Goal: Task Accomplishment & Management: Complete application form

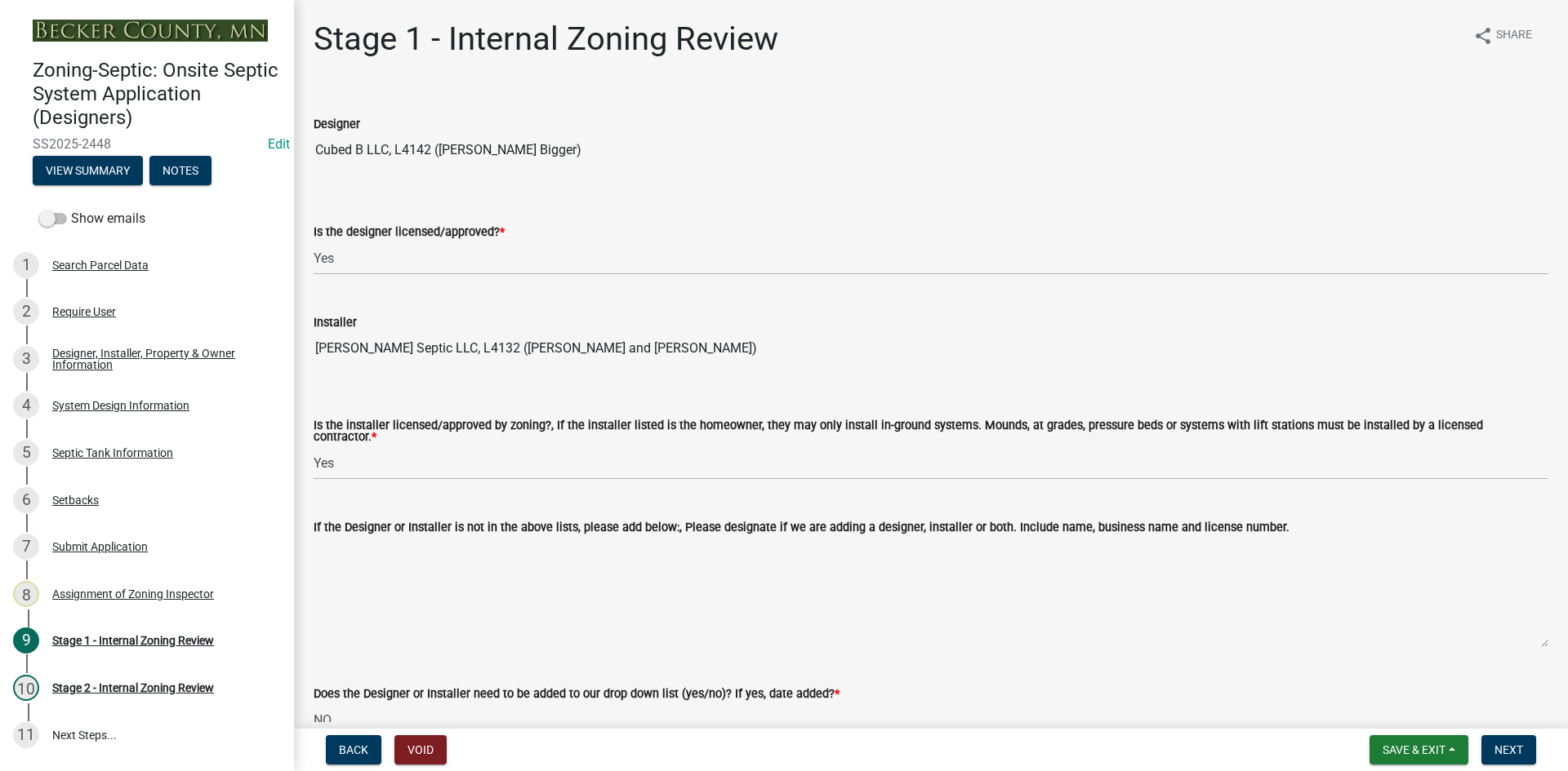
select select "49e49f1e-3b32-4342-8c2e-9cbd4919fe4d"
select select "ca07ae0a-7638-46ff-ada2-c67ca3524324"
select select "ec75a761-93b4-47c5-8535-fea253c32937"
select select "bcbb982e-a48c-4b4a-a83b-ed1363446a86"
select select "47a2a5dd-5977-4941-8e6f-09ff03cdfb75"
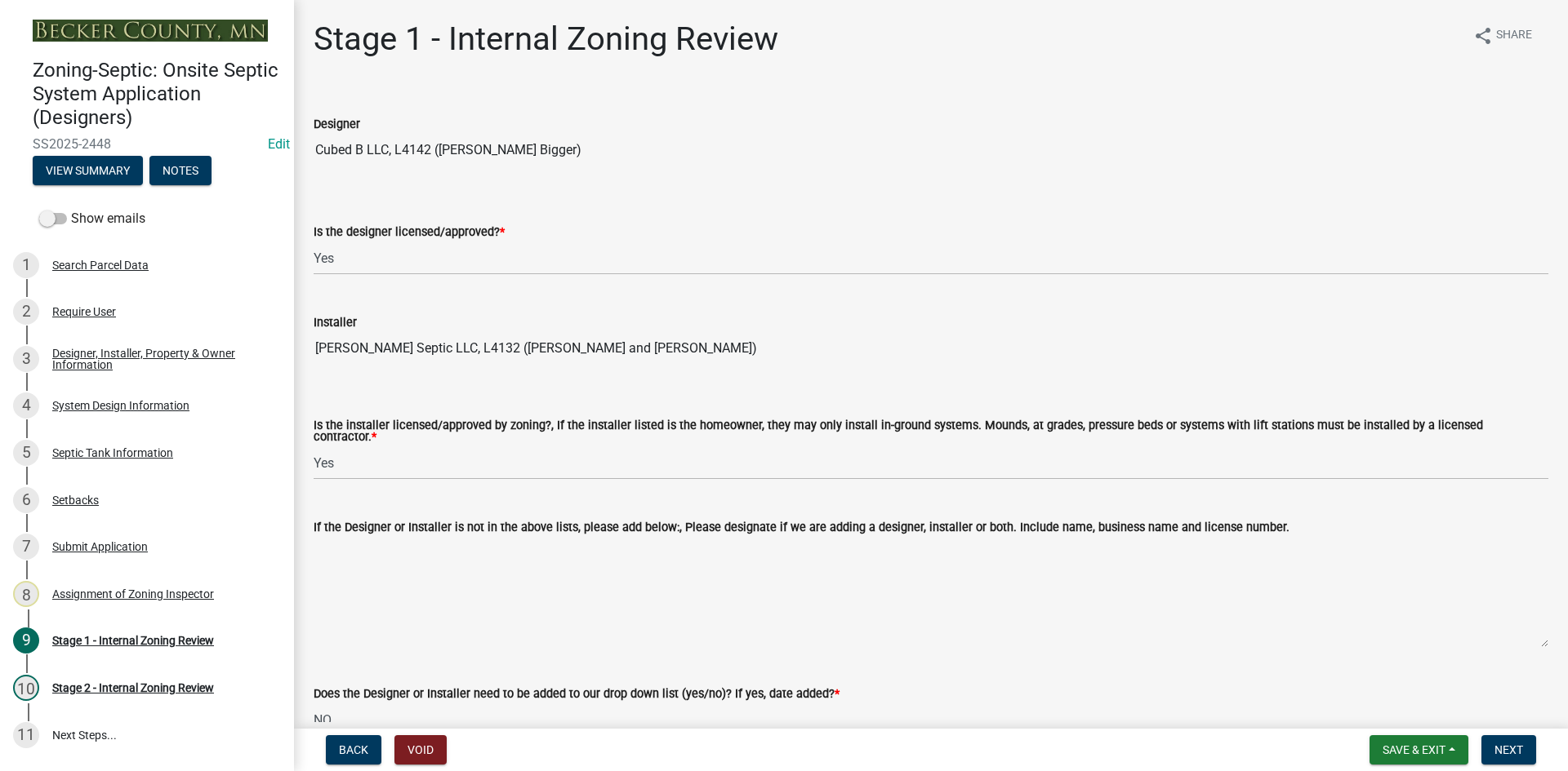
select select "bb79d4d7-231b-4b1d-b193-590fb78434b4"
select select "16f67b85-ee8d-44ae-bc4a-b6dc5f12ab64"
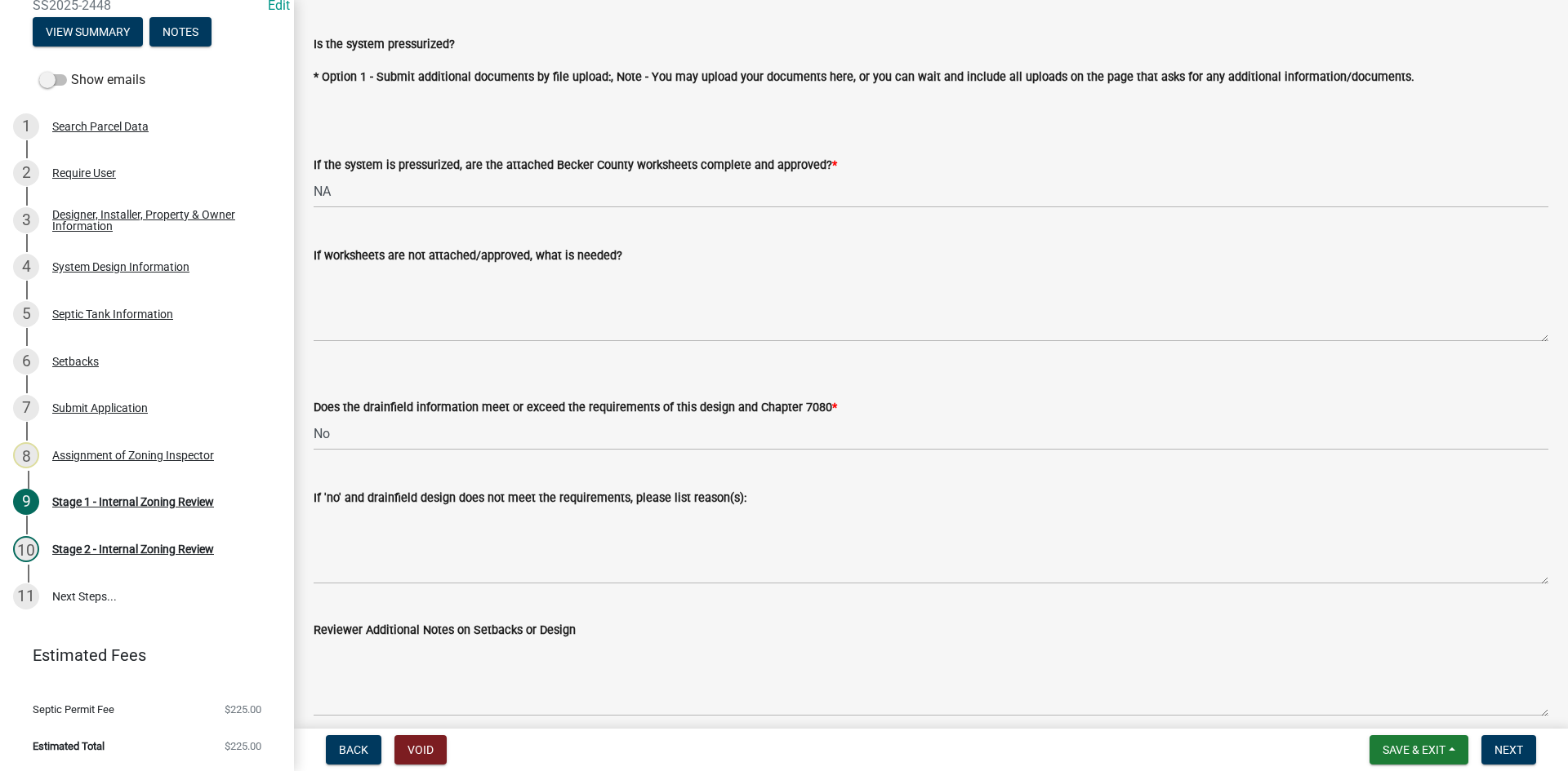
scroll to position [6084, 0]
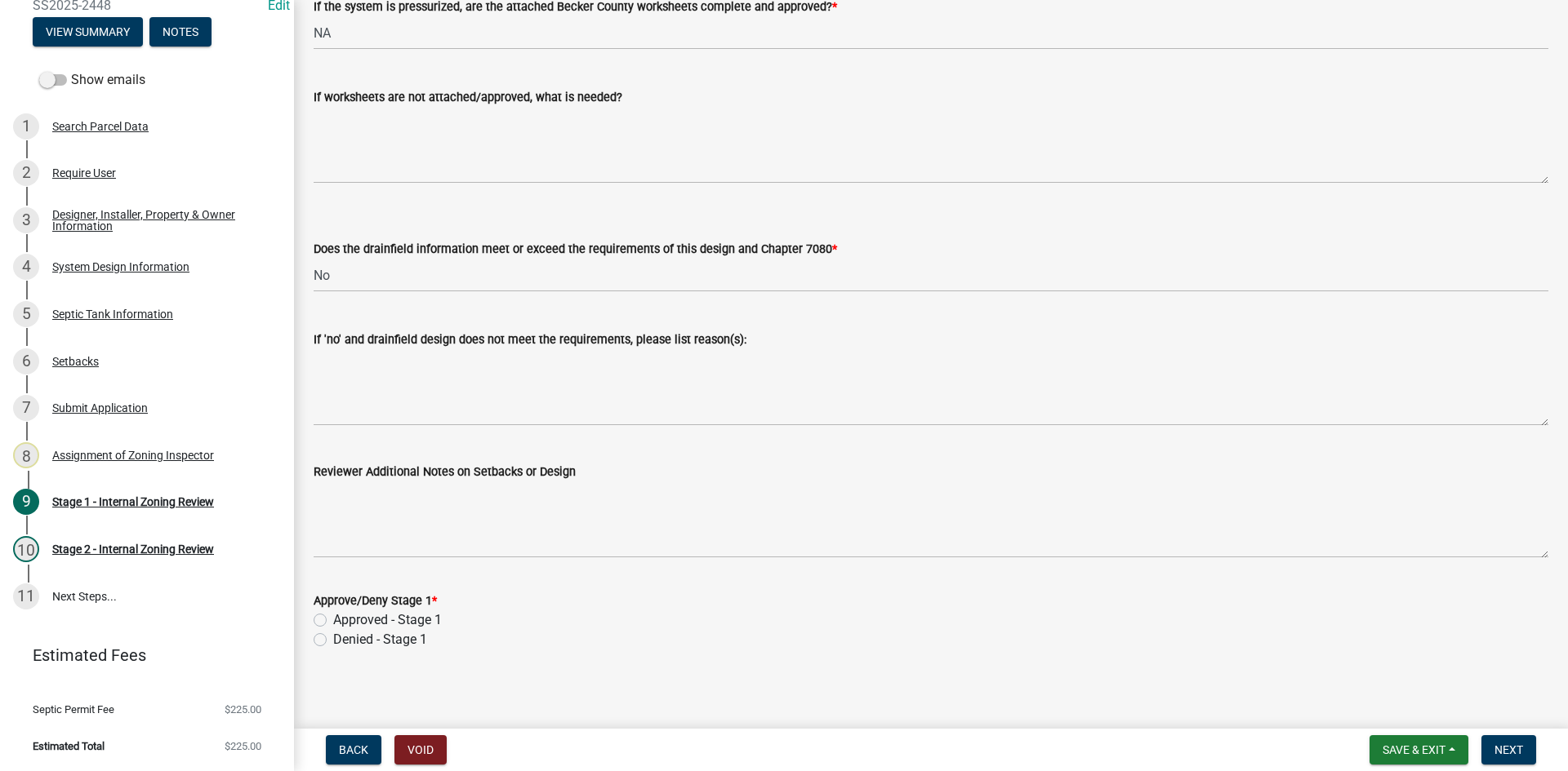
click at [334, 618] on label "Approved - Stage 1" at bounding box center [388, 620] width 109 height 19
click at [334, 618] on input "Approved - Stage 1" at bounding box center [339, 615] width 11 height 11
radio input "true"
click at [1517, 744] on span "Next" at bounding box center [1508, 750] width 28 height 13
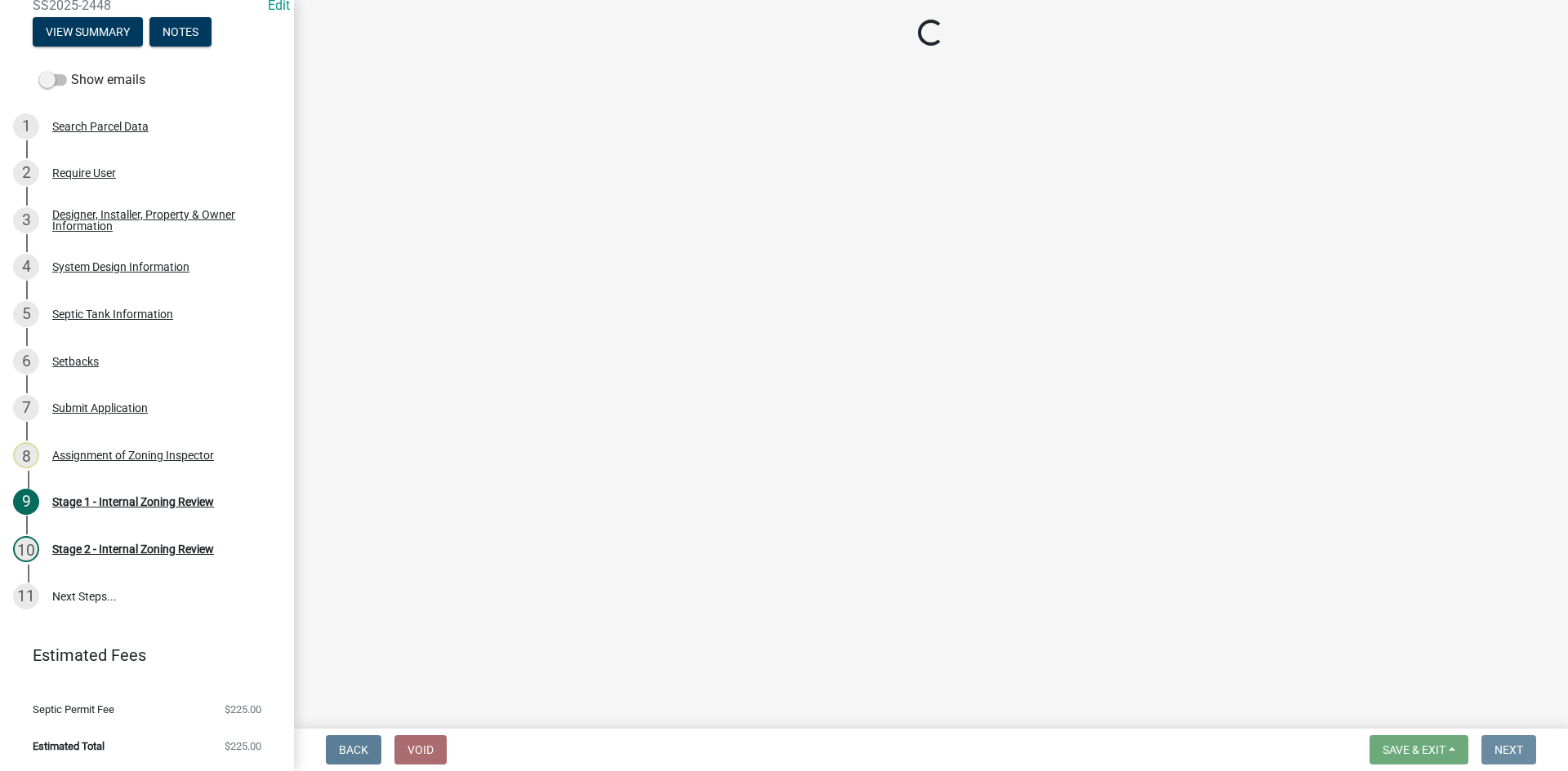
scroll to position [0, 0]
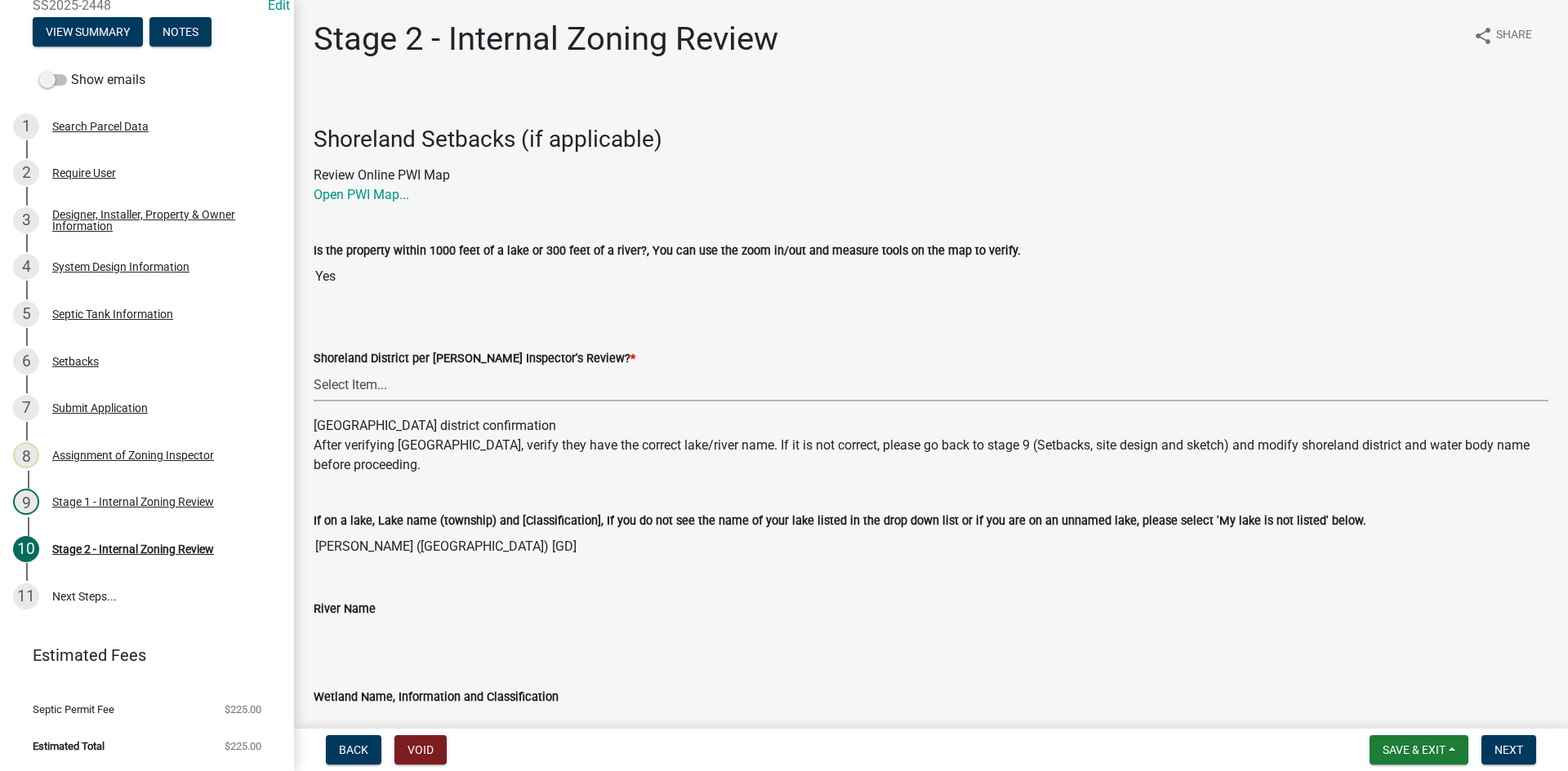
click at [345, 390] on select "Select Item... Yes No" at bounding box center [930, 385] width 1234 height 33
click at [313, 368] on select "Select Item... Yes No" at bounding box center [930, 385] width 1234 height 33
select select "69d592bb-9906-4277-a6fb-df8686255161"
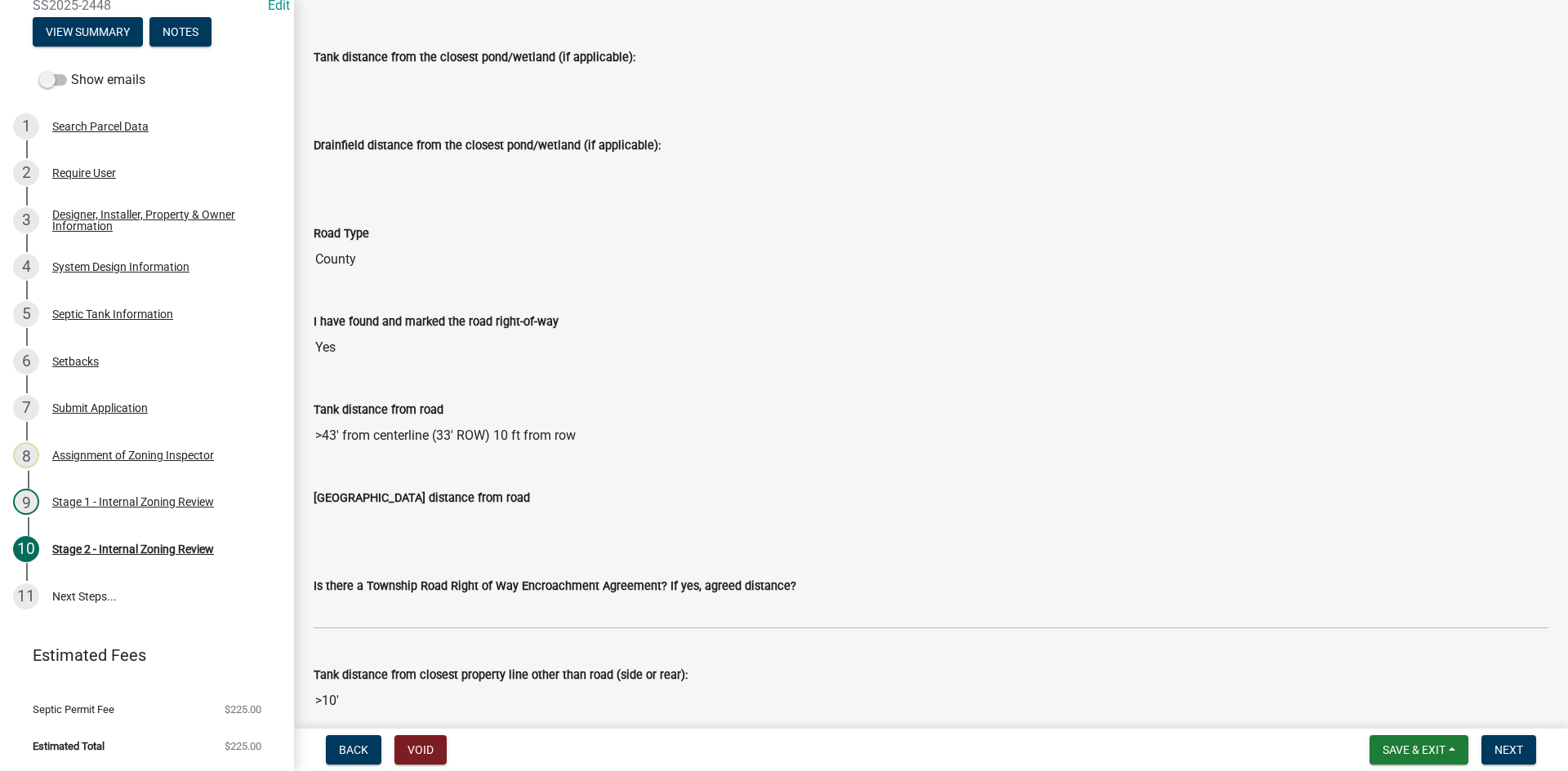
scroll to position [1306, 0]
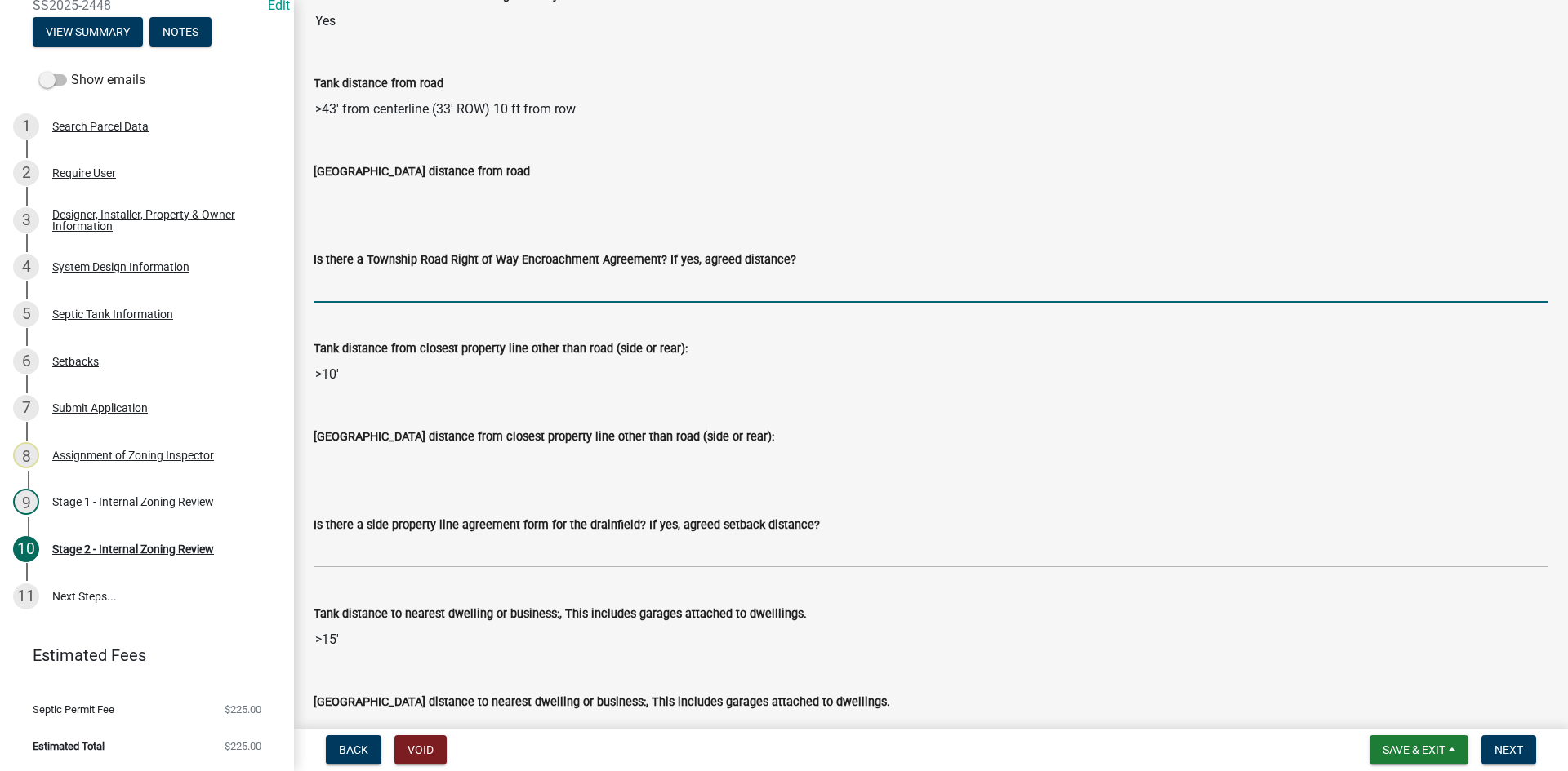
click at [385, 286] on input "Is there a Township Road Right of Way Encroachment Agreement? If yes, agreed di…" at bounding box center [930, 286] width 1234 height 33
type input "na"
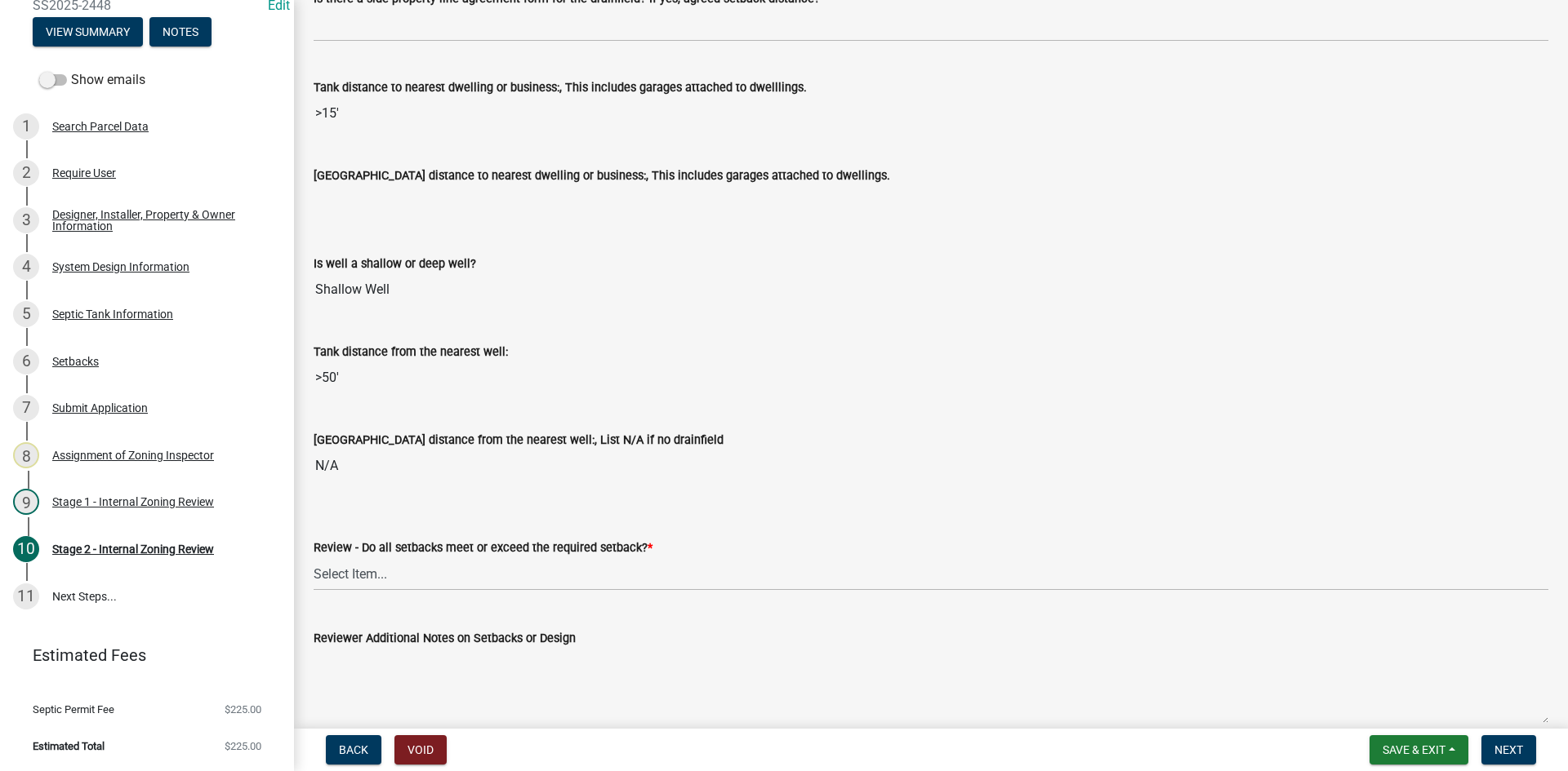
scroll to position [1632, 0]
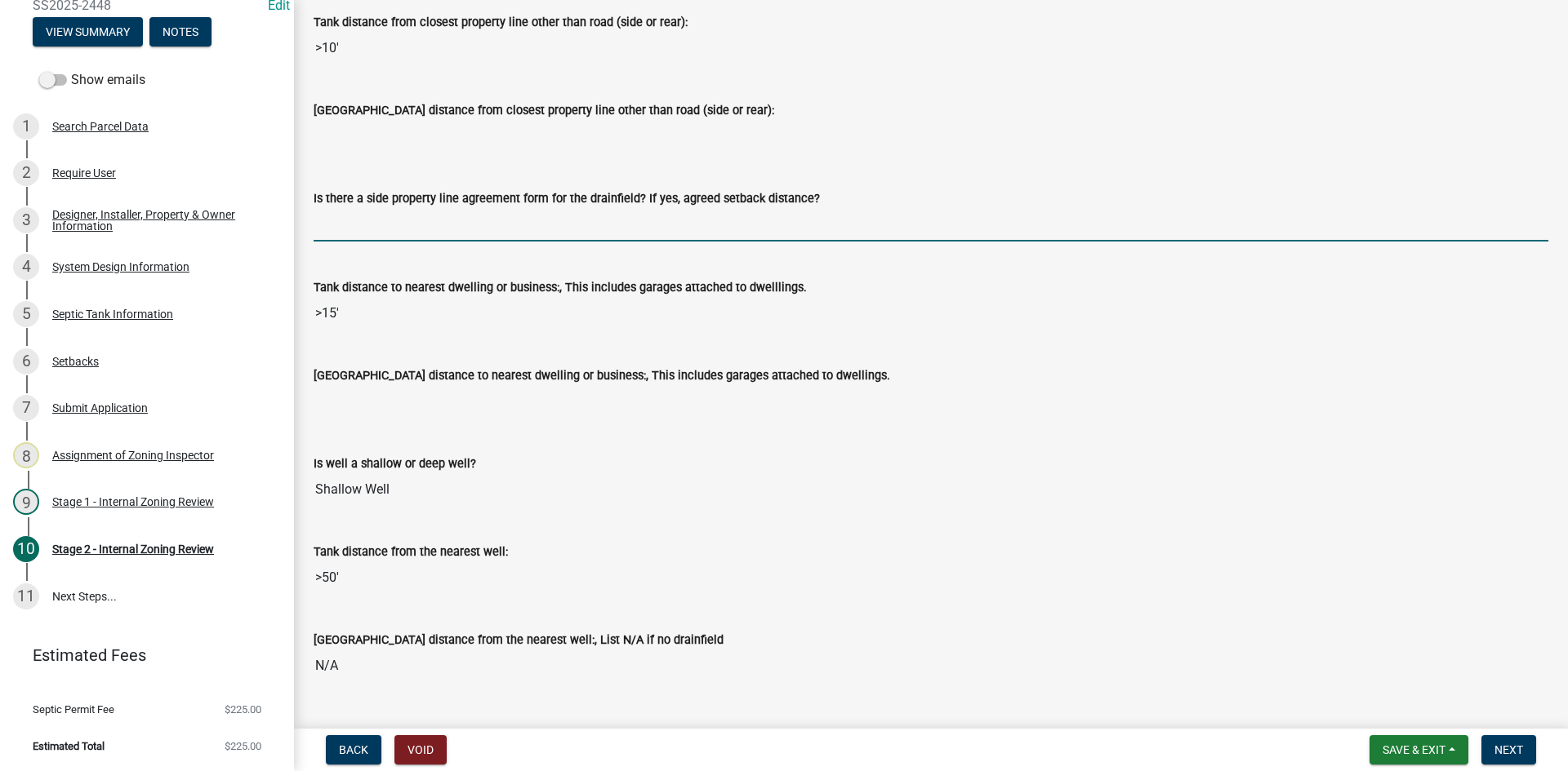
click at [357, 232] on input "Is there a side property line agreement form for the drainfield? If yes, agreed…" at bounding box center [930, 225] width 1234 height 33
type input "na"
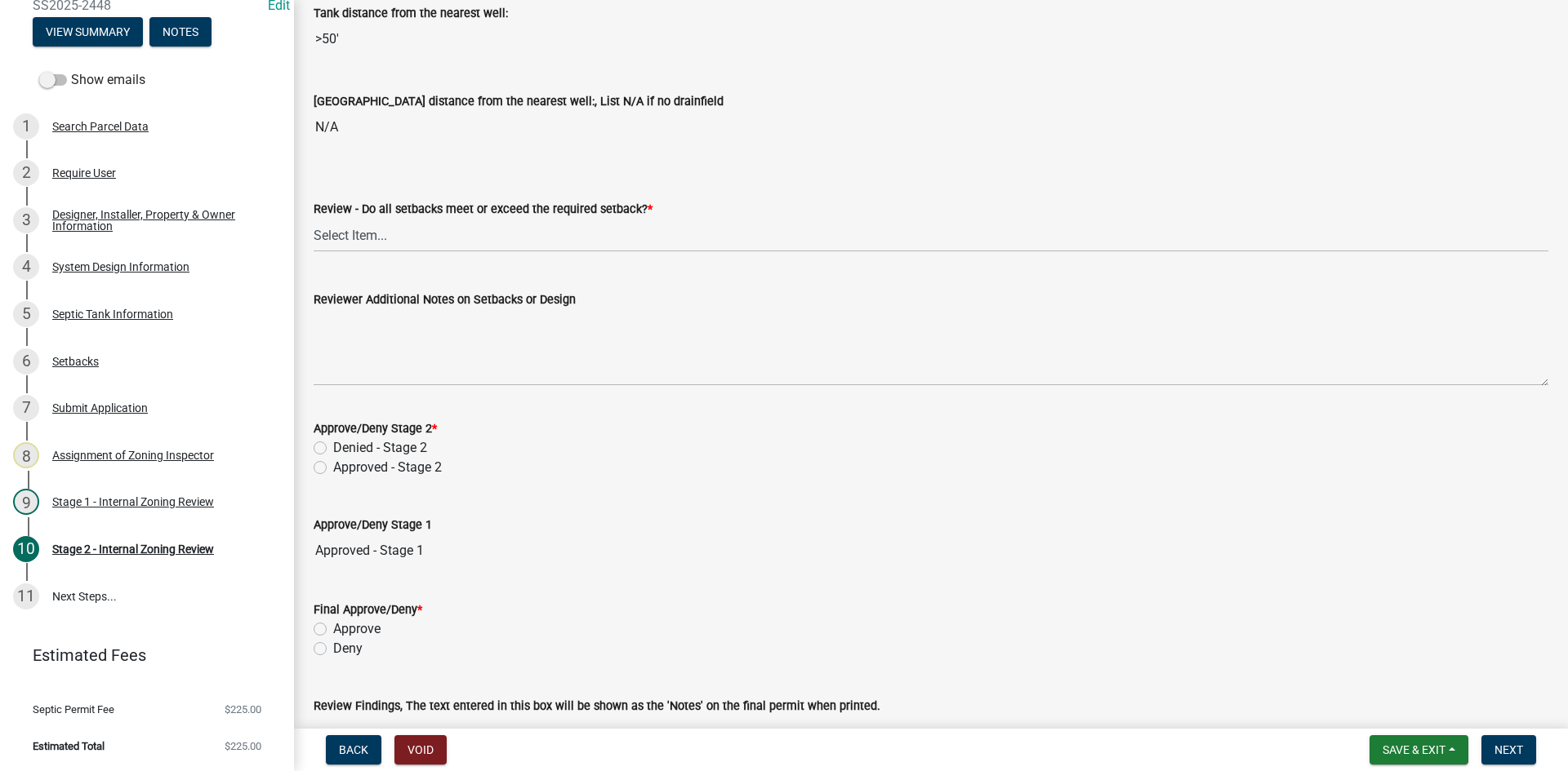
scroll to position [2318, 0]
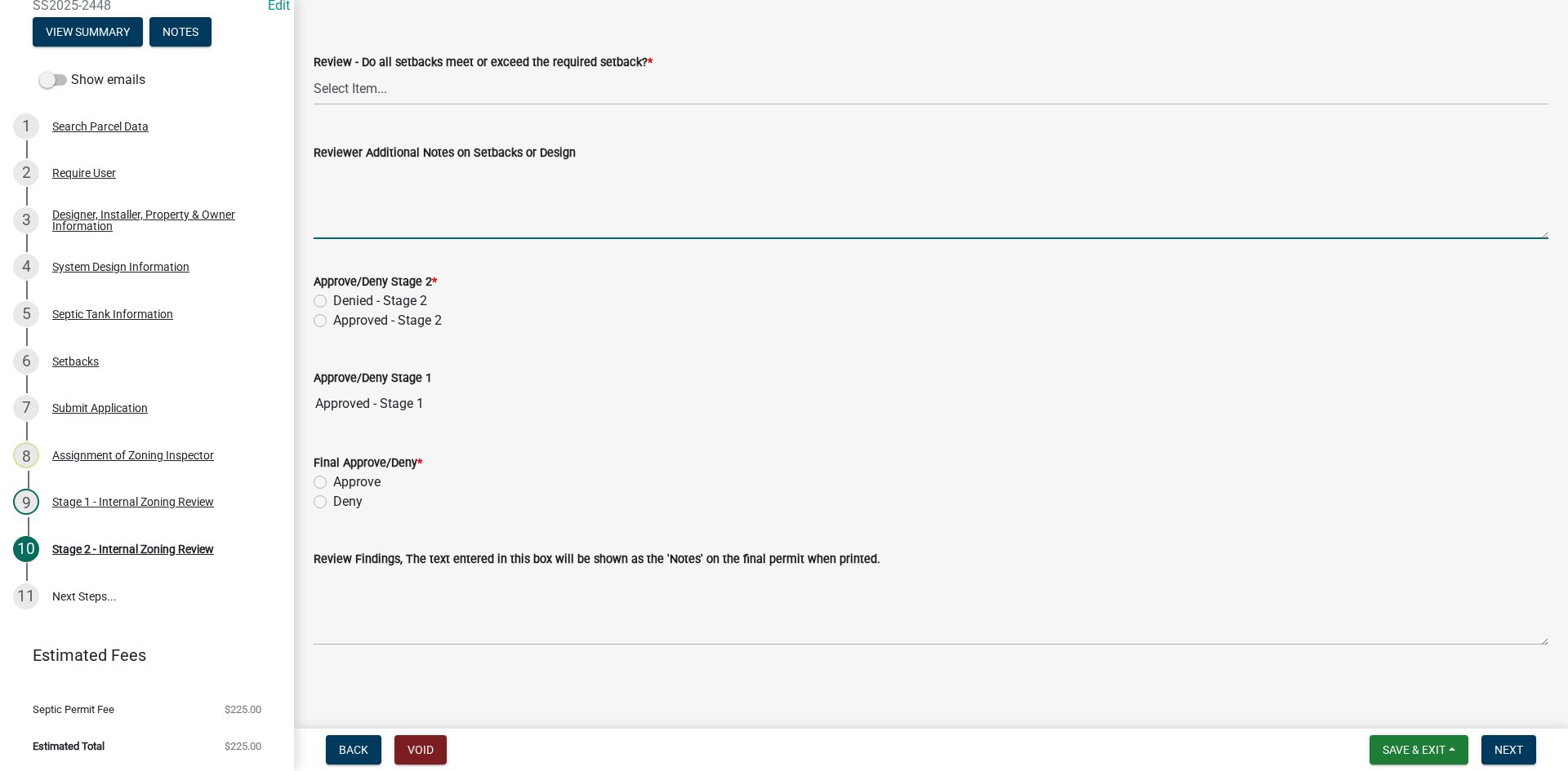
click at [415, 219] on textarea "Reviewer Additional Notes on Setbacks or Design" at bounding box center [930, 200] width 1234 height 77
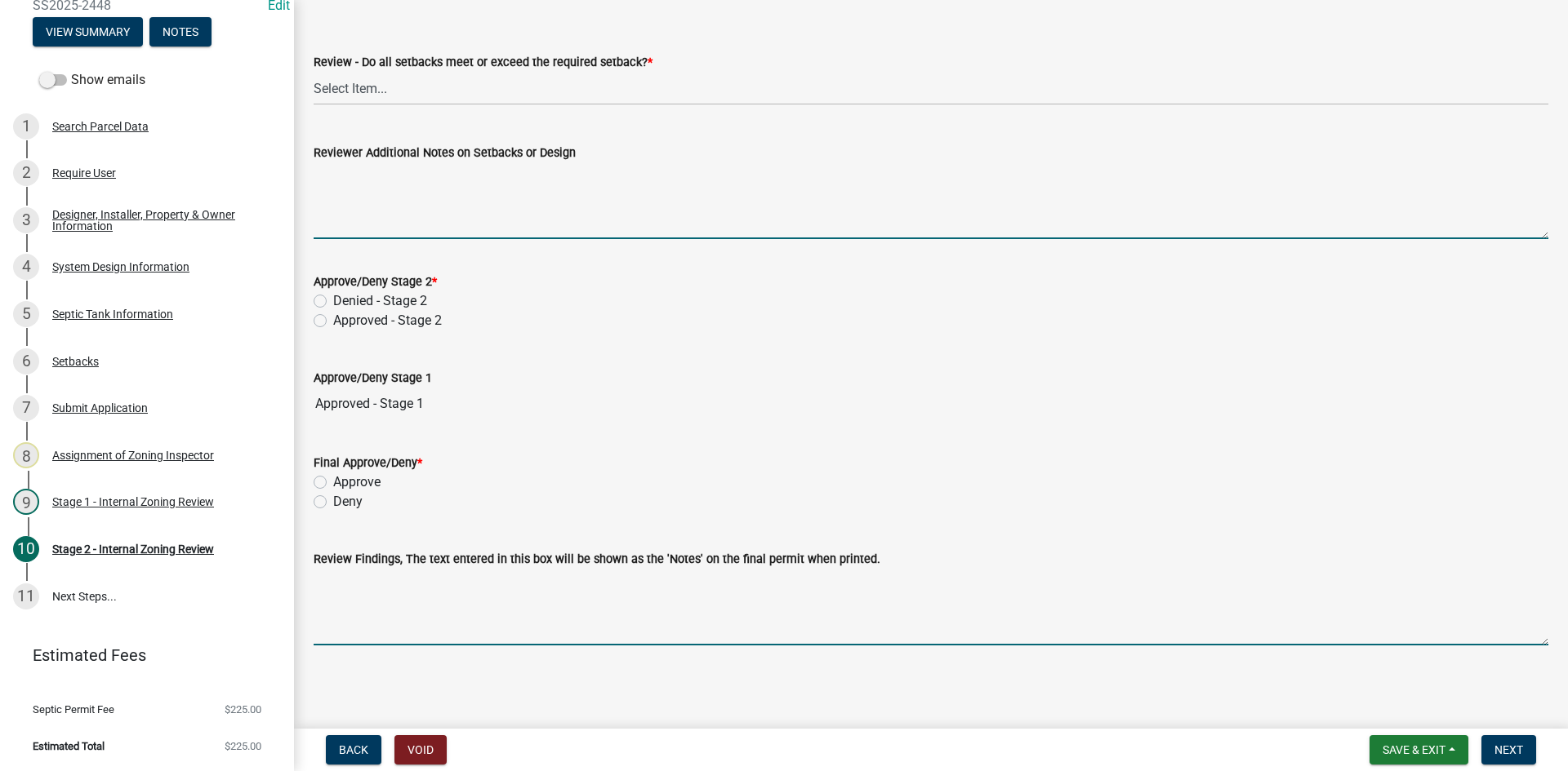
click at [405, 619] on textarea "Review Findings, The text entered in this box will be shown as the 'Notes' on t…" at bounding box center [930, 607] width 1234 height 77
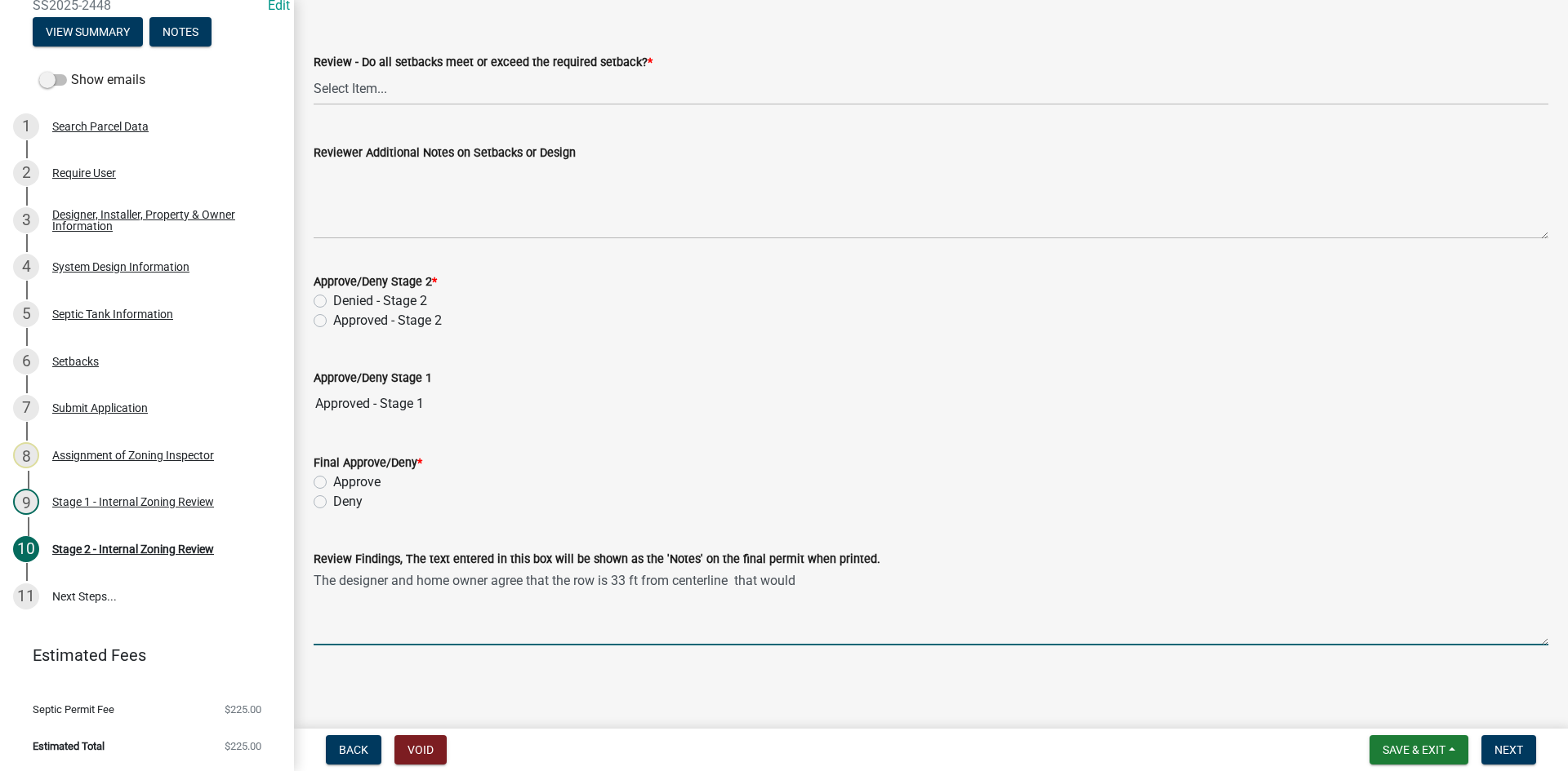
click at [735, 582] on textarea "The designer and home owner agree that the row is 33 ft from centerline that wo…" at bounding box center [930, 607] width 1234 height 77
drag, startPoint x: 736, startPoint y: 581, endPoint x: 904, endPoint y: 568, distance: 168.5
click at [900, 571] on textarea "The designer and home owner agree that the row is 33 ft from centerline that wo…" at bounding box center [930, 607] width 1234 height 77
type textarea "The designer and home owner agree that the row is 33 ft from centerline of curr…"
click at [334, 321] on label "Approved - Stage 2" at bounding box center [388, 321] width 109 height 19
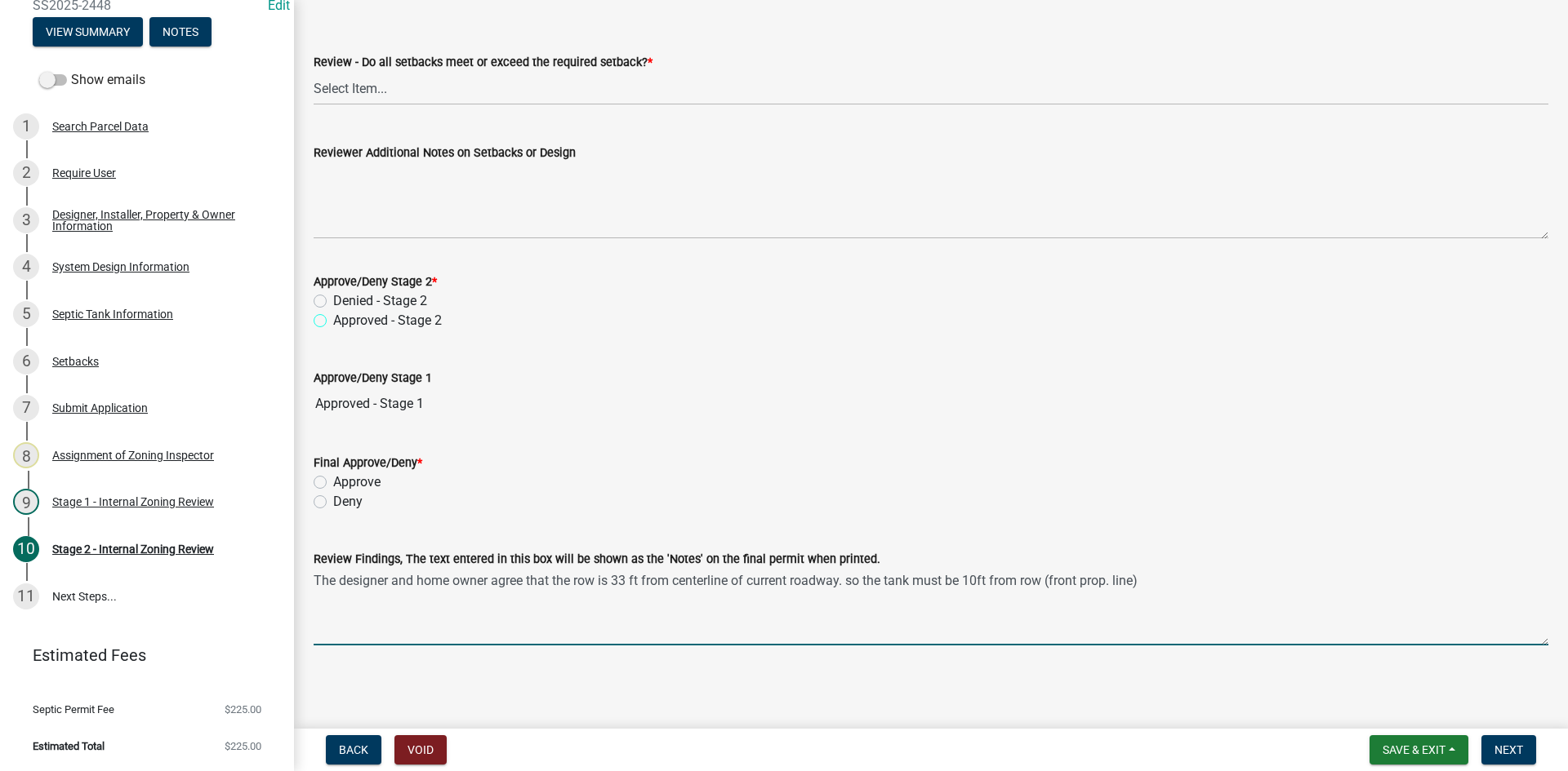
click at [334, 321] on input "Approved - Stage 2" at bounding box center [339, 316] width 11 height 11
radio input "true"
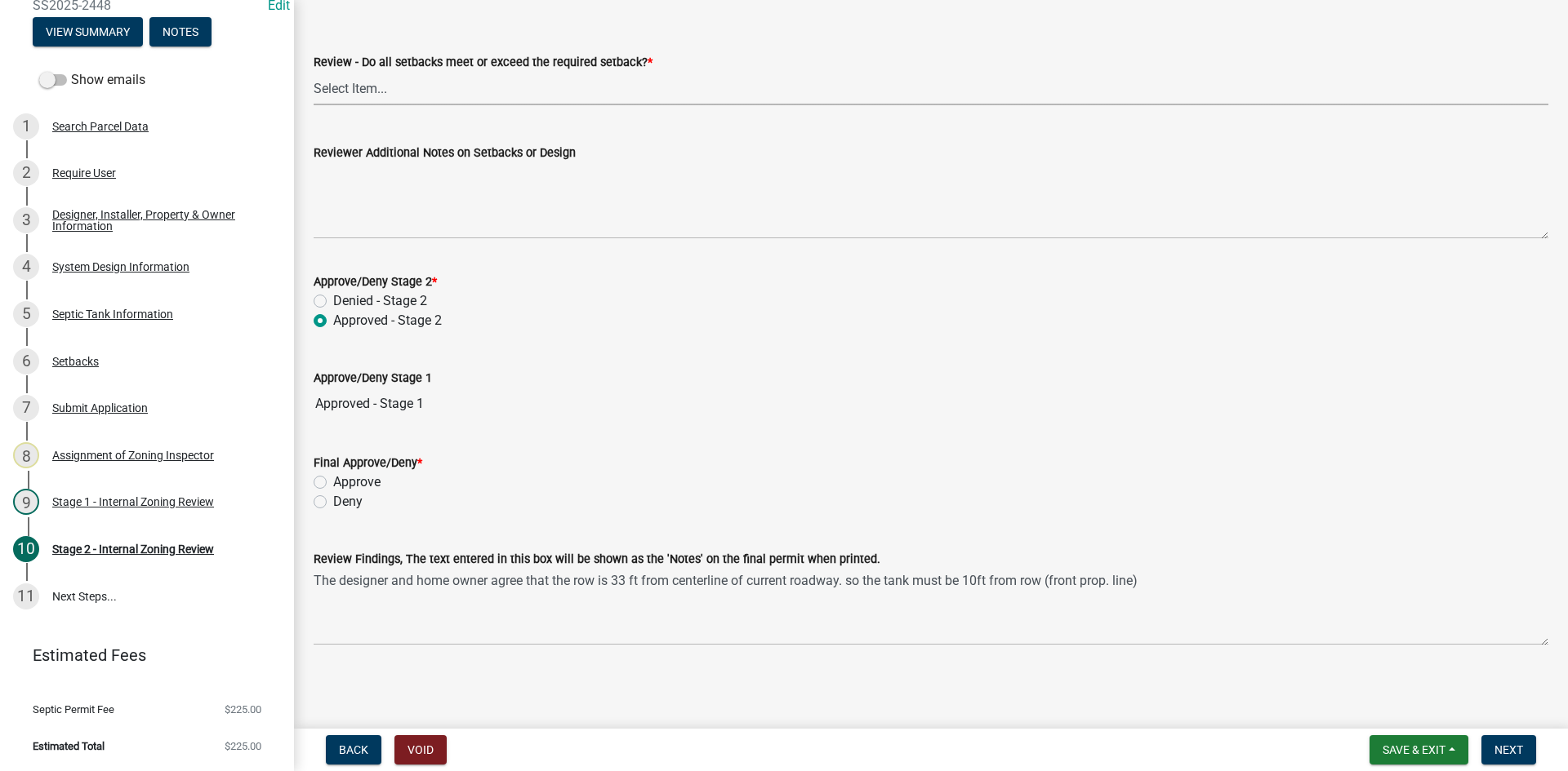
click at [352, 98] on select "Select Item... Yes No N/A" at bounding box center [930, 88] width 1234 height 33
click at [313, 72] on select "Select Item... Yes No N/A" at bounding box center [930, 88] width 1234 height 33
select select "1ad81be4-5d59-46bf-8b7b-d7c0f20ad891"
click at [334, 480] on label "Approve" at bounding box center [357, 482] width 48 height 19
click at [334, 480] on input "Approve" at bounding box center [339, 477] width 11 height 11
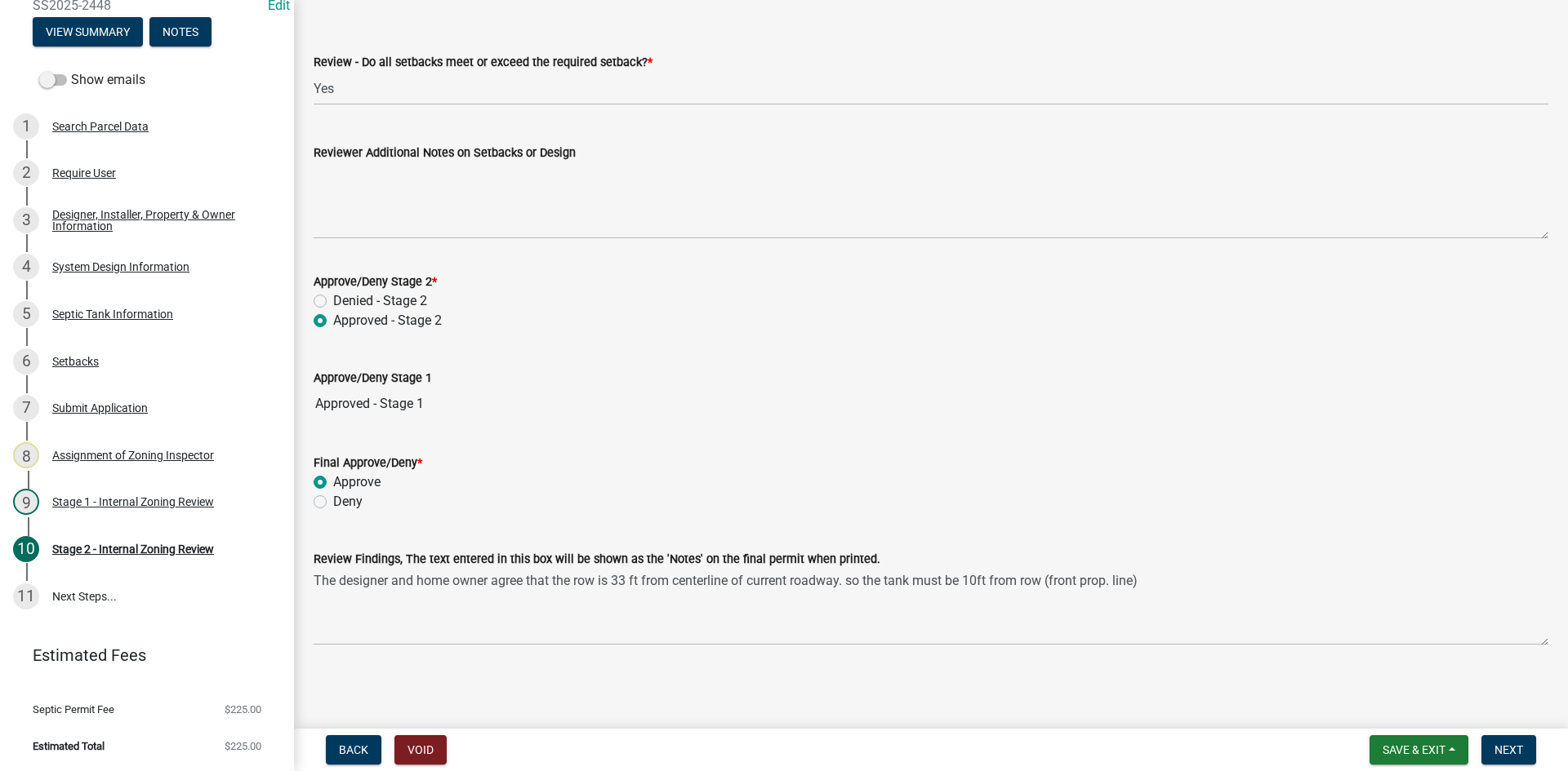
radio input "true"
click at [764, 354] on div "Approve/Deny Stage 1 Approved - Stage 1" at bounding box center [930, 382] width 1234 height 75
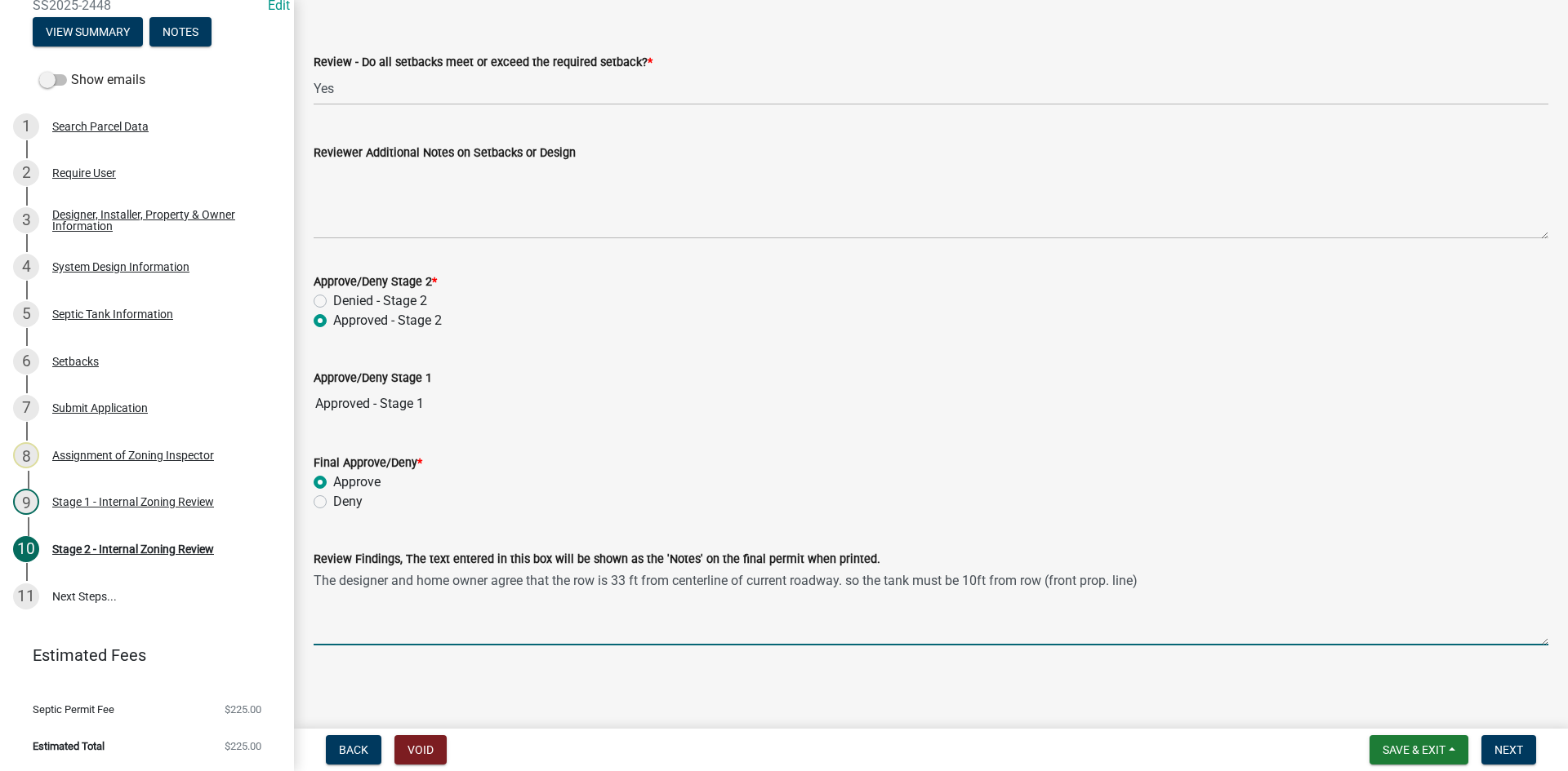
click at [833, 607] on textarea "The designer and home owner agree that the row is 33 ft from centerline of curr…" at bounding box center [930, 607] width 1234 height 77
click at [1163, 580] on textarea "The designer and home owner agree that the row is 33 ft from centerline of curr…" at bounding box center [930, 607] width 1234 height 77
click at [1154, 582] on textarea "The designer and home owner agree that the row is 33 ft from centerline of curr…" at bounding box center [930, 607] width 1234 height 77
click at [1156, 581] on textarea "The designer and home owner agree that the row is 33 ft from centerline of curr…" at bounding box center [930, 607] width 1234 height 77
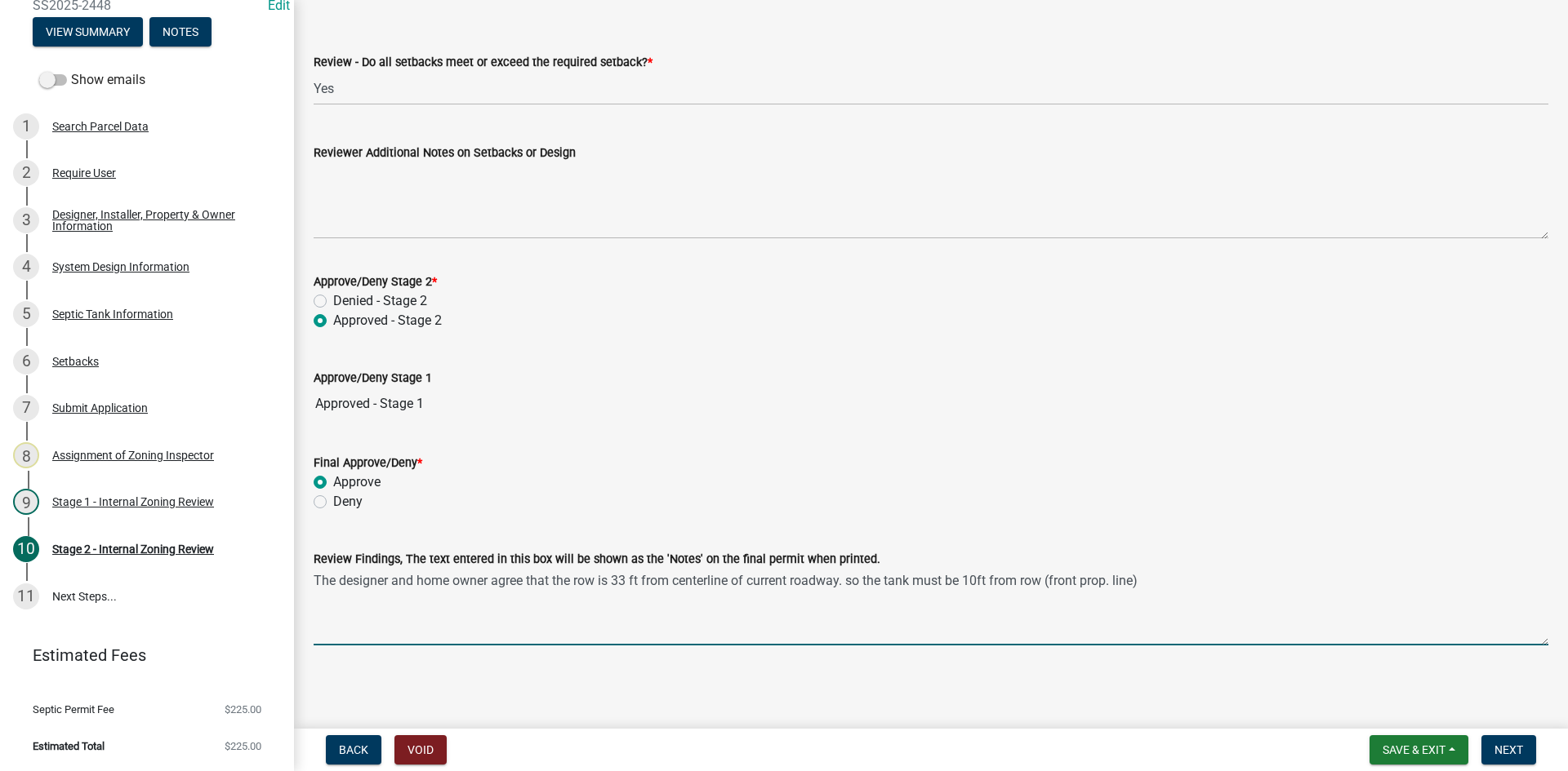
click at [1190, 575] on textarea "The designer and home owner agree that the row is 33 ft from centerline of curr…" at bounding box center [930, 607] width 1234 height 77
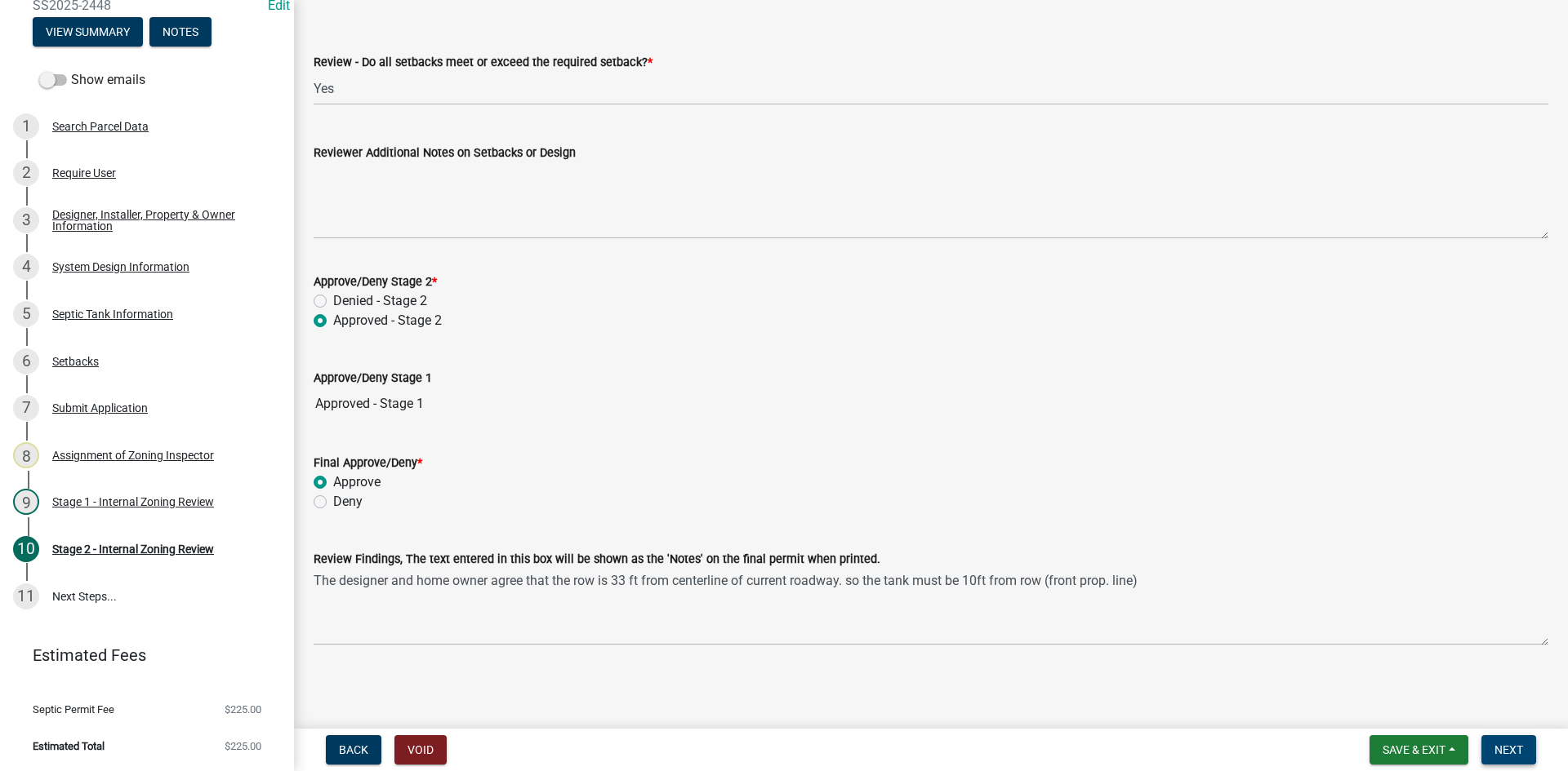
click at [1510, 745] on span "Next" at bounding box center [1508, 750] width 28 height 13
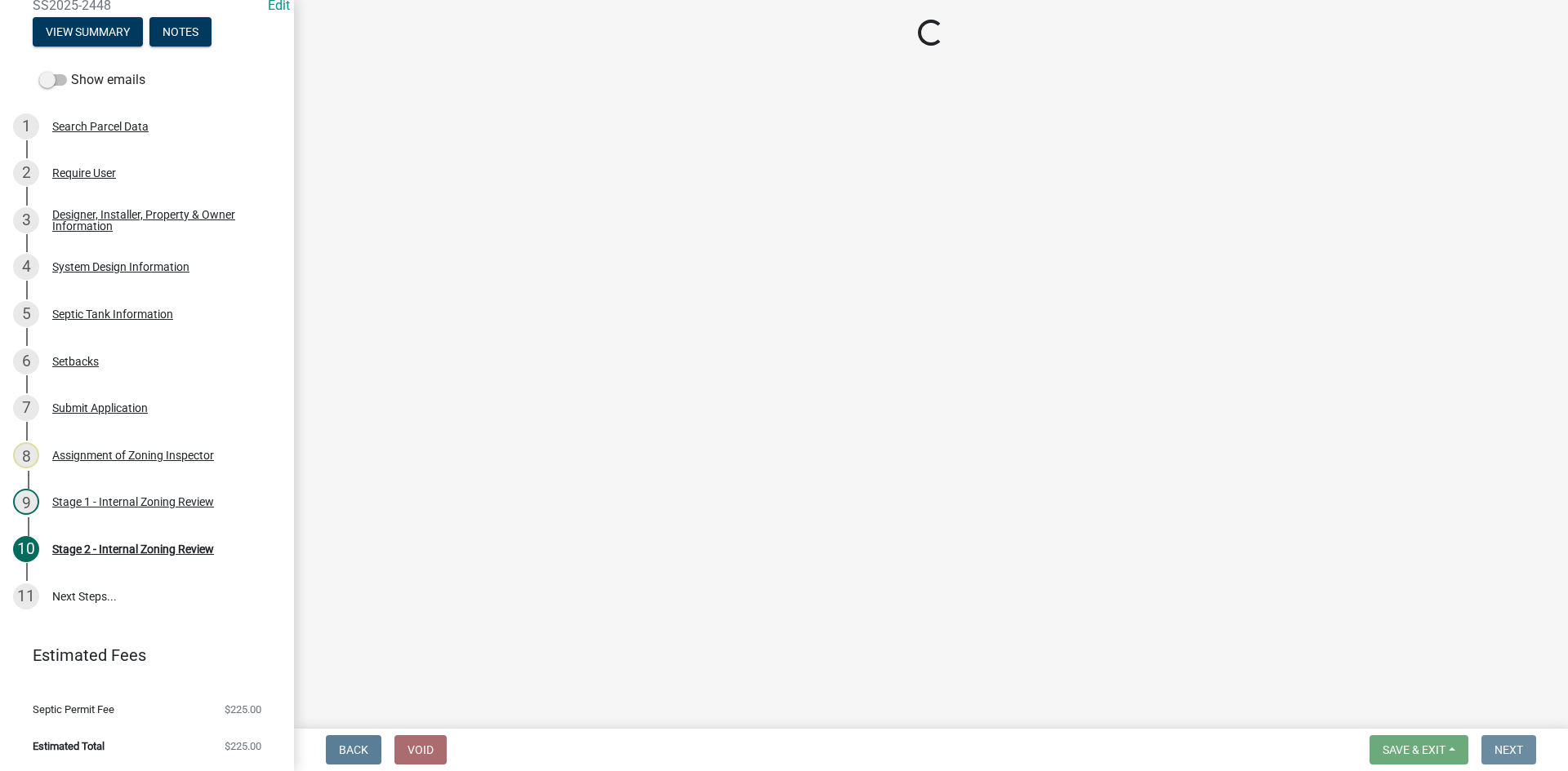
scroll to position [0, 0]
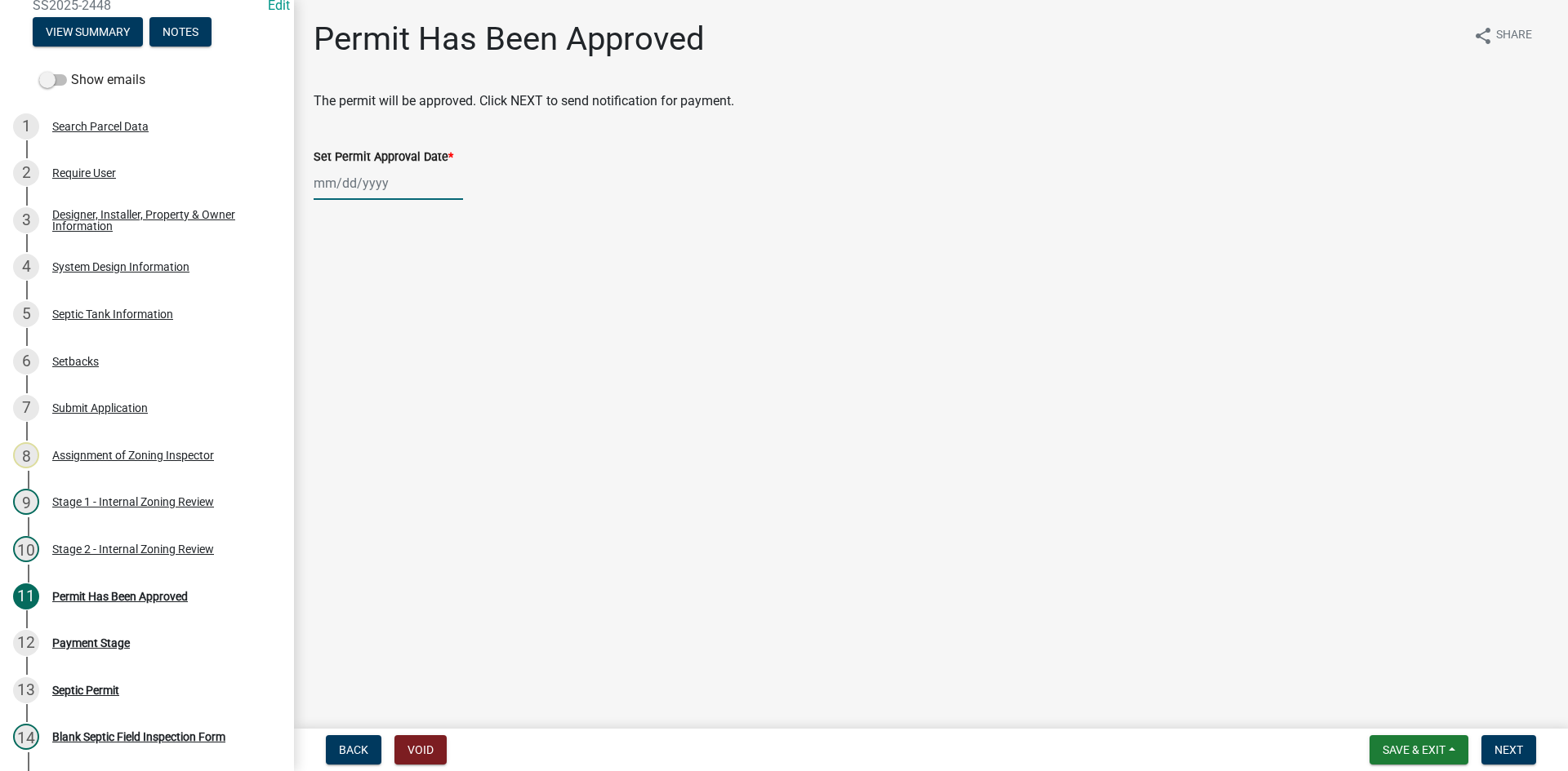
click at [416, 195] on div at bounding box center [388, 183] width 150 height 33
select select "8"
select select "2025"
click at [323, 325] on div "11" at bounding box center [330, 322] width 26 height 26
type input "[DATE]"
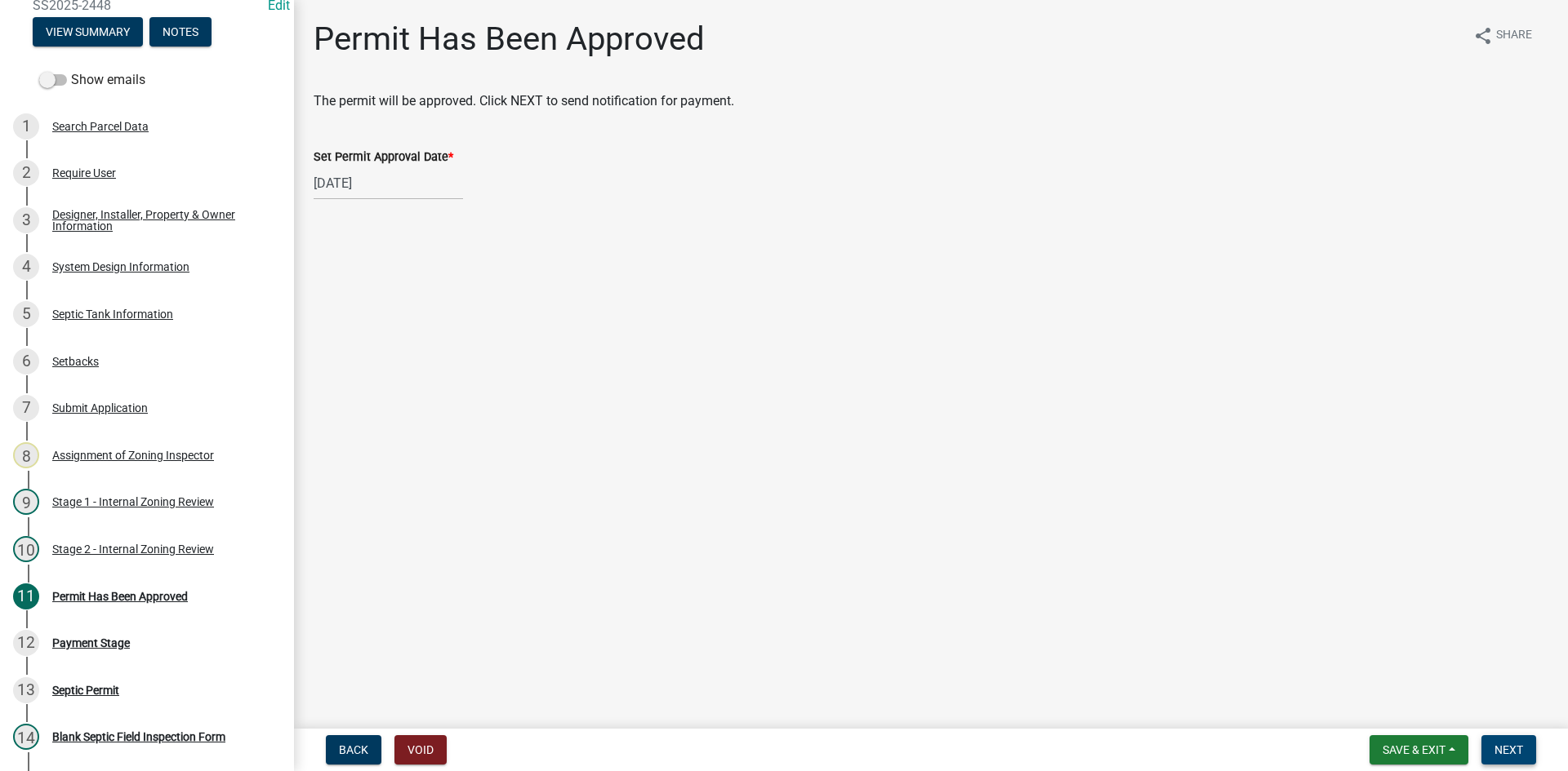
click at [1510, 751] on span "Next" at bounding box center [1508, 750] width 28 height 13
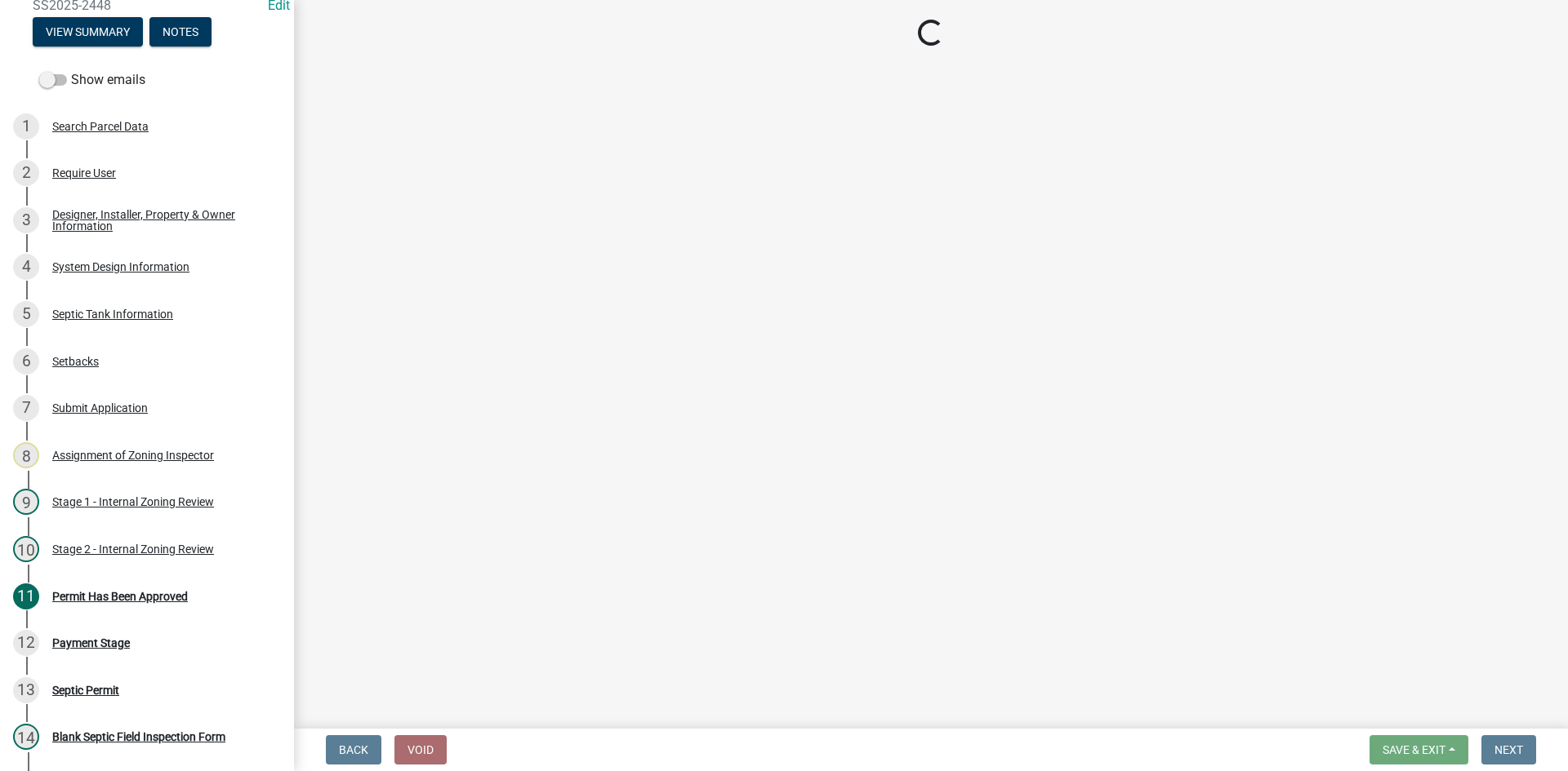
select select "3: 3"
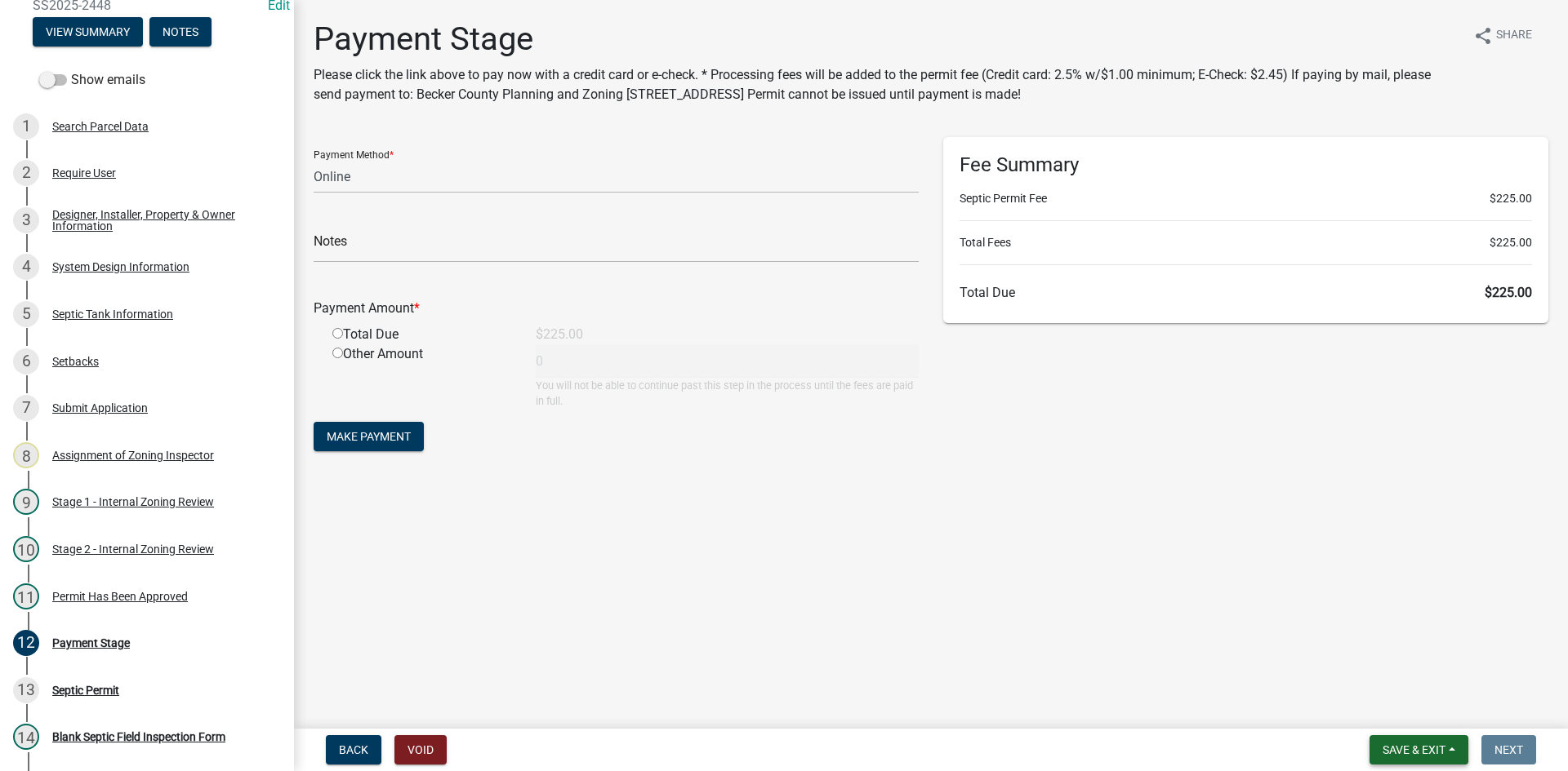
click at [1409, 752] on span "Save & Exit" at bounding box center [1413, 750] width 63 height 13
click at [1408, 710] on button "Save & Exit" at bounding box center [1403, 708] width 130 height 39
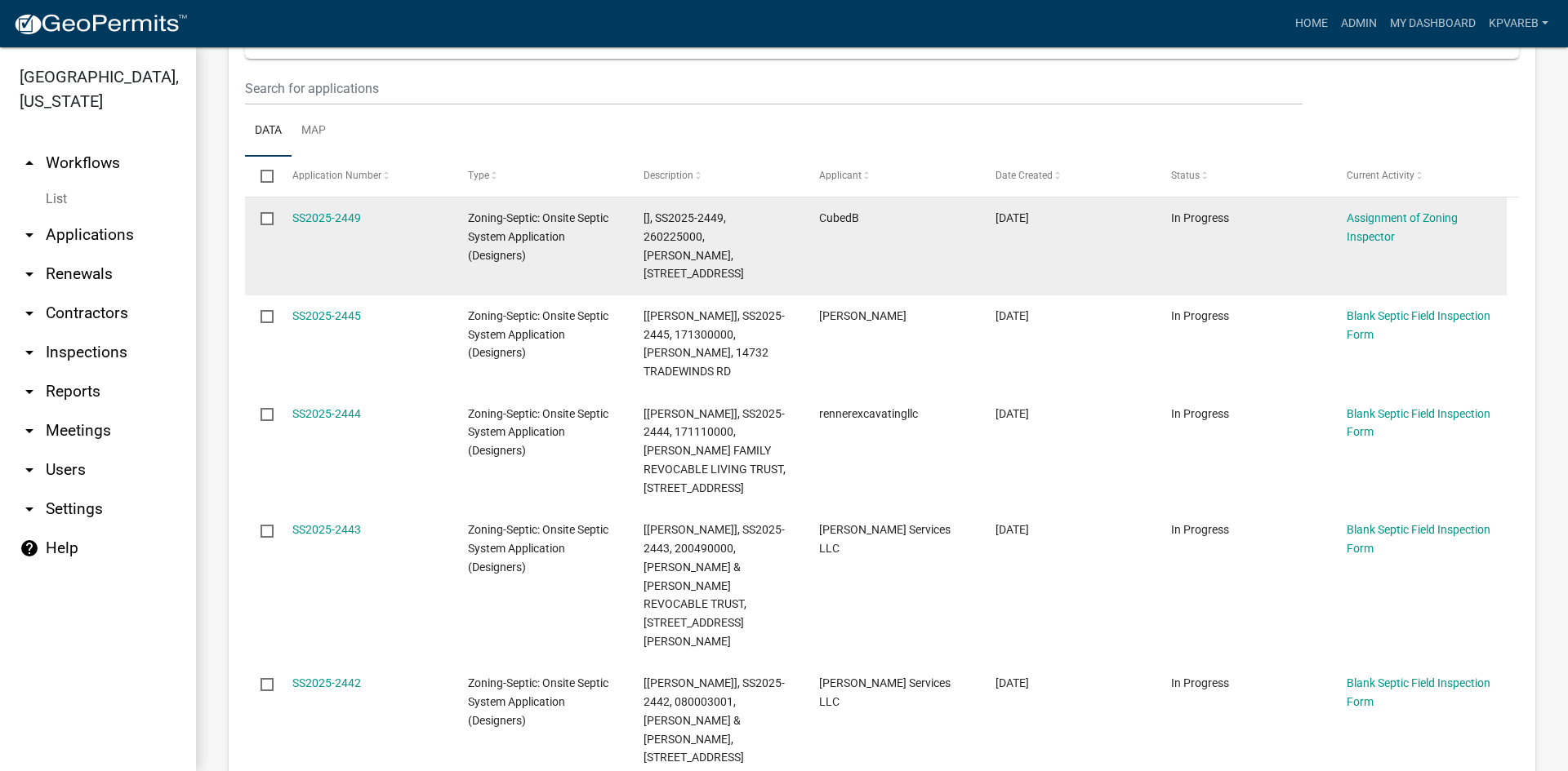
scroll to position [327, 0]
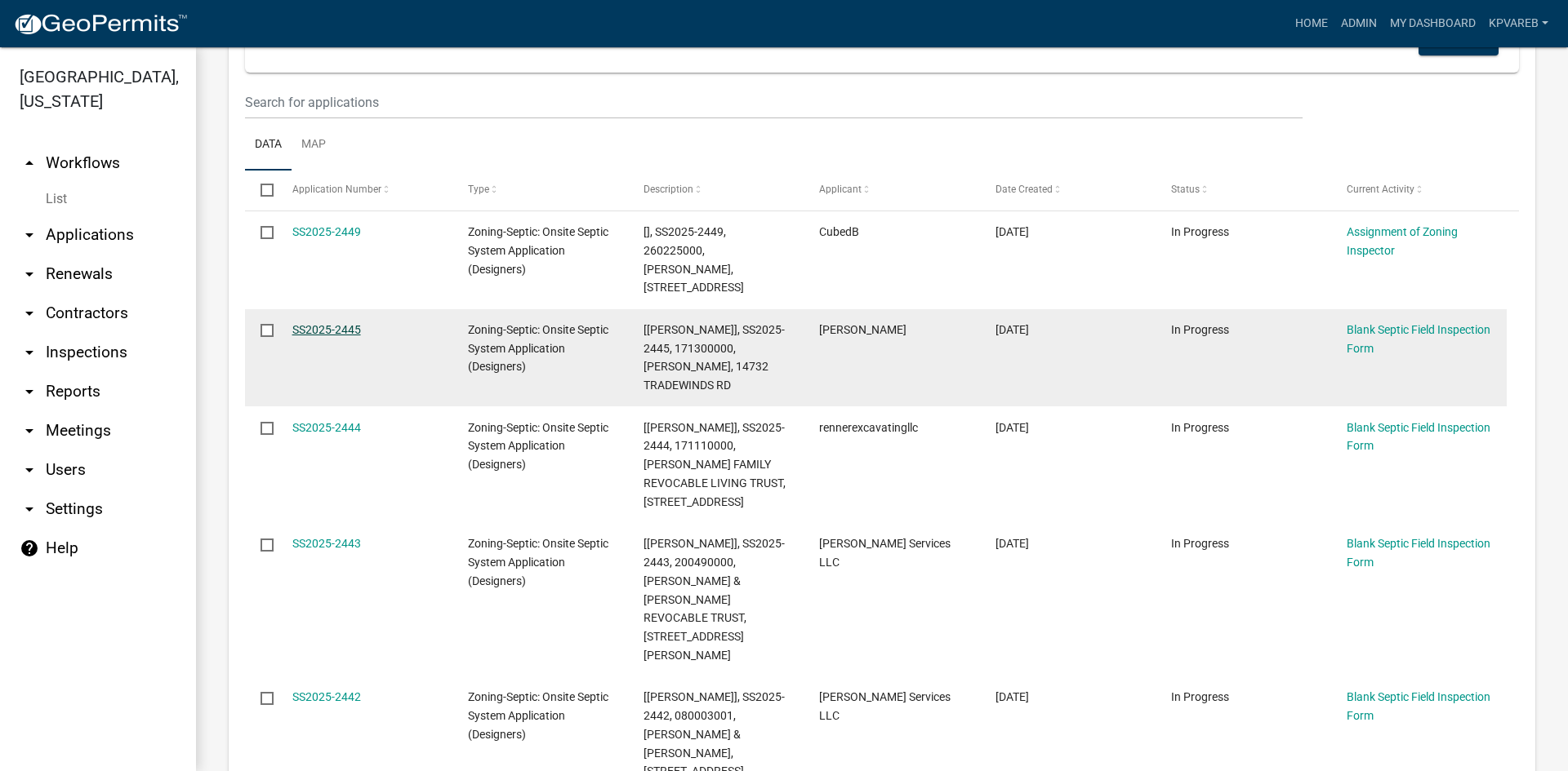
click at [318, 323] on link "SS2025-2445" at bounding box center [327, 329] width 69 height 13
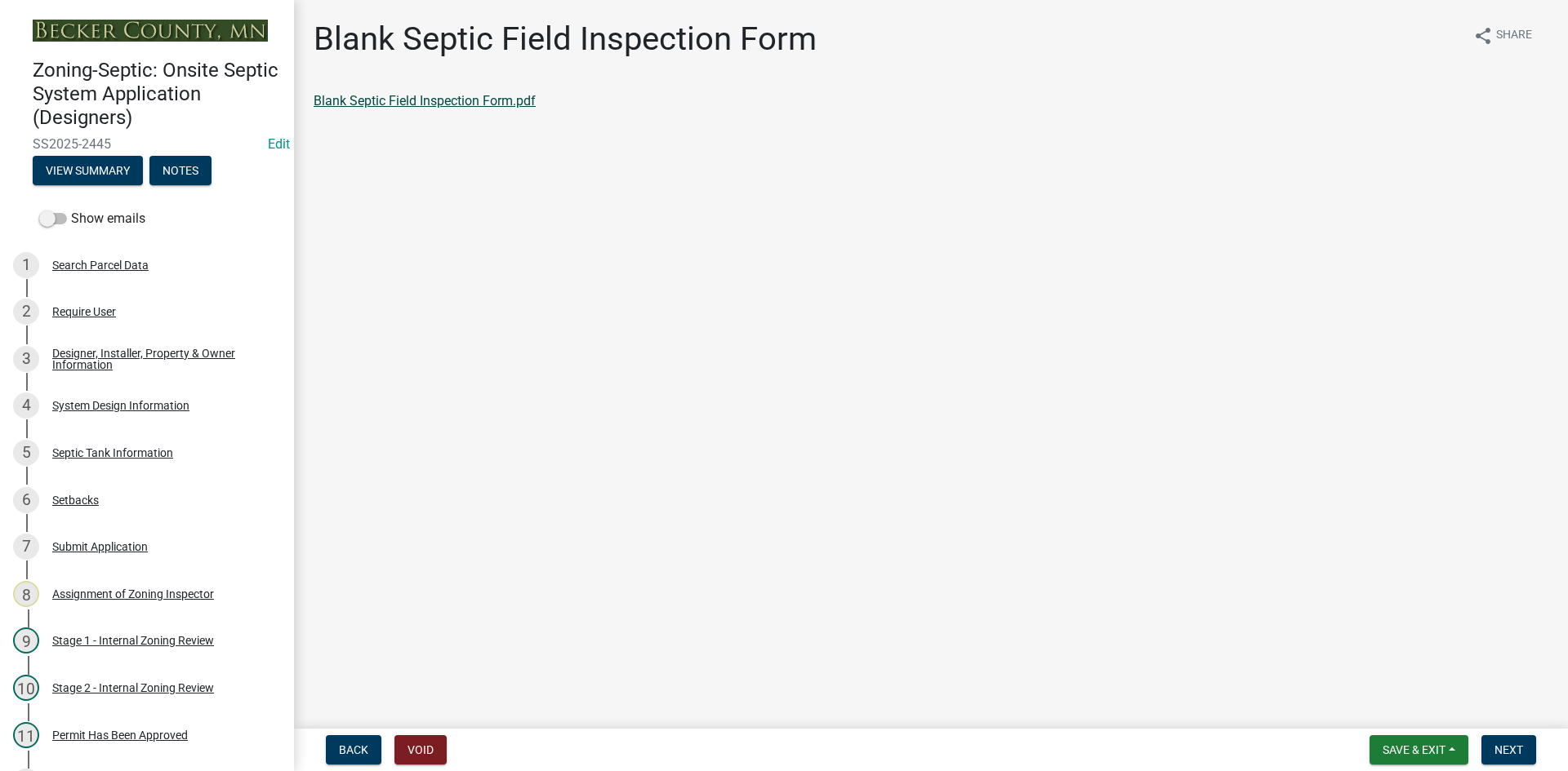
click at [457, 97] on link "Blank Septic Field Inspection Form.pdf" at bounding box center [424, 101] width 222 height 16
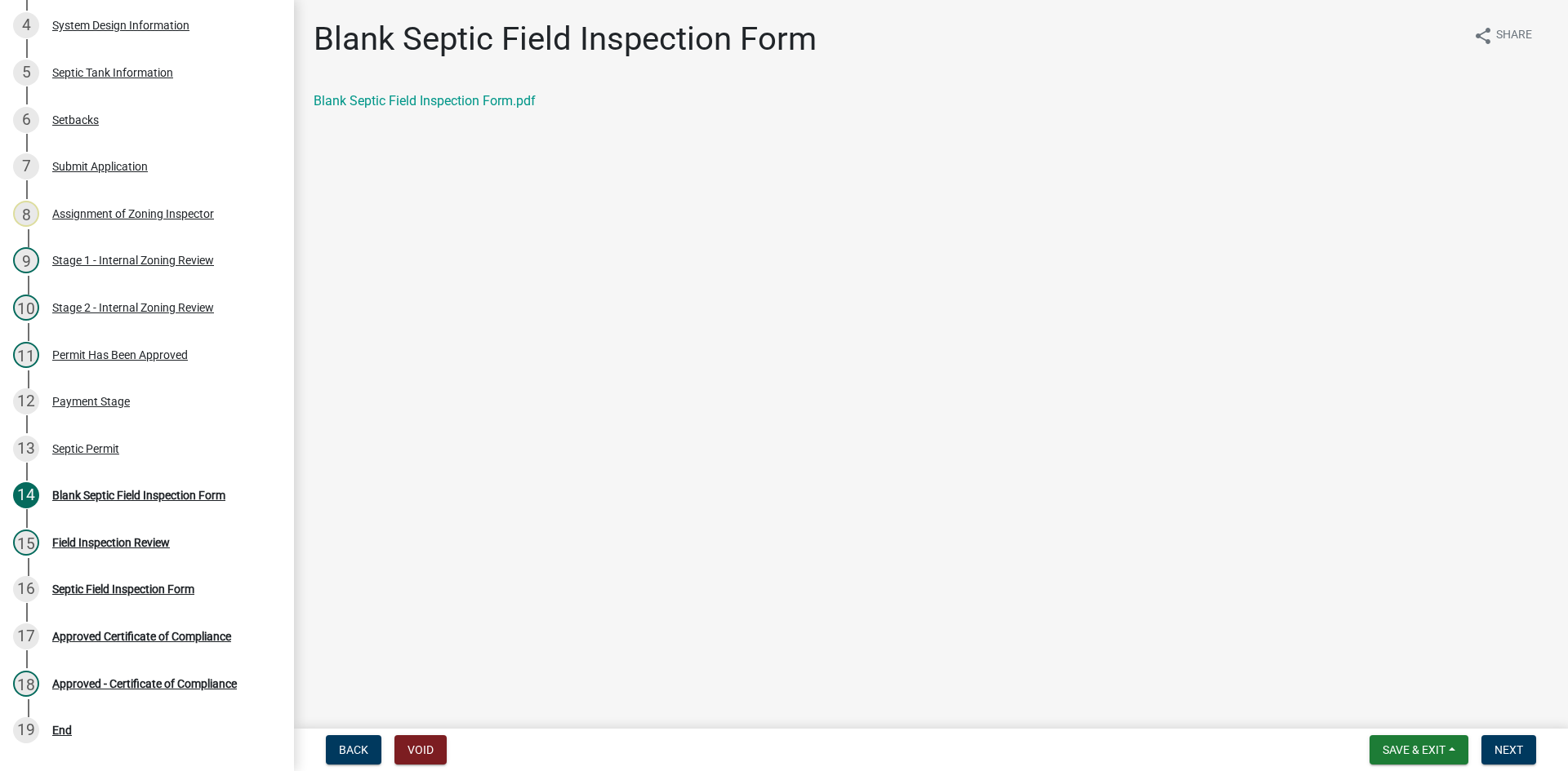
scroll to position [474, 0]
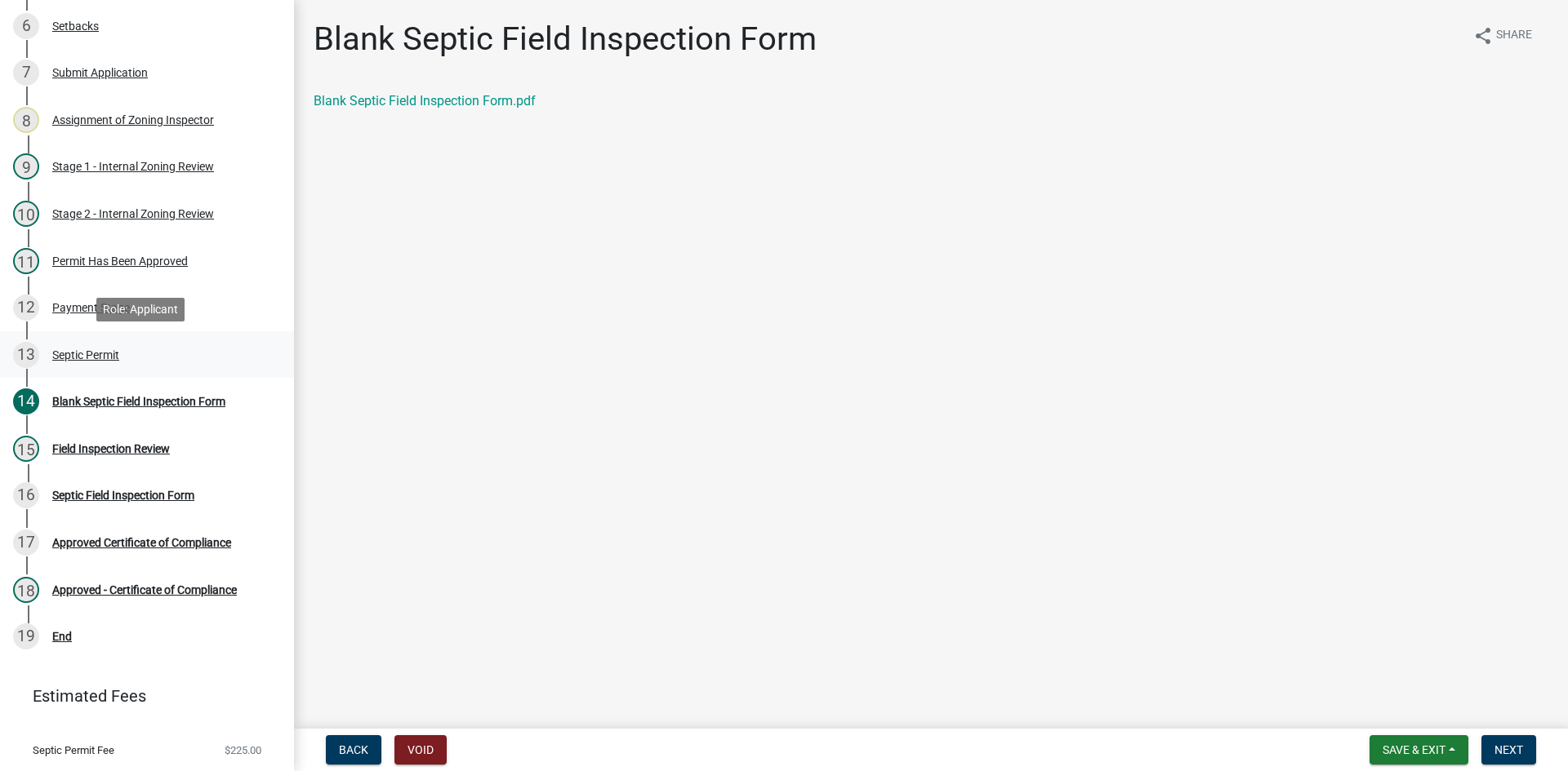
click at [94, 356] on div "Septic Permit" at bounding box center [86, 355] width 67 height 12
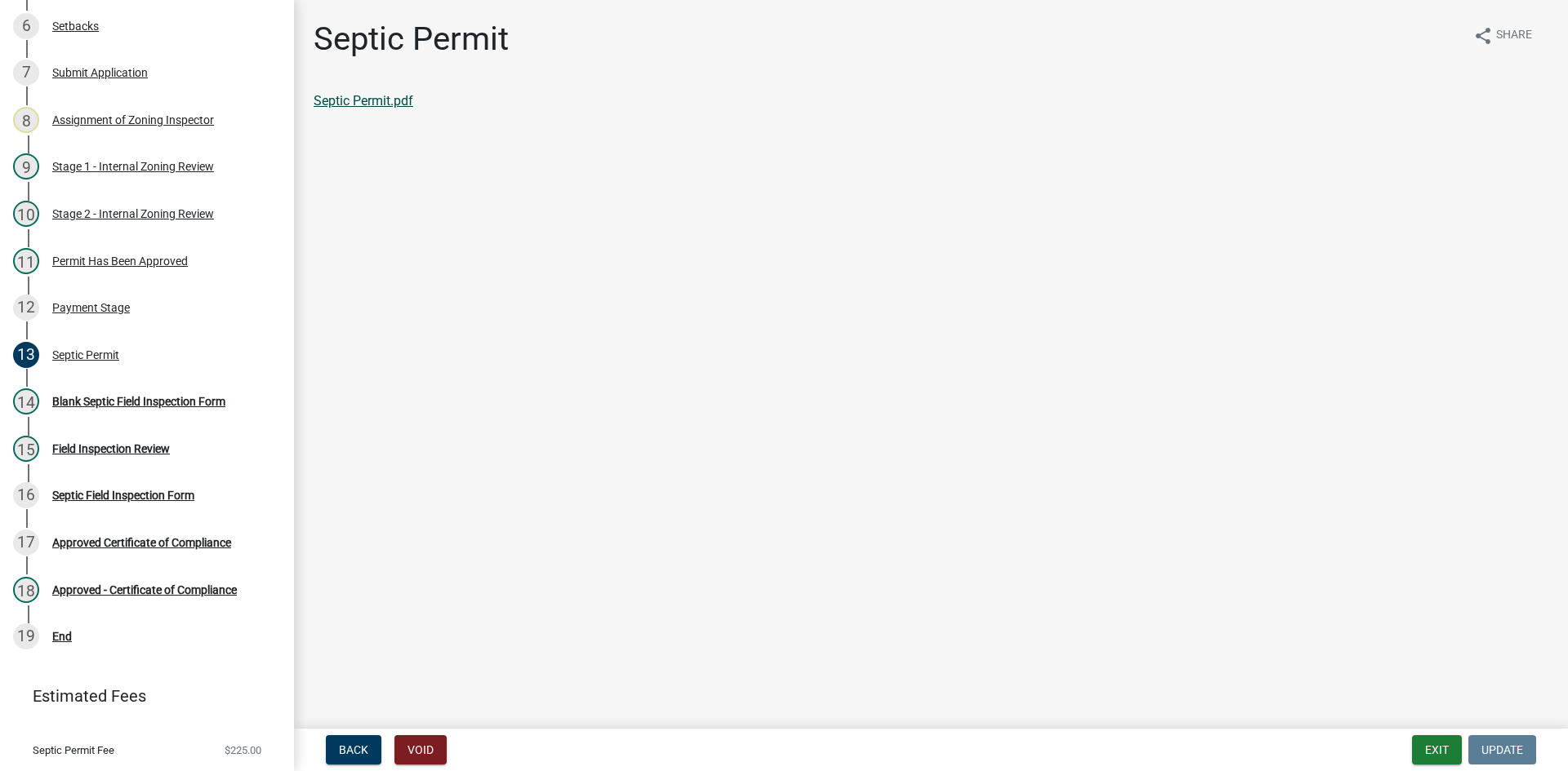
click at [350, 94] on link "Septic Permit.pdf" at bounding box center [363, 101] width 99 height 16
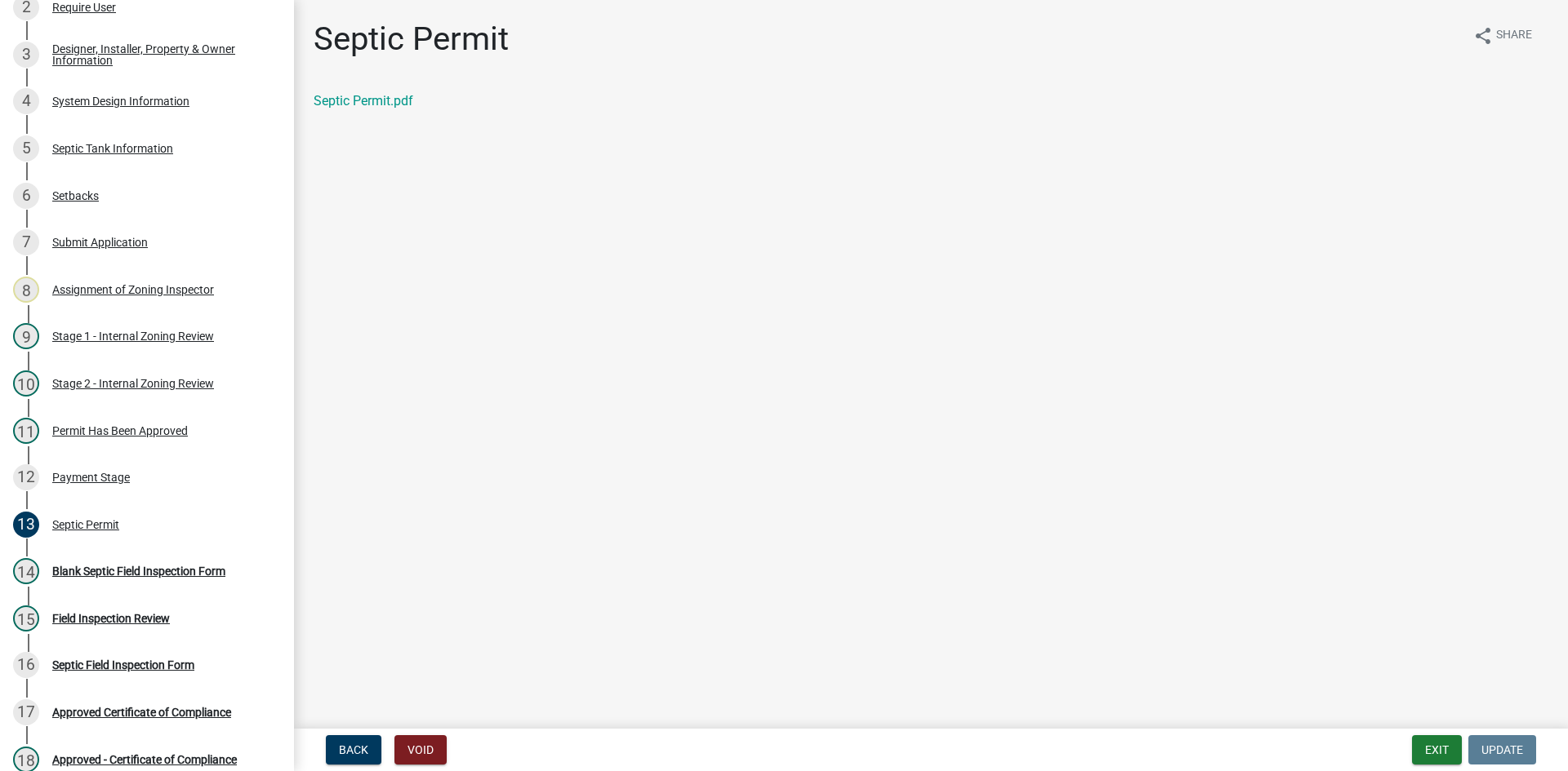
scroll to position [227, 0]
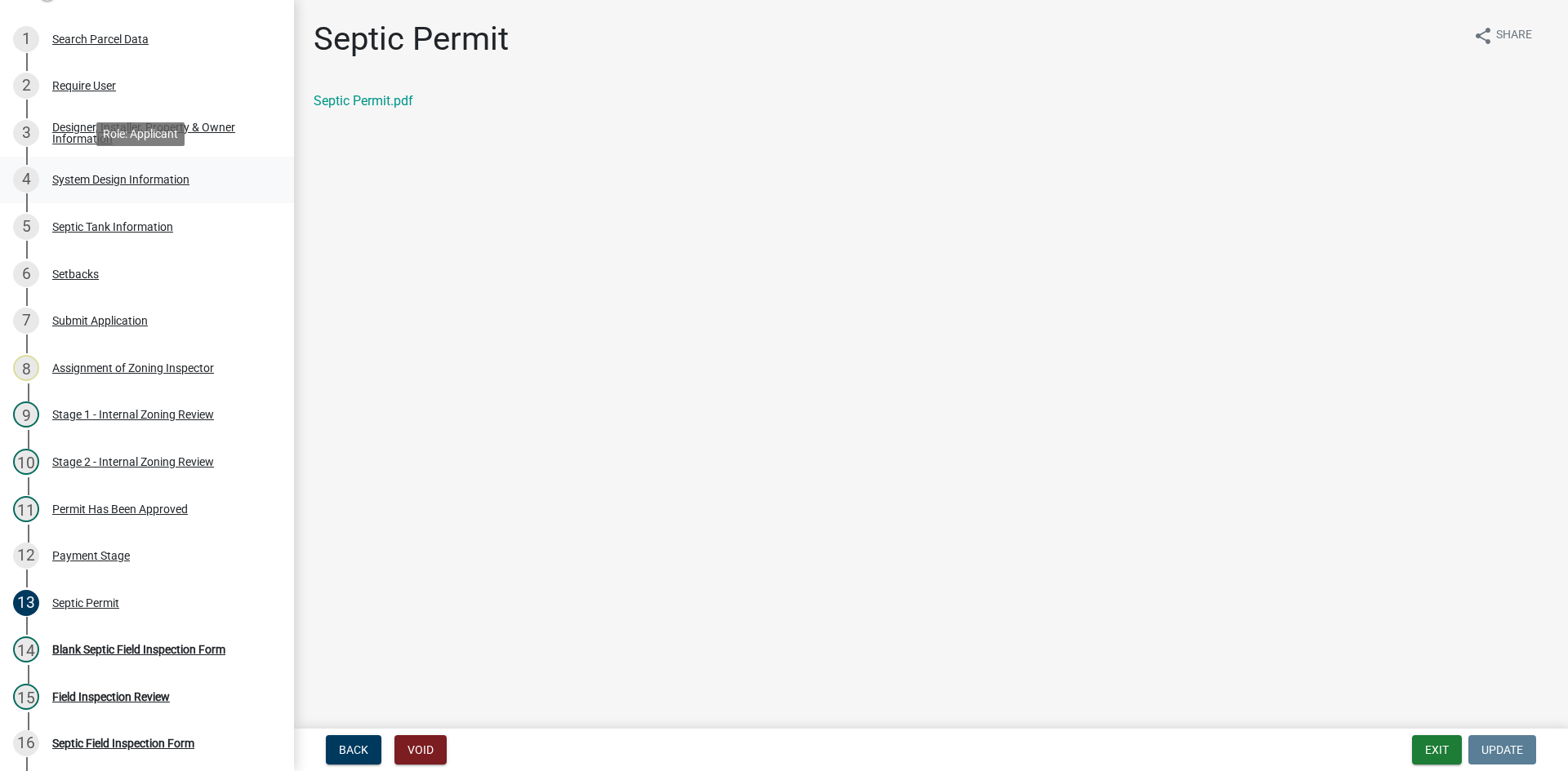
click at [160, 175] on div "System Design Information" at bounding box center [121, 180] width 137 height 12
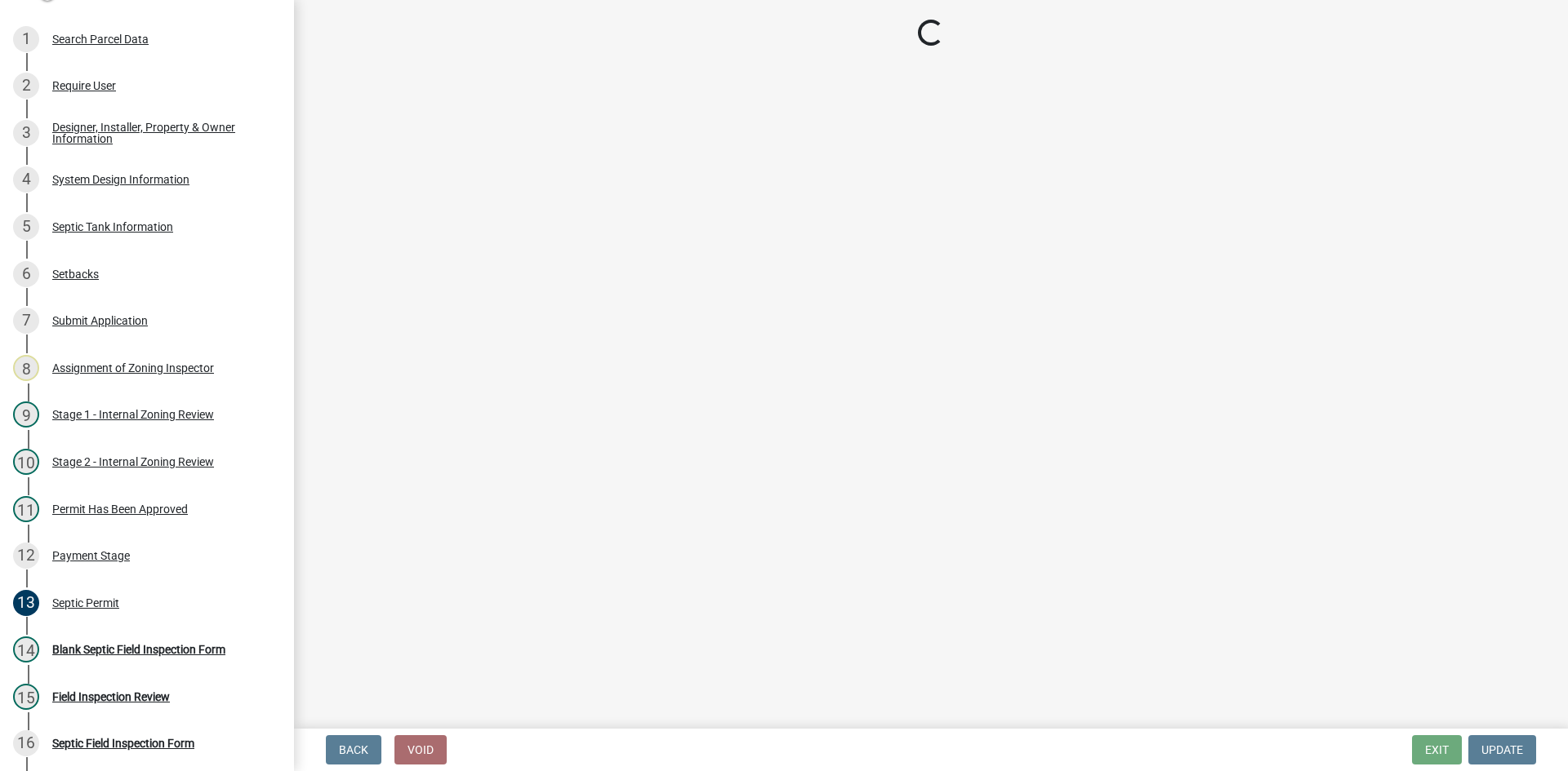
select select "8ba21533-2acf-4cc6-95e5-280e4aabd5a3"
select select "d11049ea-91d0-42ef-8f23-5bc08afa6acf"
select select "011fbff4-a41d-4a75-9bd8-71c7e6c69e0d"
select select "85fdfef2-2683-4311-b5d5-5505f6411127"
select select "1002d2f5-04ee-41f0-9277-2fadb170a736"
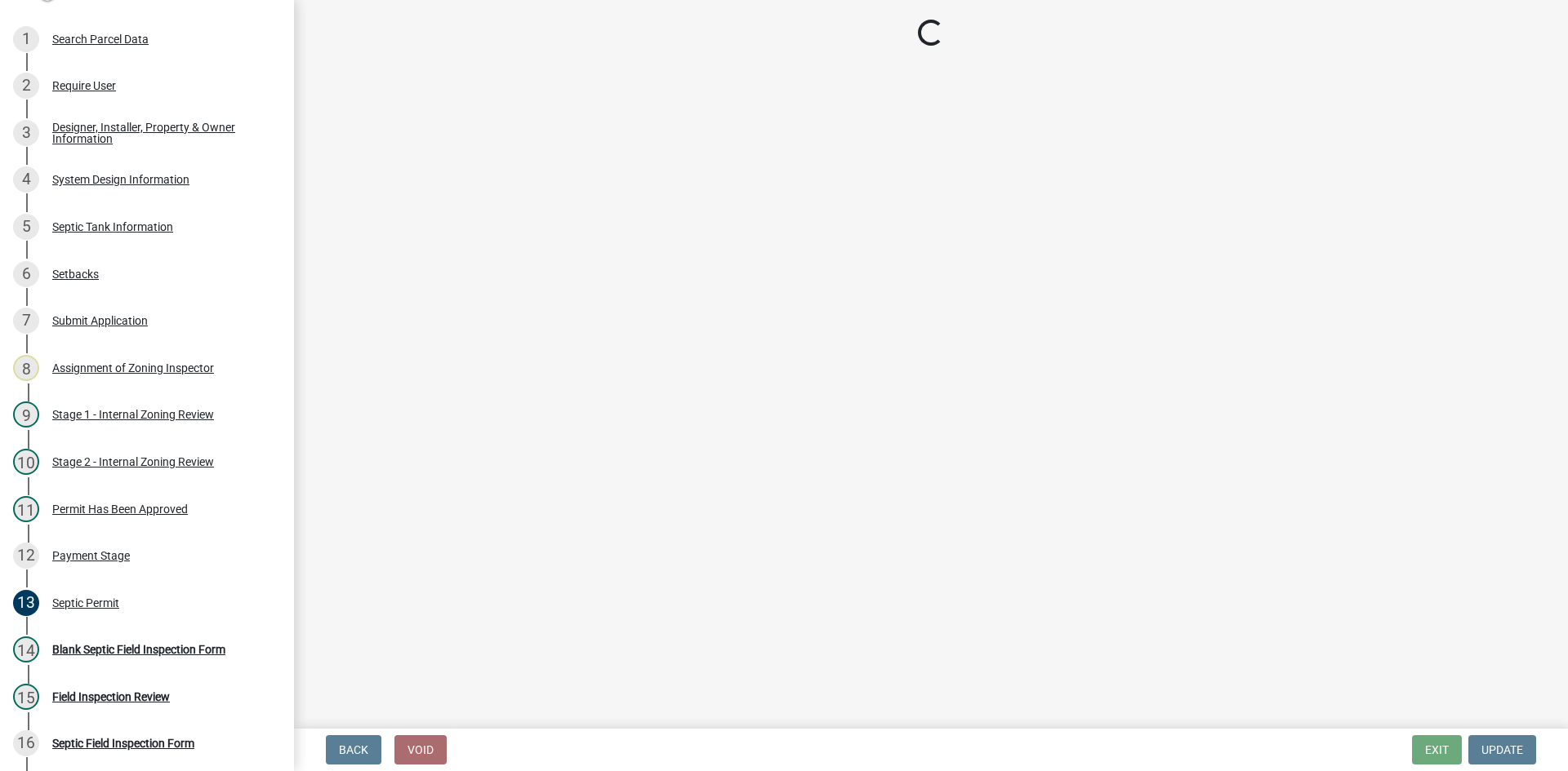
select select "ef698bf5-6172-44c1-9ffb-522c07469aed"
select select "a2b5ca25-65b1-425d-82c5-8881ea380237"
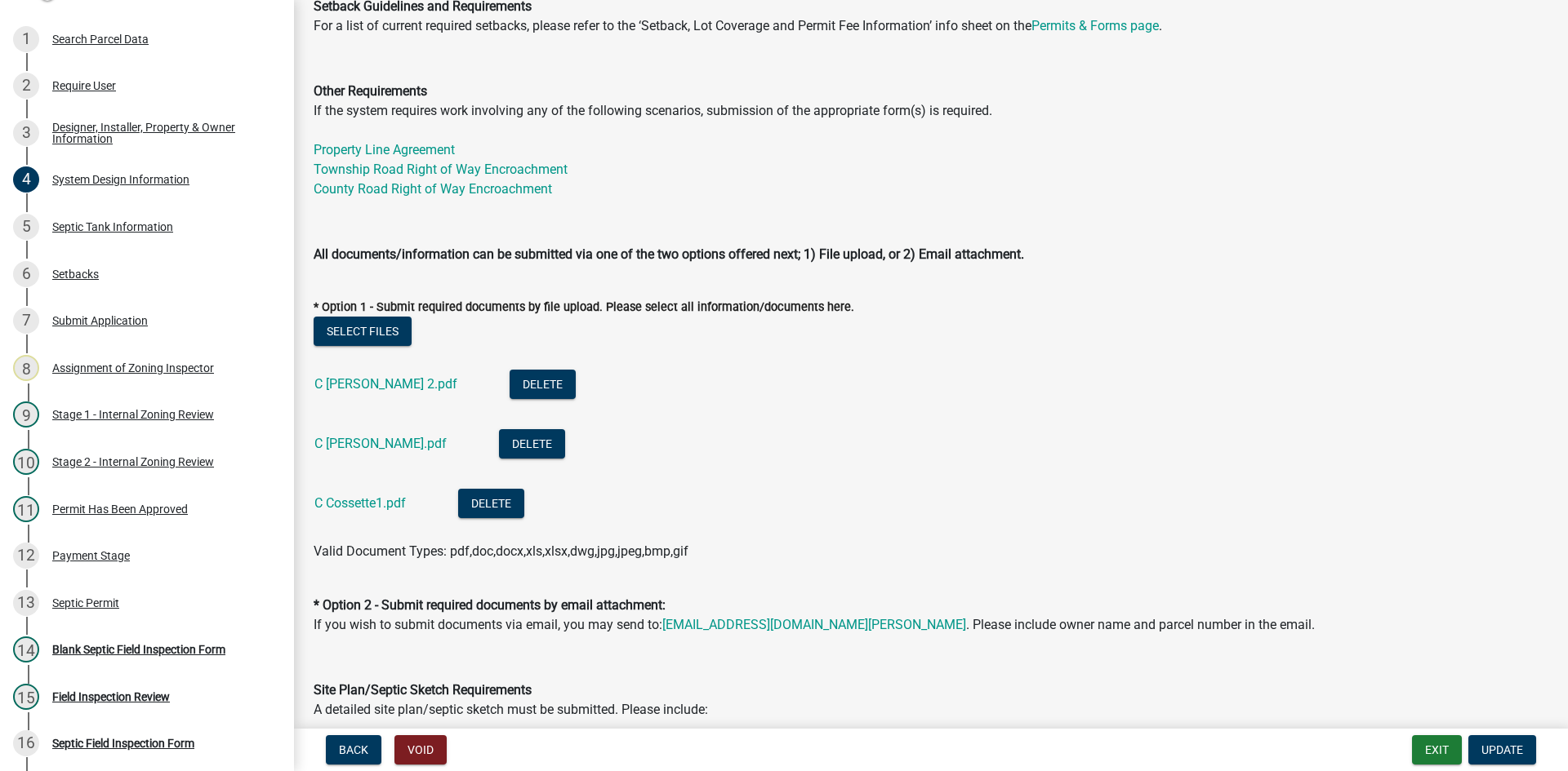
scroll to position [735, 0]
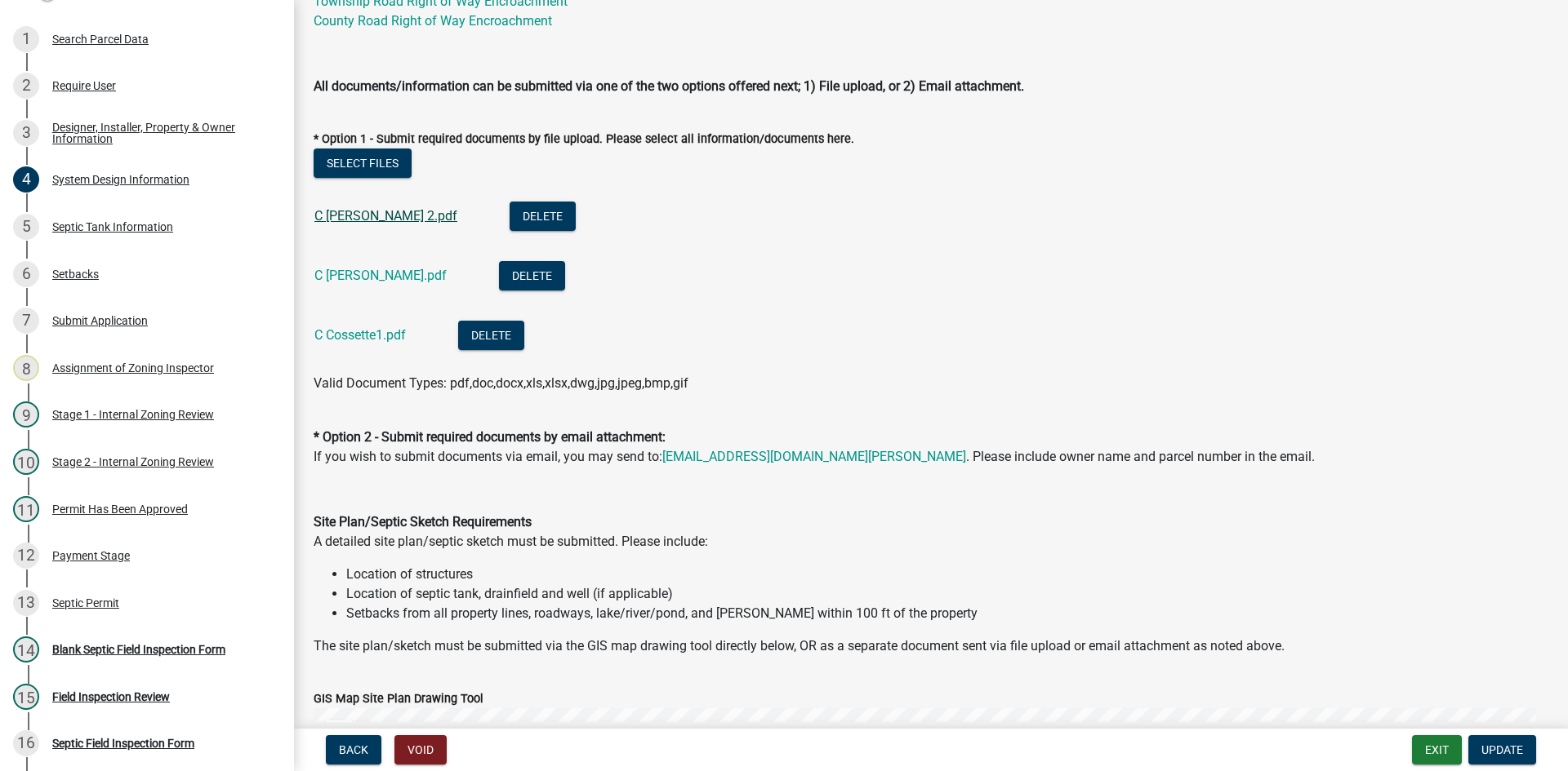
click at [374, 221] on link "C [PERSON_NAME] 2.pdf" at bounding box center [385, 216] width 143 height 16
click at [354, 278] on link "C [PERSON_NAME].pdf" at bounding box center [380, 275] width 132 height 16
click at [357, 332] on link "C Cossette1.pdf" at bounding box center [360, 335] width 91 height 16
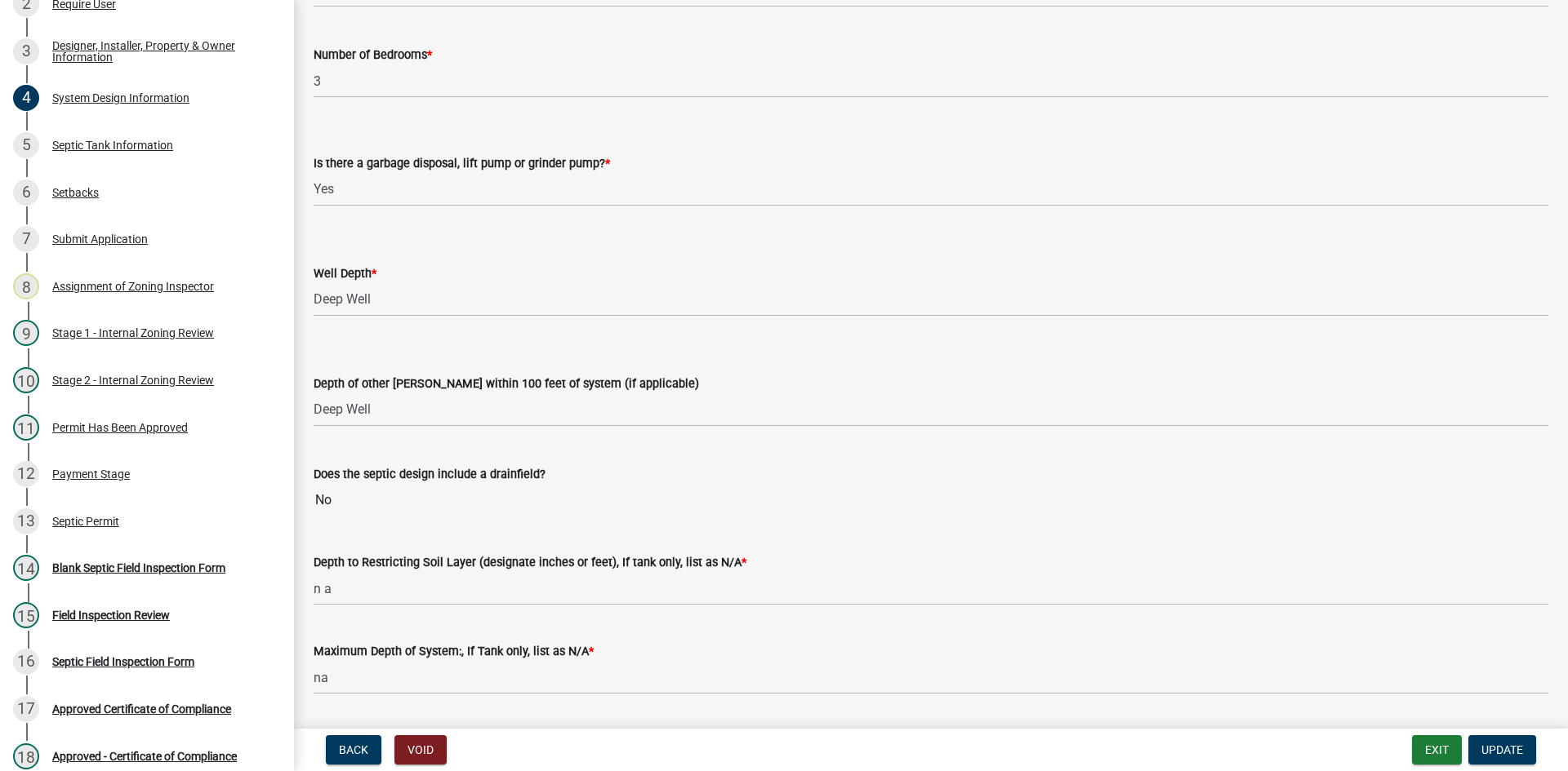
scroll to position [3135, 0]
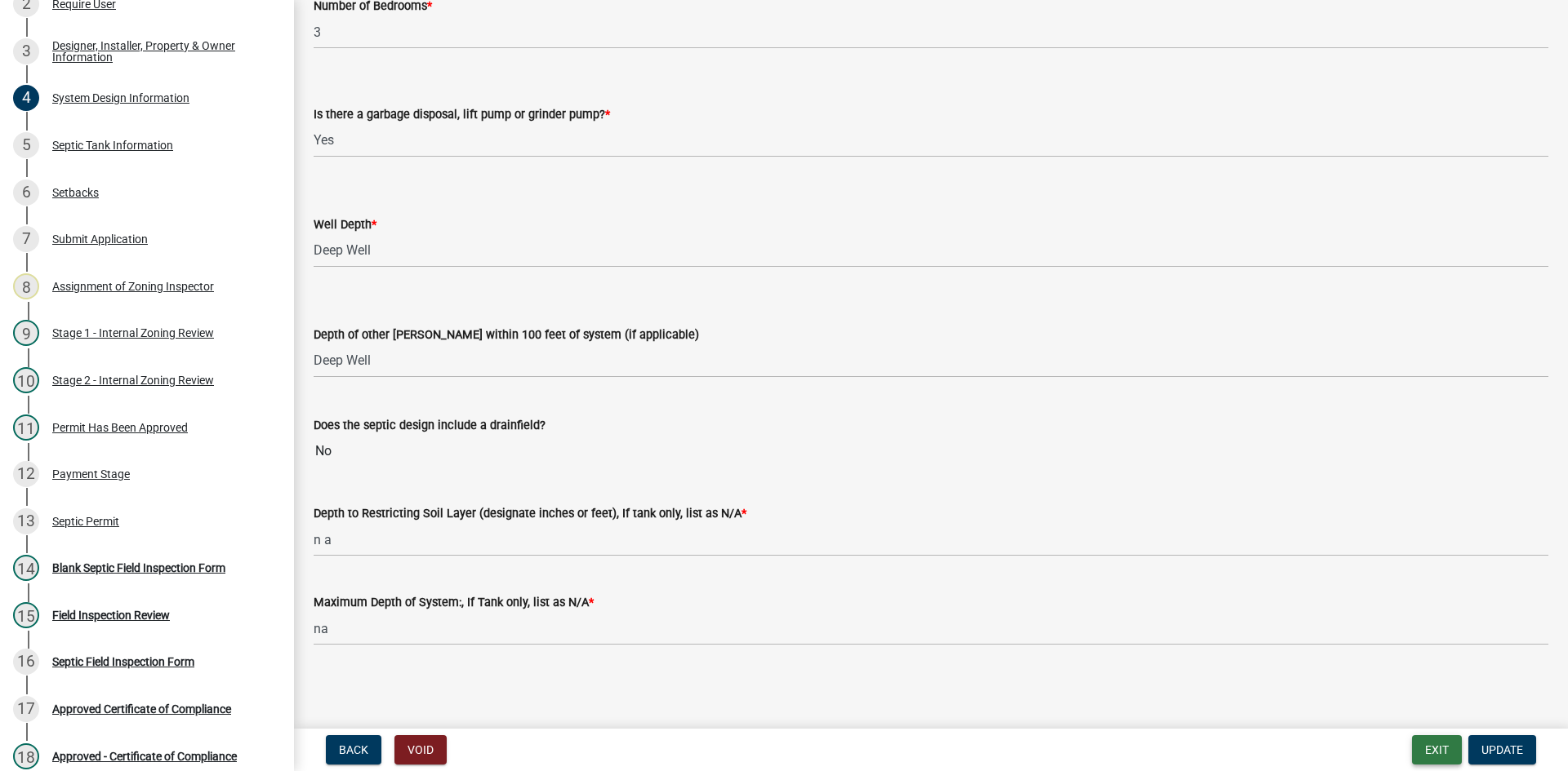
click at [1457, 752] on button "Exit" at bounding box center [1437, 750] width 50 height 29
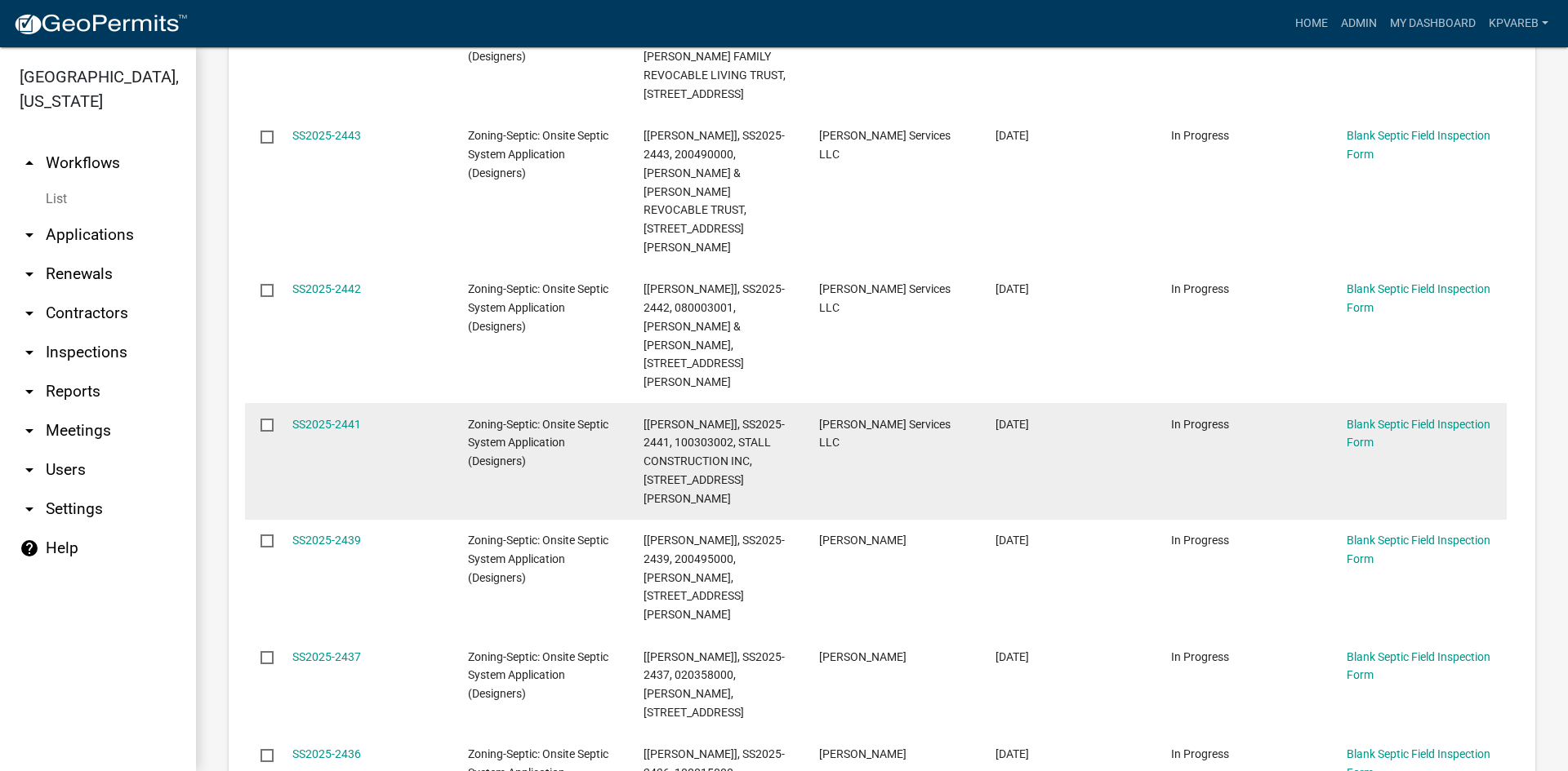
scroll to position [898, 0]
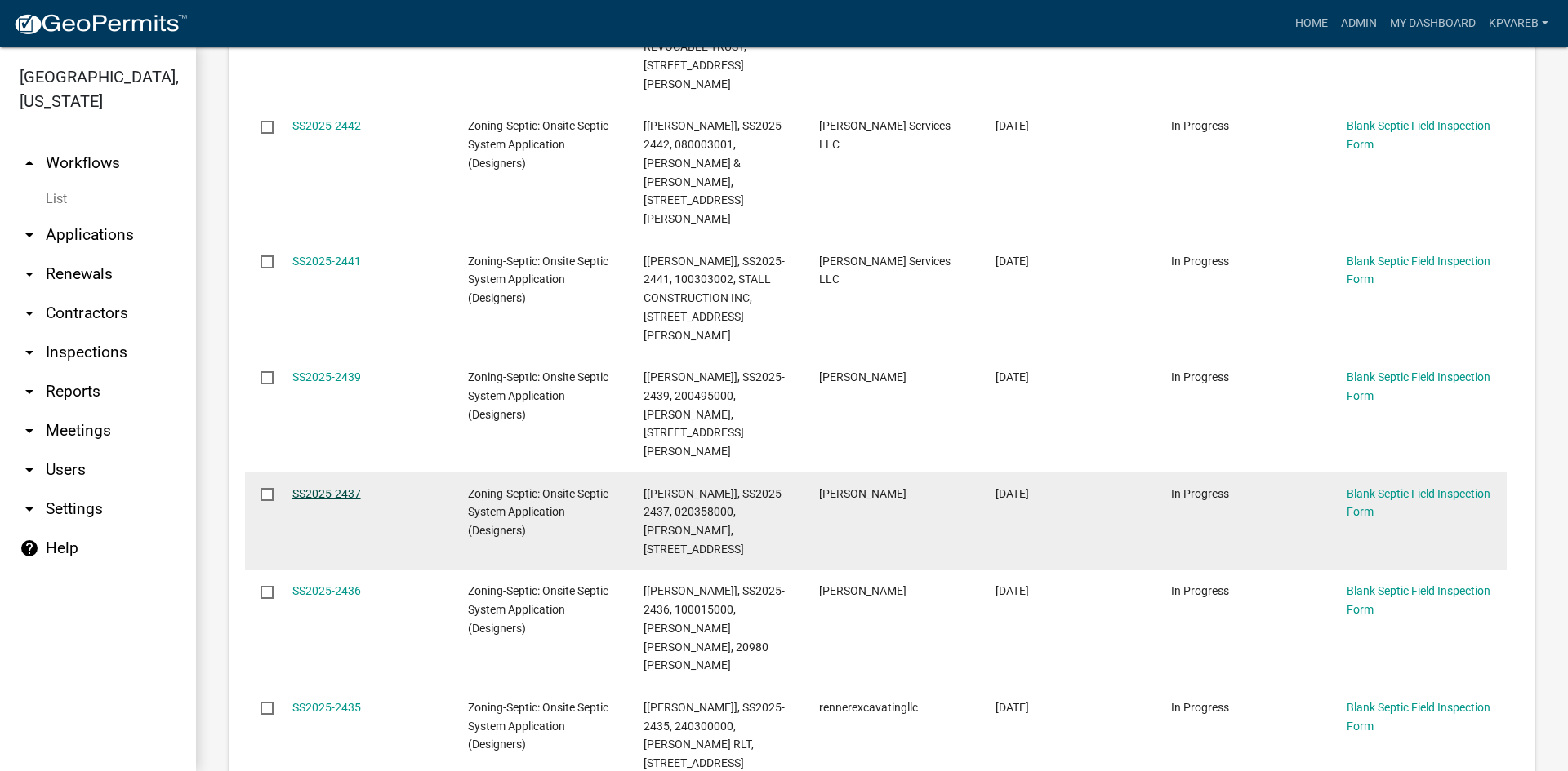
click at [332, 487] on link "SS2025-2437" at bounding box center [327, 493] width 69 height 13
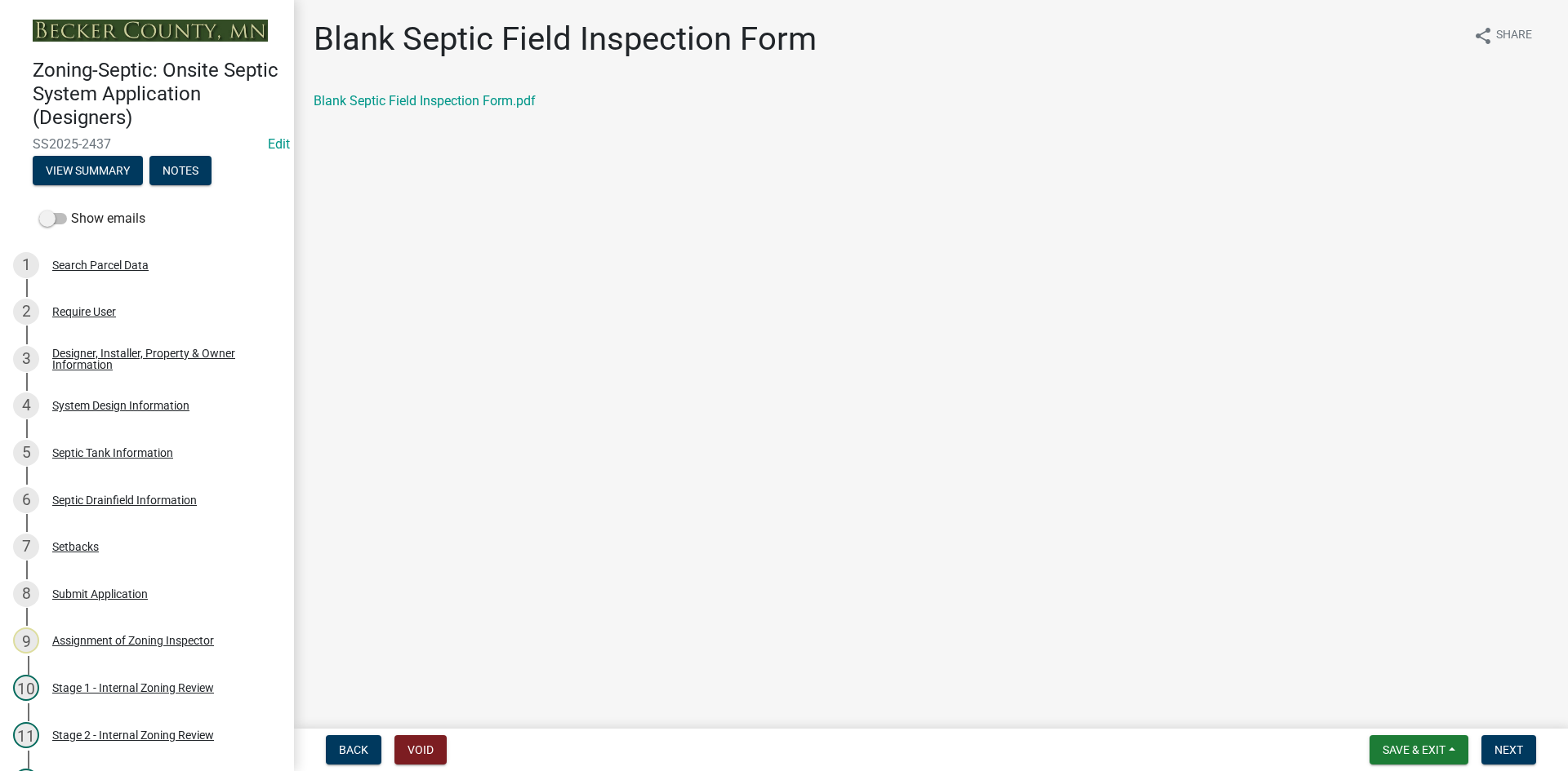
click at [487, 89] on div "Blank Septic Field Inspection Form share Share Blank Septic Field Inspection Fo…" at bounding box center [931, 79] width 1260 height 120
click at [491, 110] on div "Blank Septic Field Inspection Form.pdf" at bounding box center [930, 101] width 1234 height 19
click at [494, 107] on link "Blank Septic Field Inspection Form.pdf" at bounding box center [424, 101] width 222 height 16
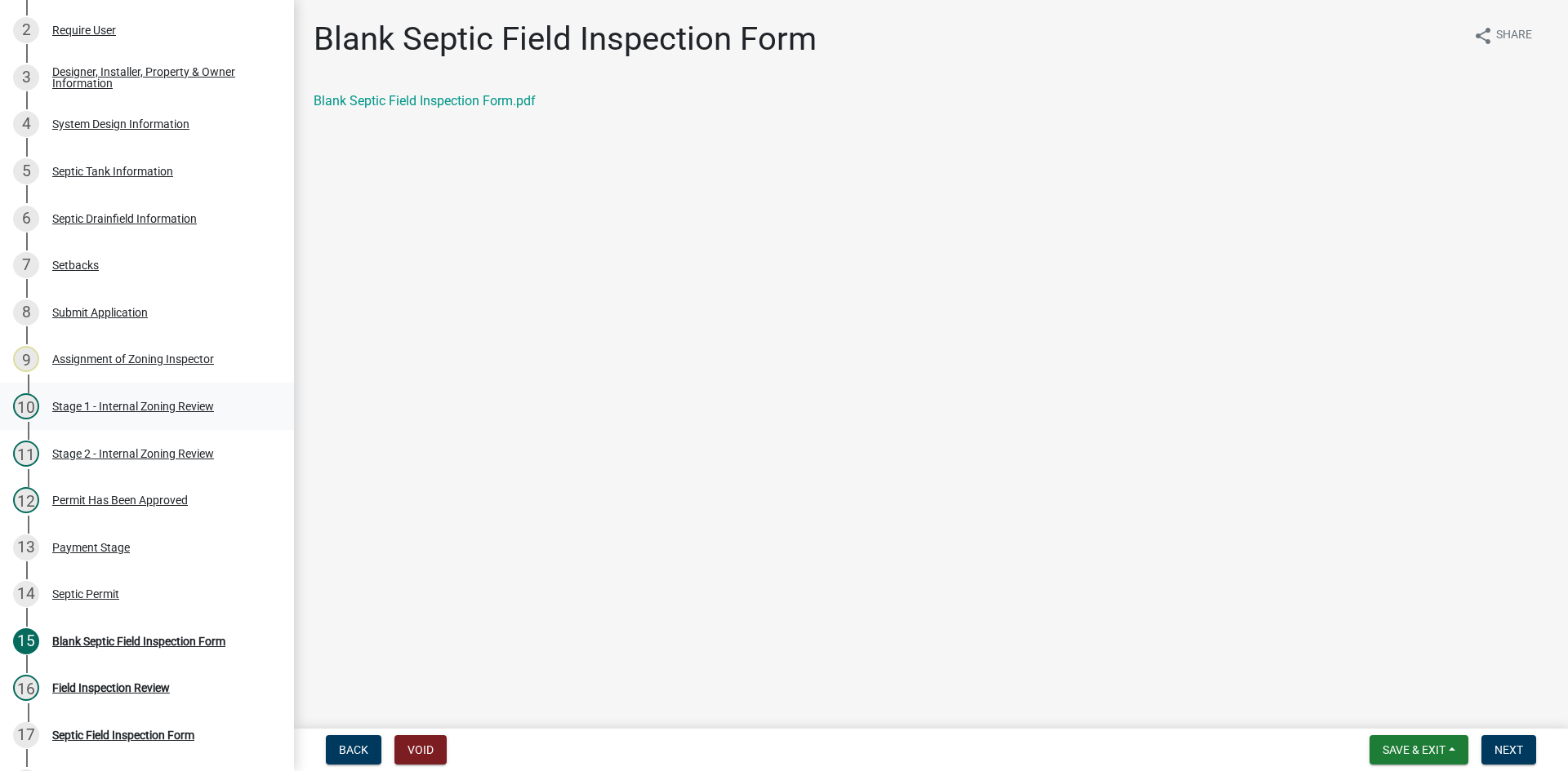
scroll to position [298, 0]
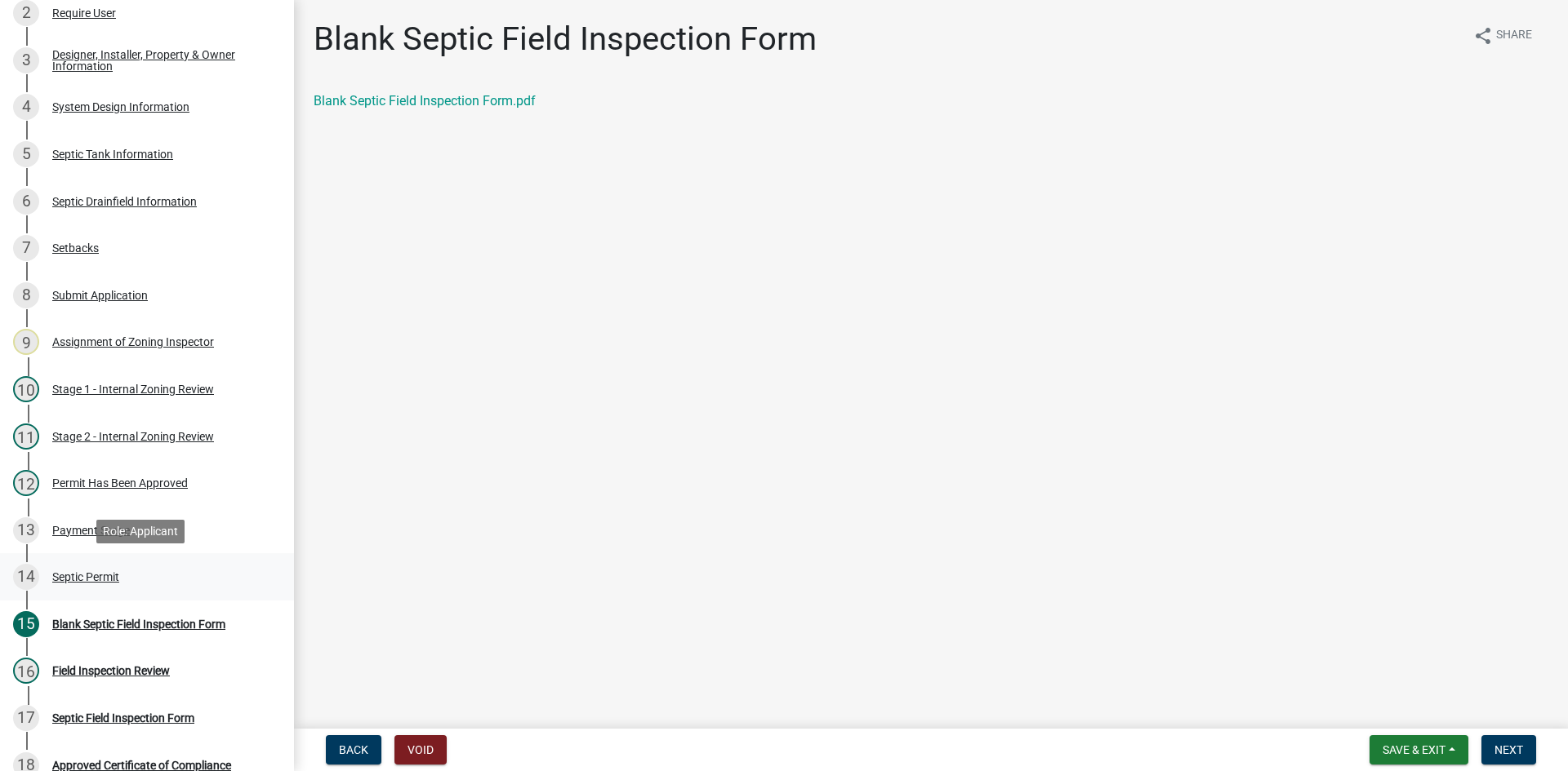
click at [82, 572] on div "Septic Permit" at bounding box center [86, 578] width 67 height 12
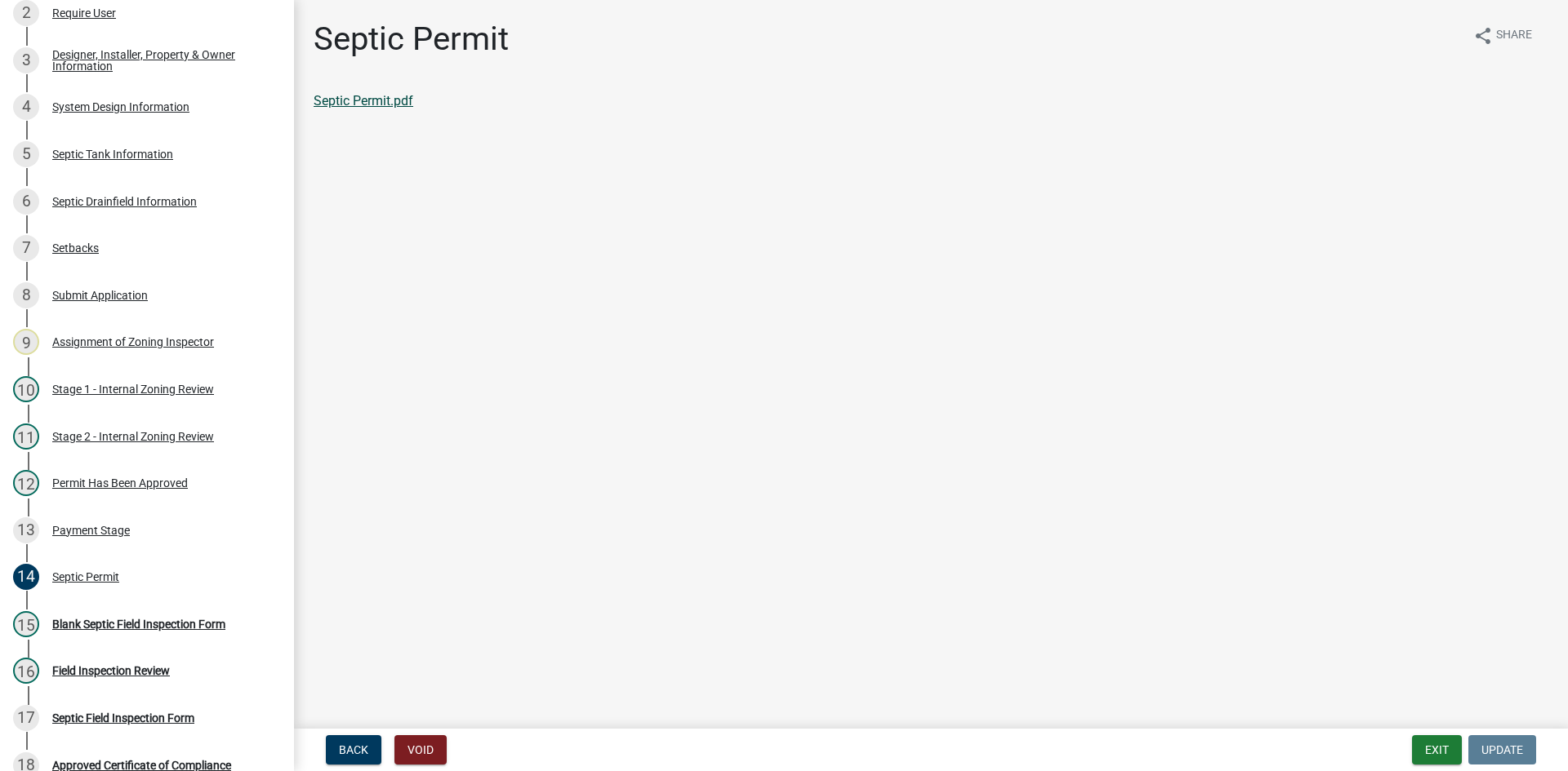
click at [384, 98] on link "Septic Permit.pdf" at bounding box center [363, 101] width 99 height 16
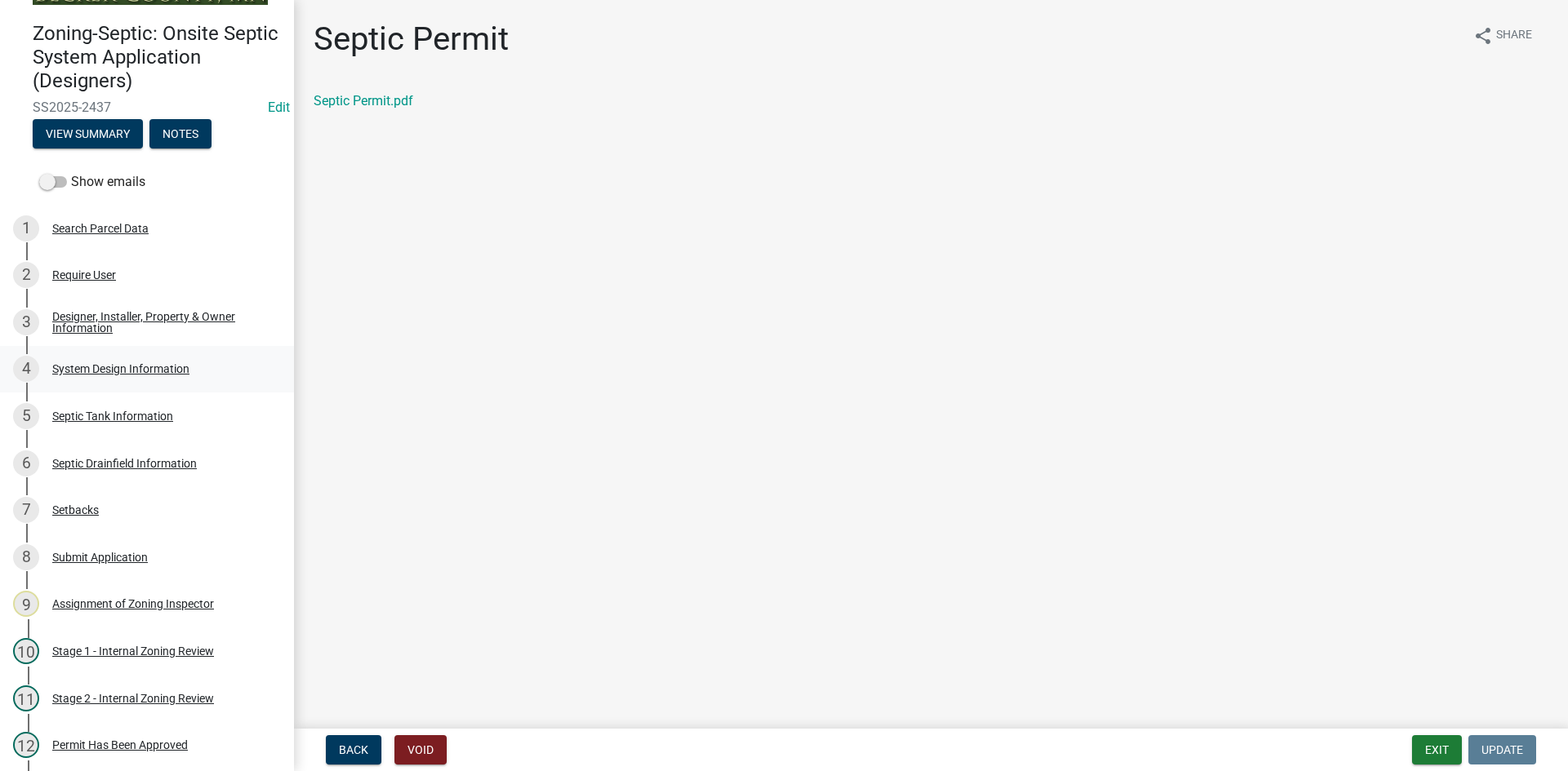
scroll to position [33, 0]
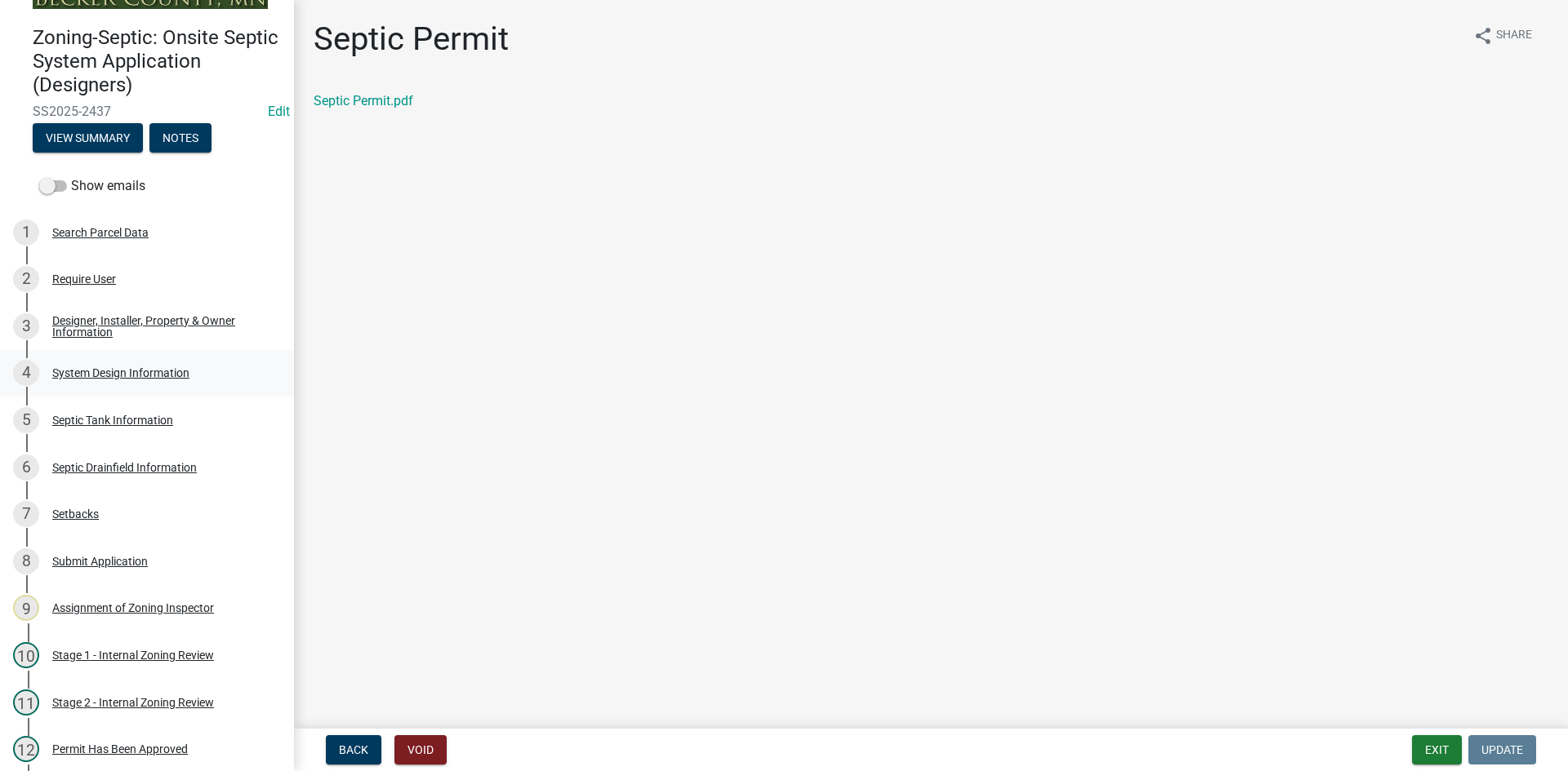
click at [125, 374] on div "System Design Information" at bounding box center [121, 373] width 137 height 12
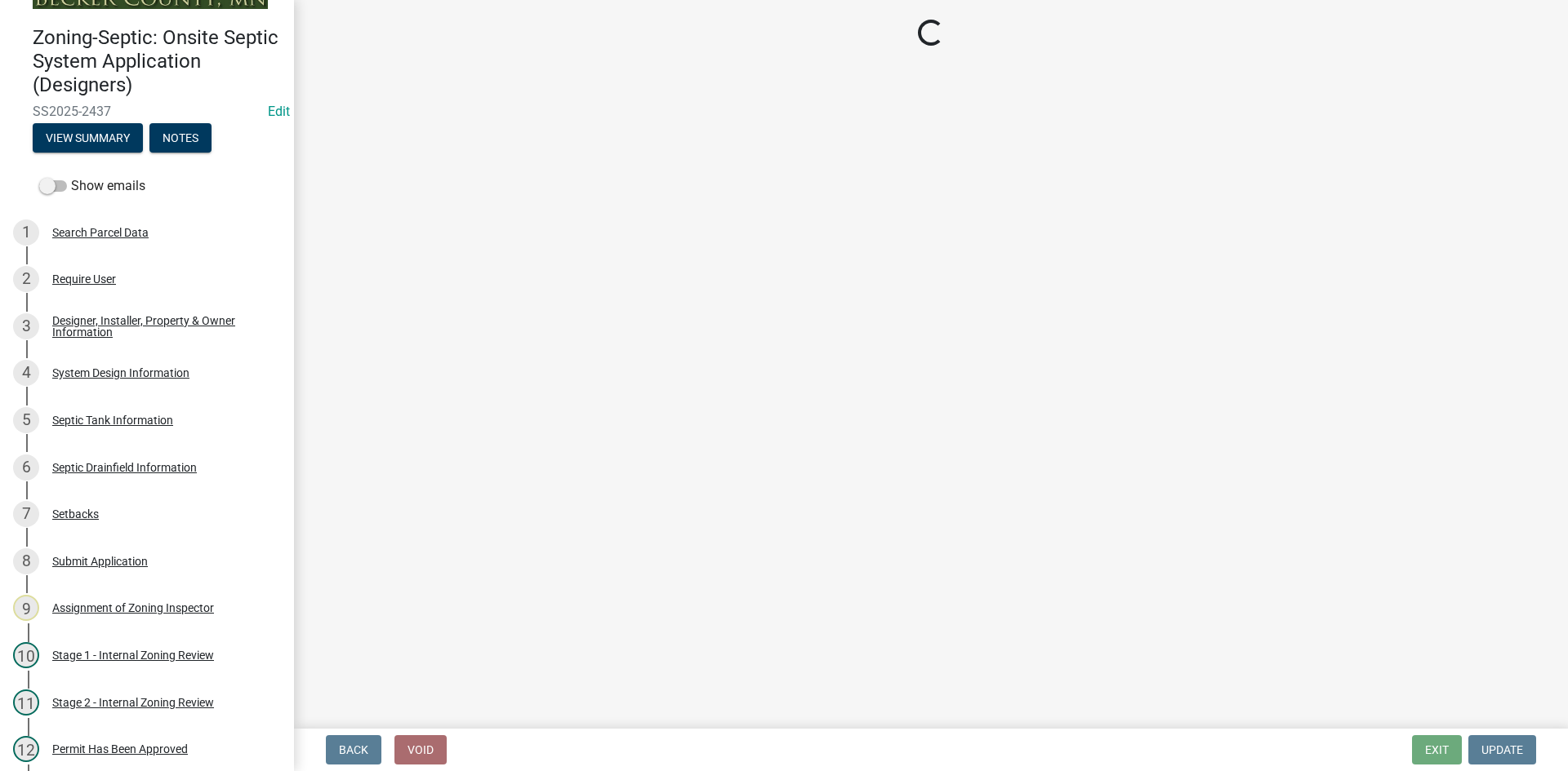
select select "55497d75-c43f-4635-a730-e0737ce05d56"
select select "25258e87-3ef9-4f1c-a5f1-75a1d463abfb"
select select "011fbff4-a41d-4a75-9bd8-71c7e6c69e0d"
select select "85fdfef2-2683-4311-b5d5-5505f6411127"
select select "1002d2f5-04ee-41f0-9277-2fadb170a736"
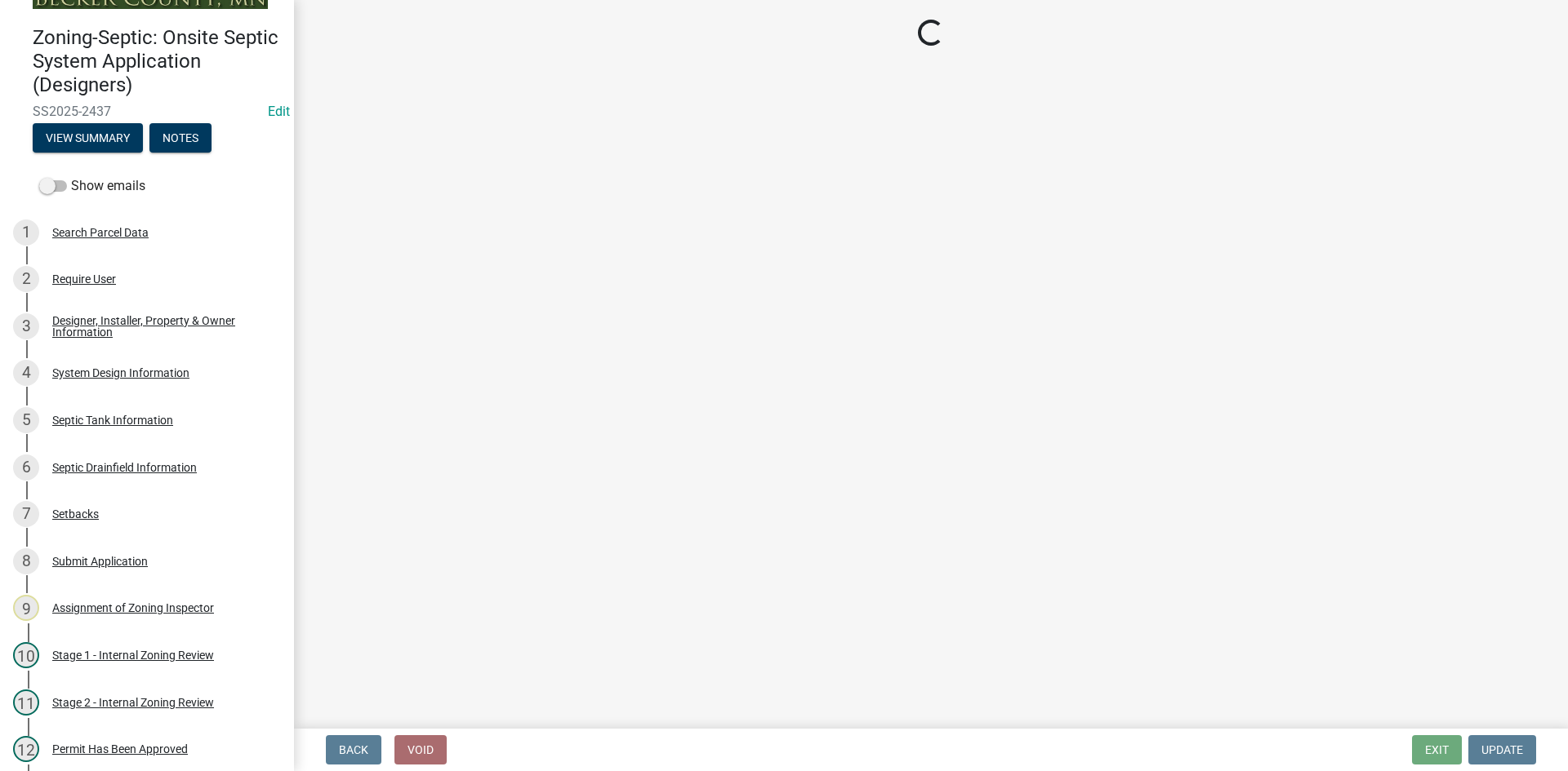
select select "ef698bf5-6172-44c1-9ffb-522c07469aed"
select select "a2b5ca25-65b1-425d-82c5-8881ea380237"
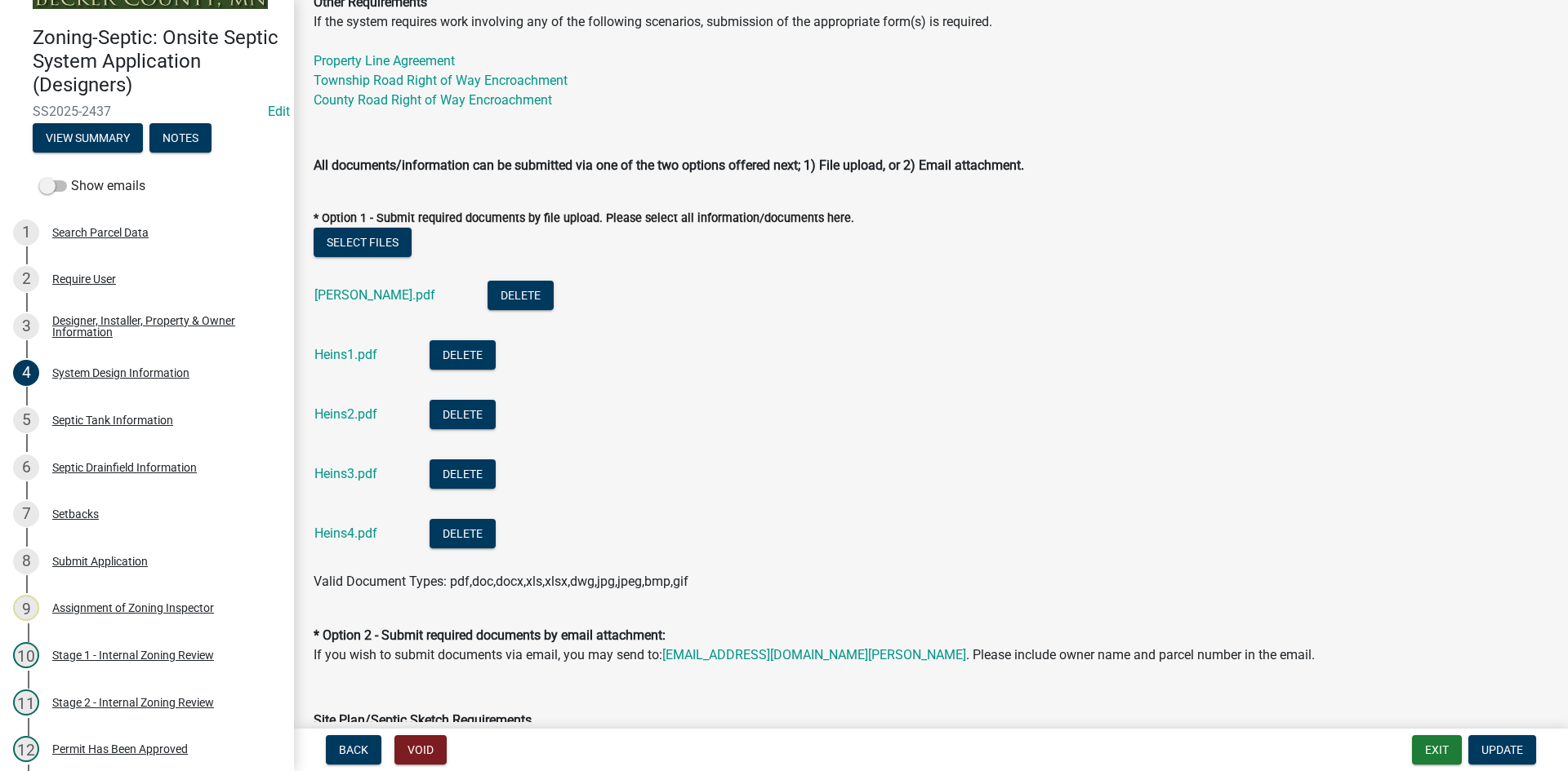
scroll to position [735, 0]
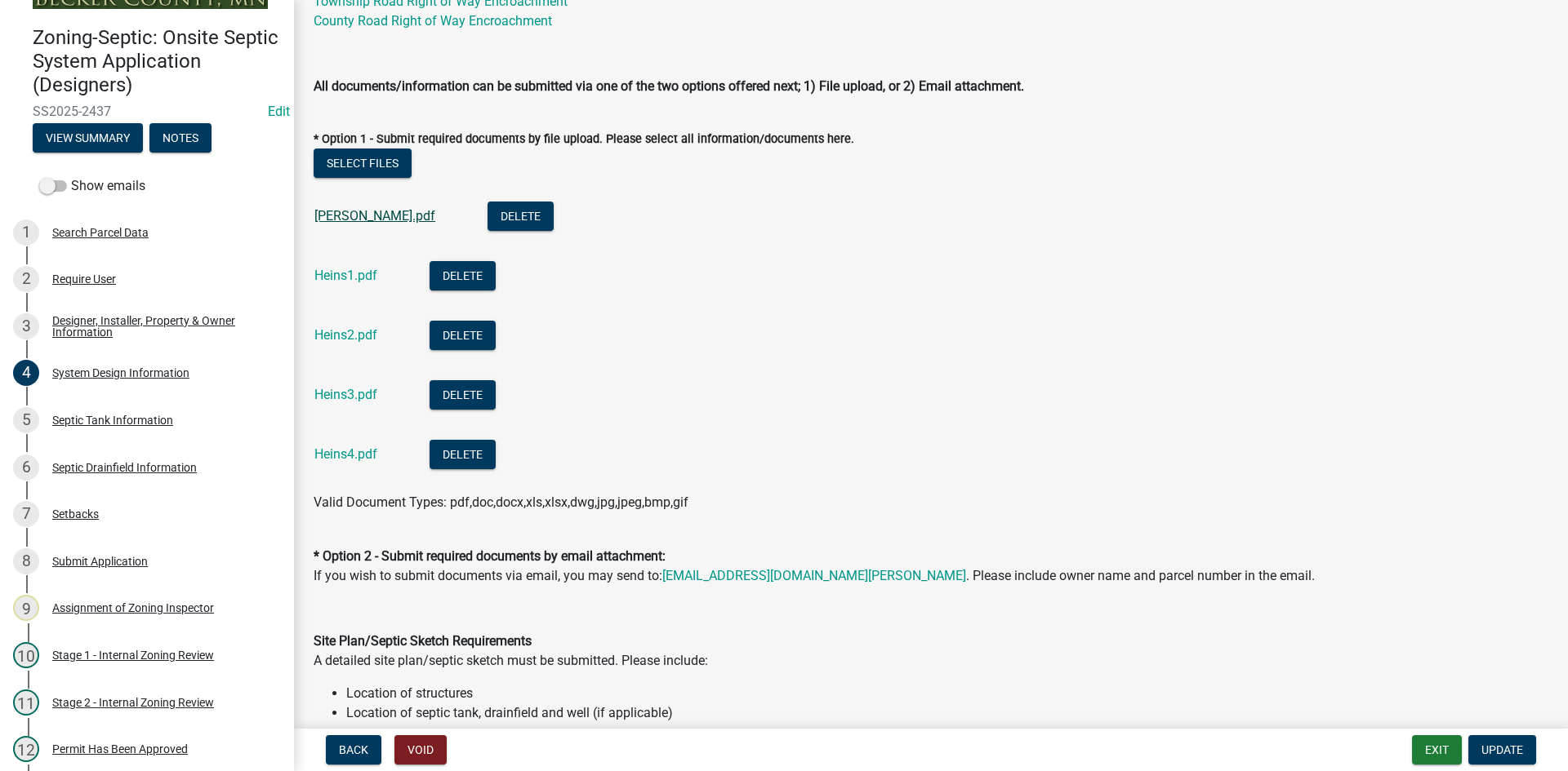
click at [357, 223] on link "[PERSON_NAME].pdf" at bounding box center [374, 216] width 121 height 16
click at [359, 293] on div "Heins1.pdf" at bounding box center [359, 278] width 89 height 33
click at [374, 275] on link "Heins1.pdf" at bounding box center [345, 275] width 63 height 16
click at [358, 333] on link "Heins2.pdf" at bounding box center [345, 335] width 63 height 16
click at [368, 399] on link "Heins3.pdf" at bounding box center [345, 395] width 63 height 16
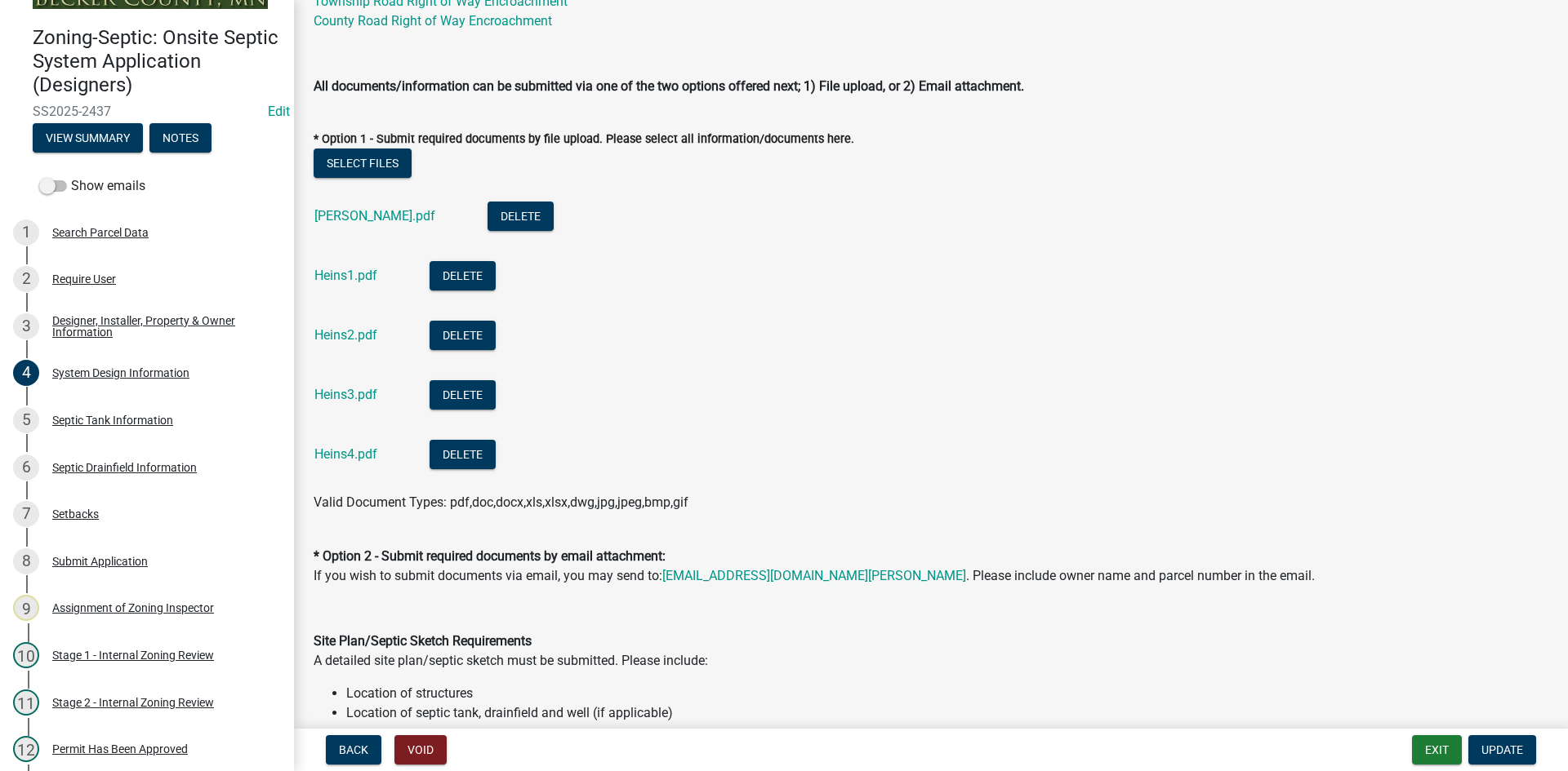
click at [341, 444] on div "Heins4.pdf" at bounding box center [359, 457] width 89 height 33
click at [346, 454] on link "Heins4.pdf" at bounding box center [345, 454] width 63 height 16
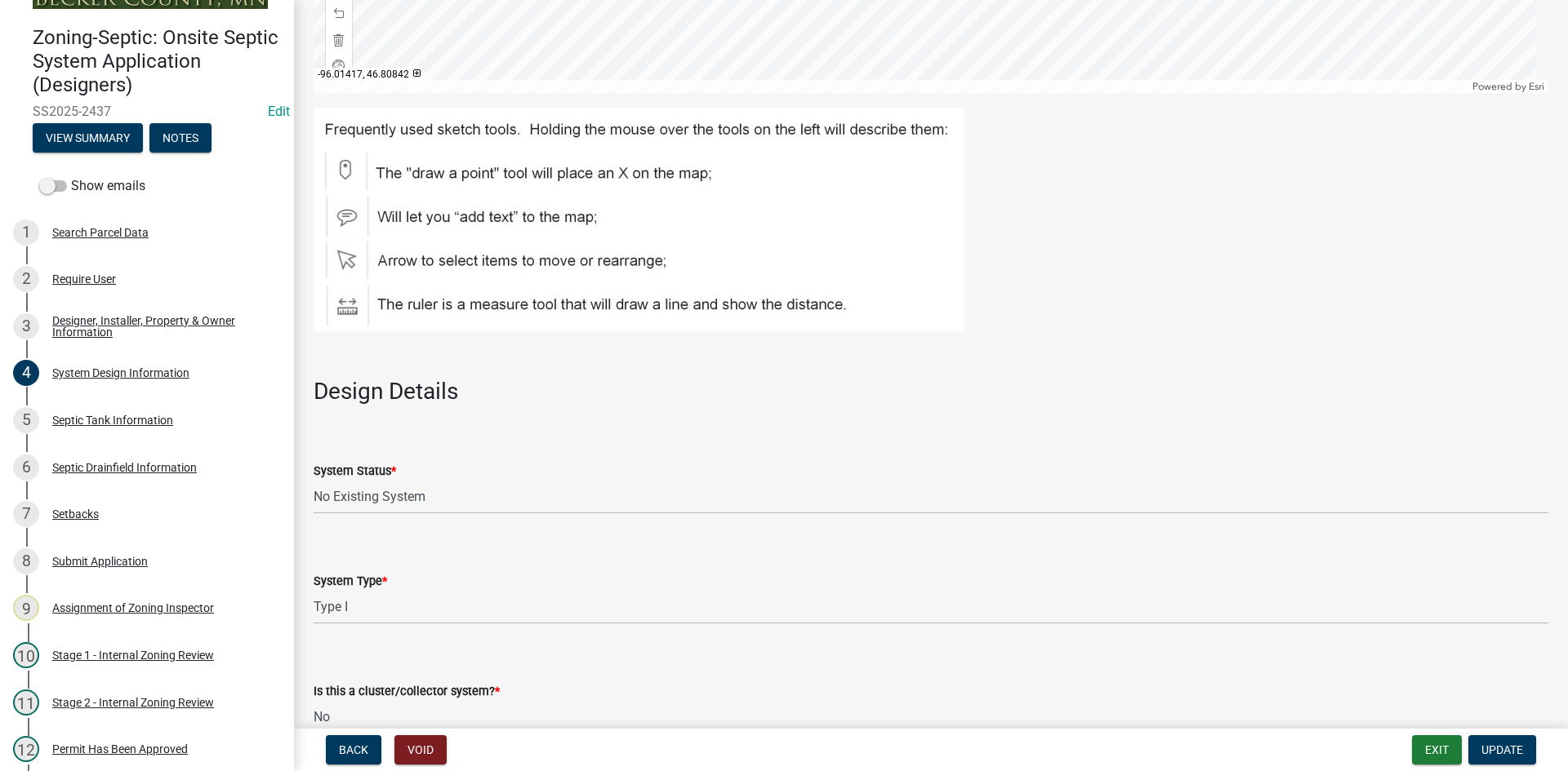
scroll to position [1551, 0]
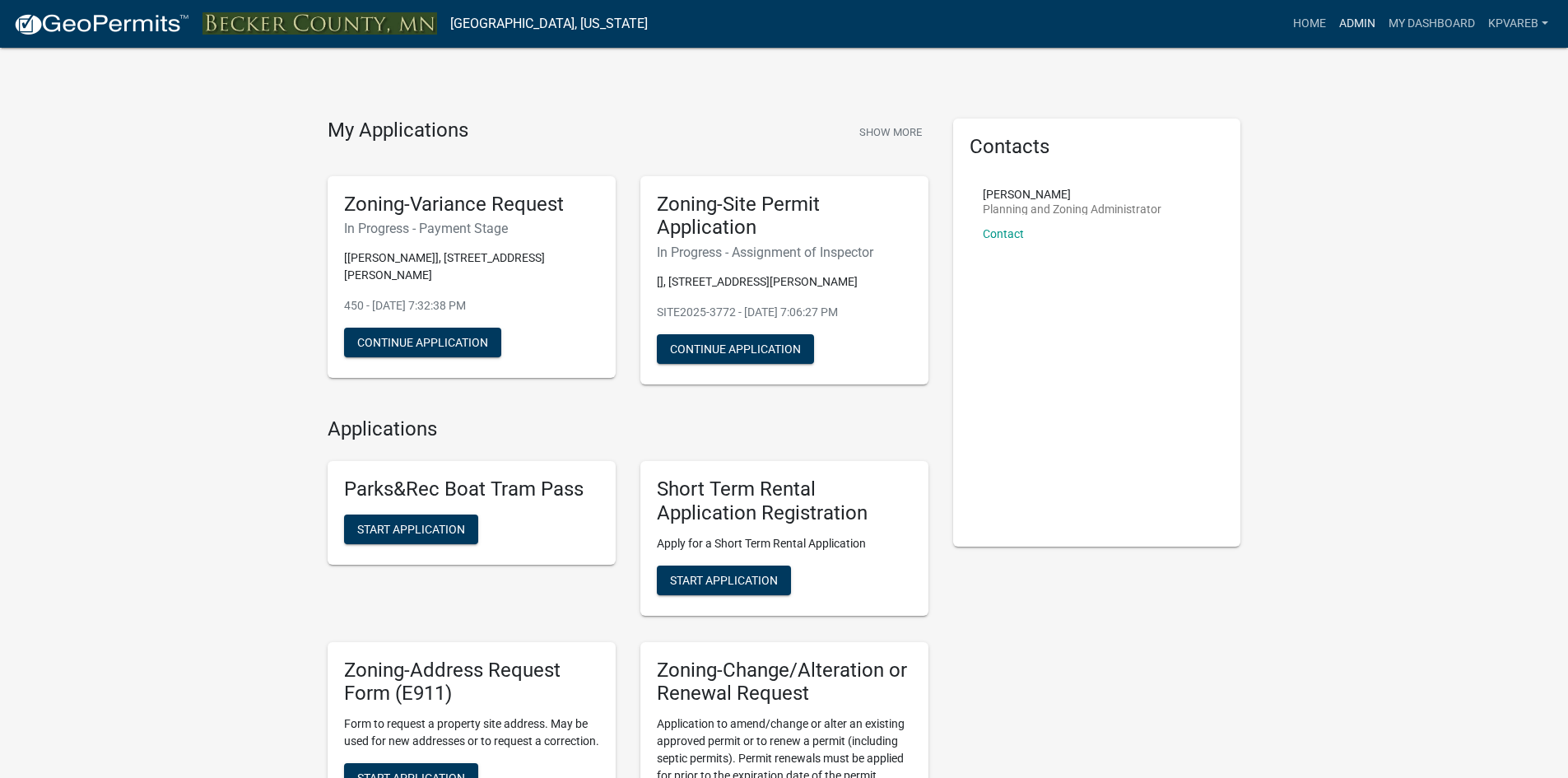
click at [1363, 24] on link "Admin" at bounding box center [1357, 24] width 49 height 31
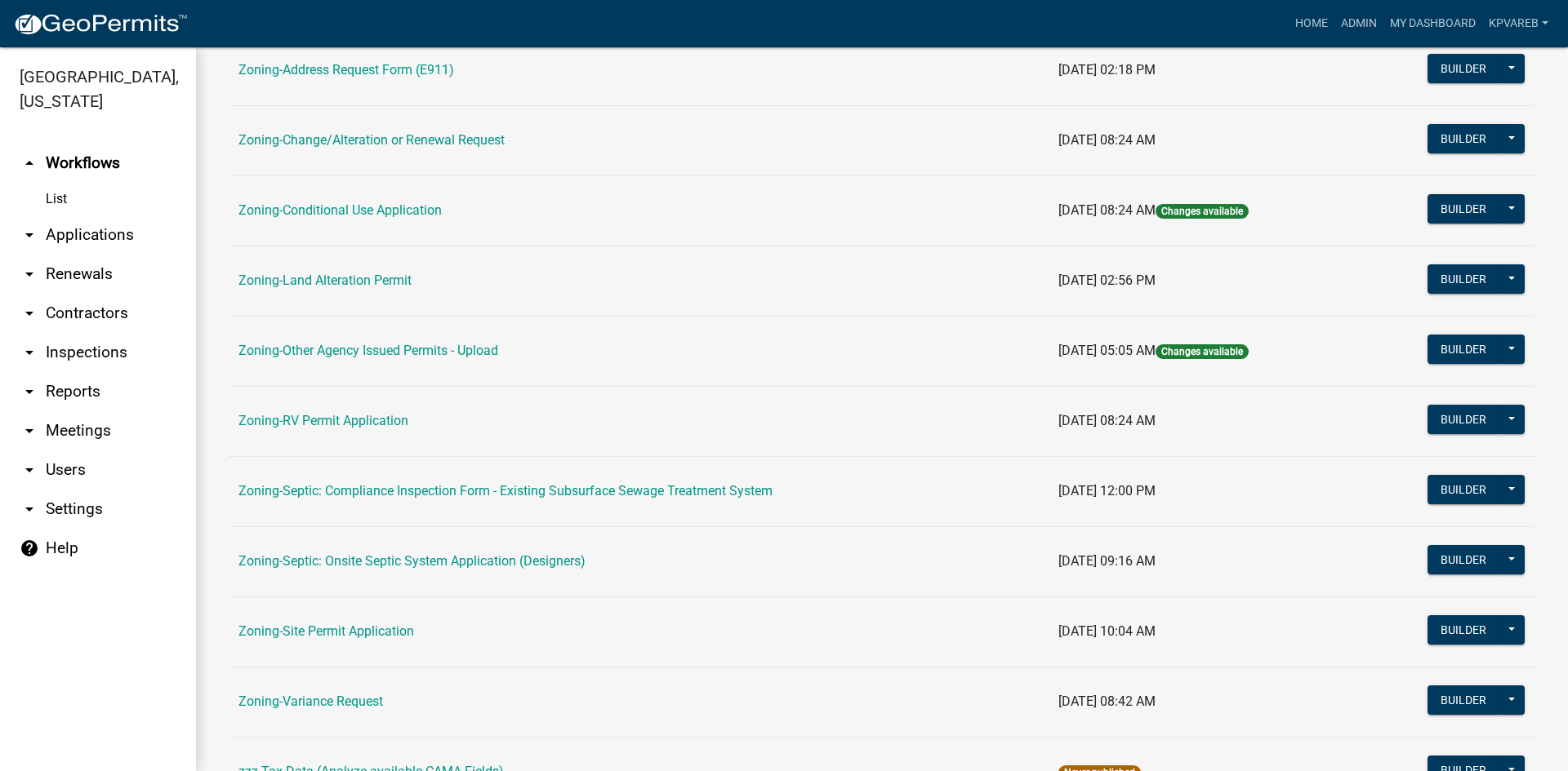
scroll to position [470, 0]
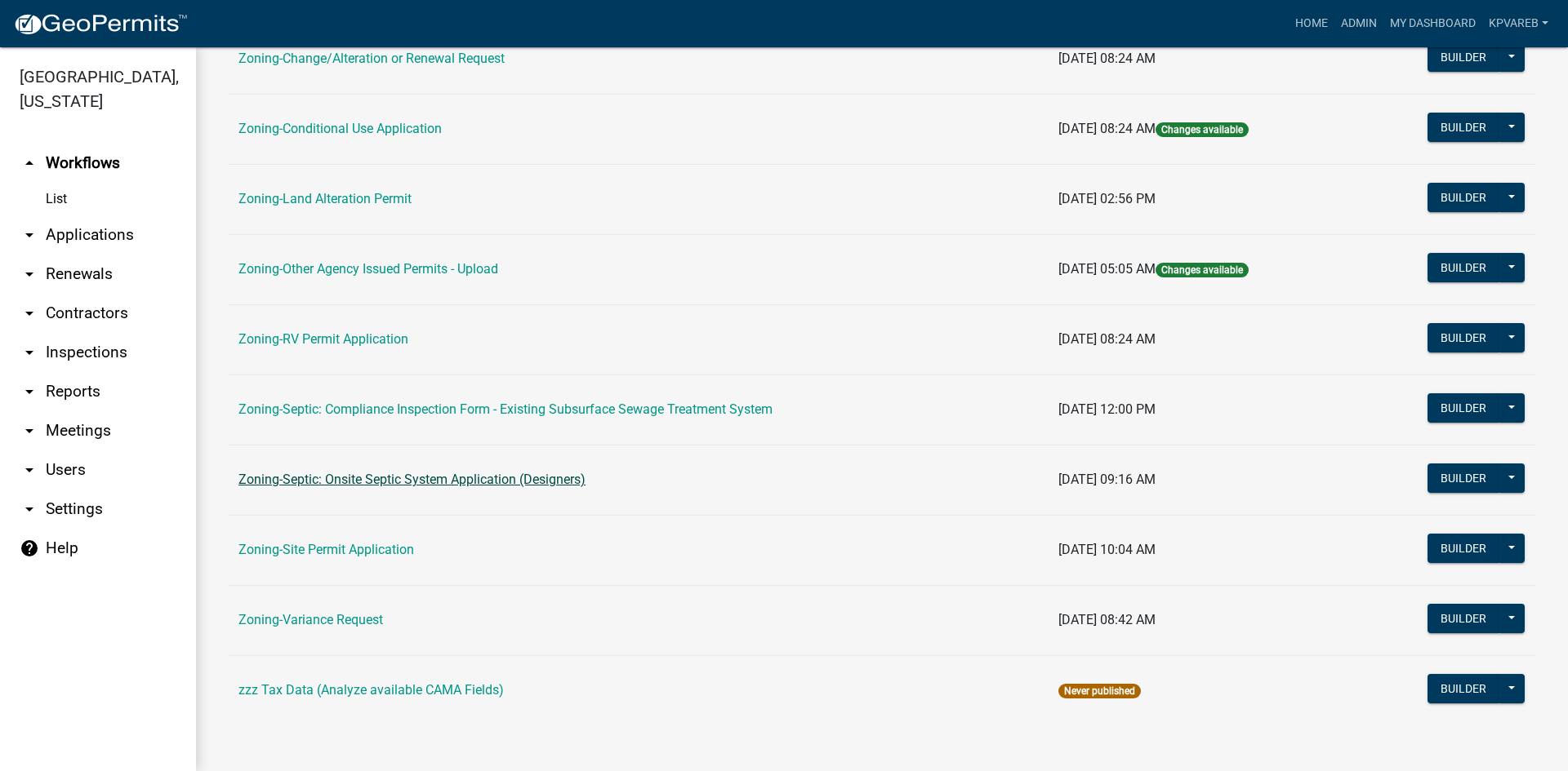
click at [445, 476] on link "Zoning-Septic: Onsite Septic System Application (Designers)" at bounding box center [411, 479] width 347 height 16
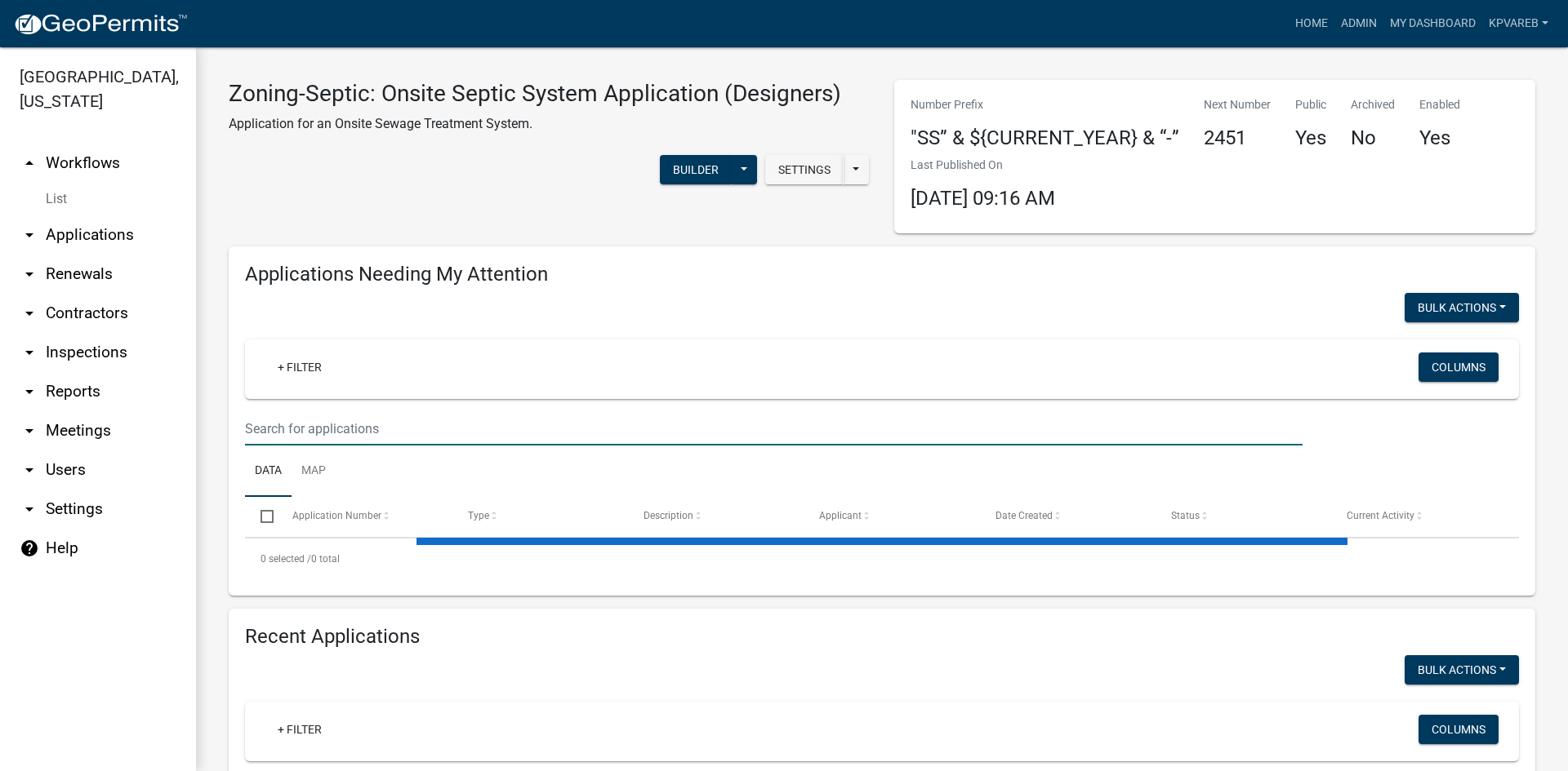
click at [305, 428] on input "text" at bounding box center [773, 429] width 1057 height 33
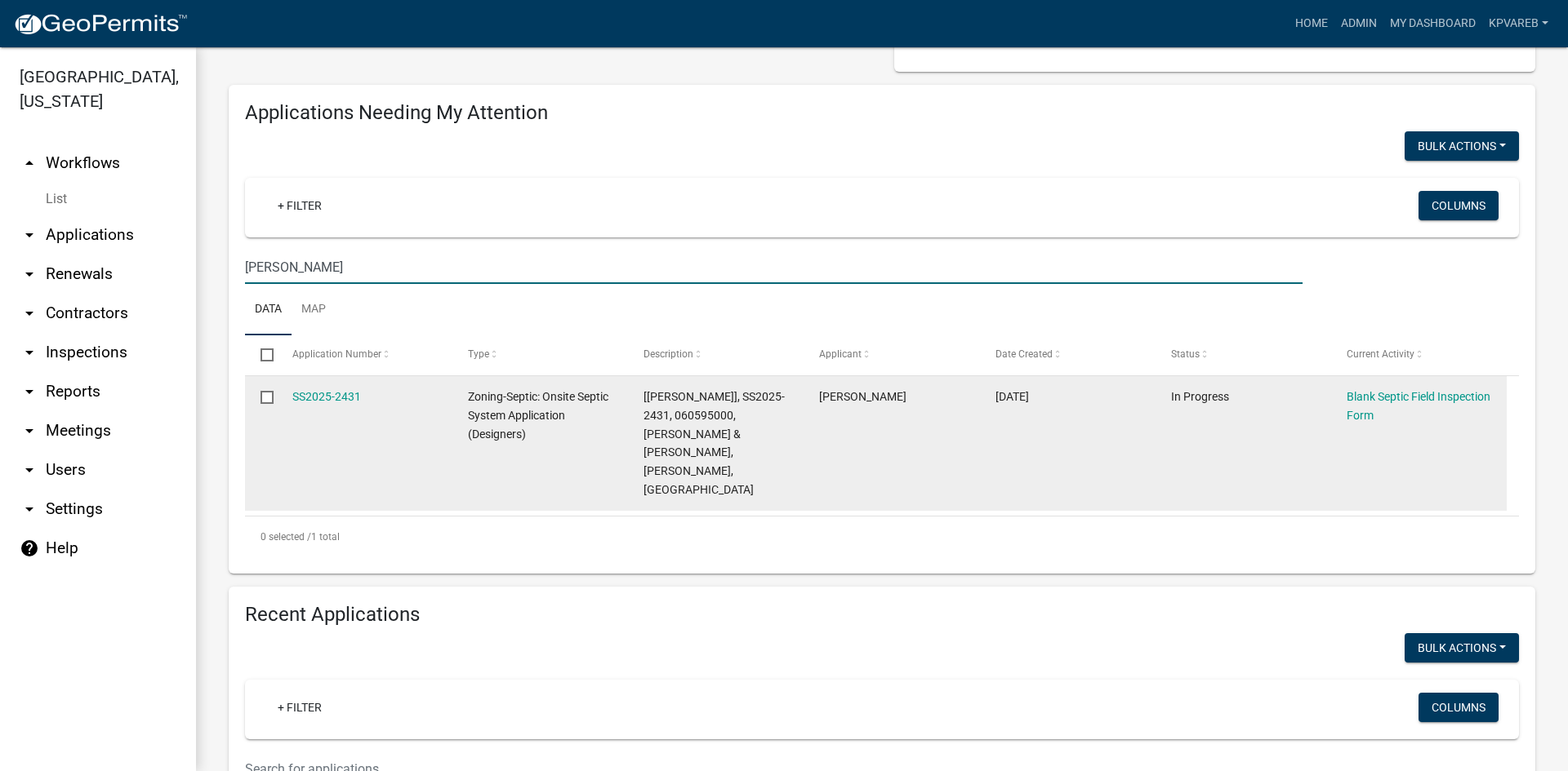
scroll to position [163, 0]
type input "[PERSON_NAME]"
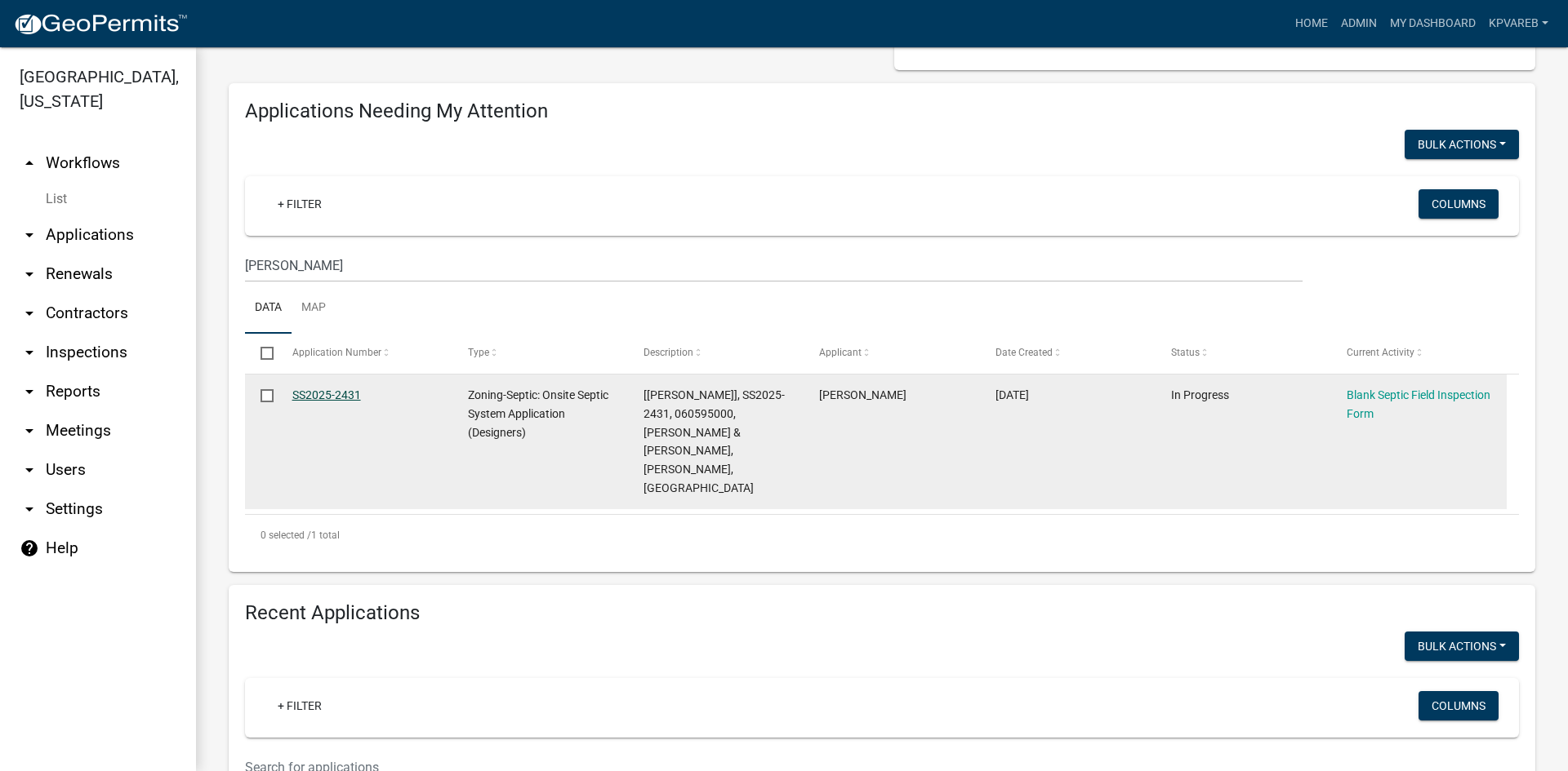
click at [323, 394] on link "SS2025-2431" at bounding box center [327, 395] width 69 height 13
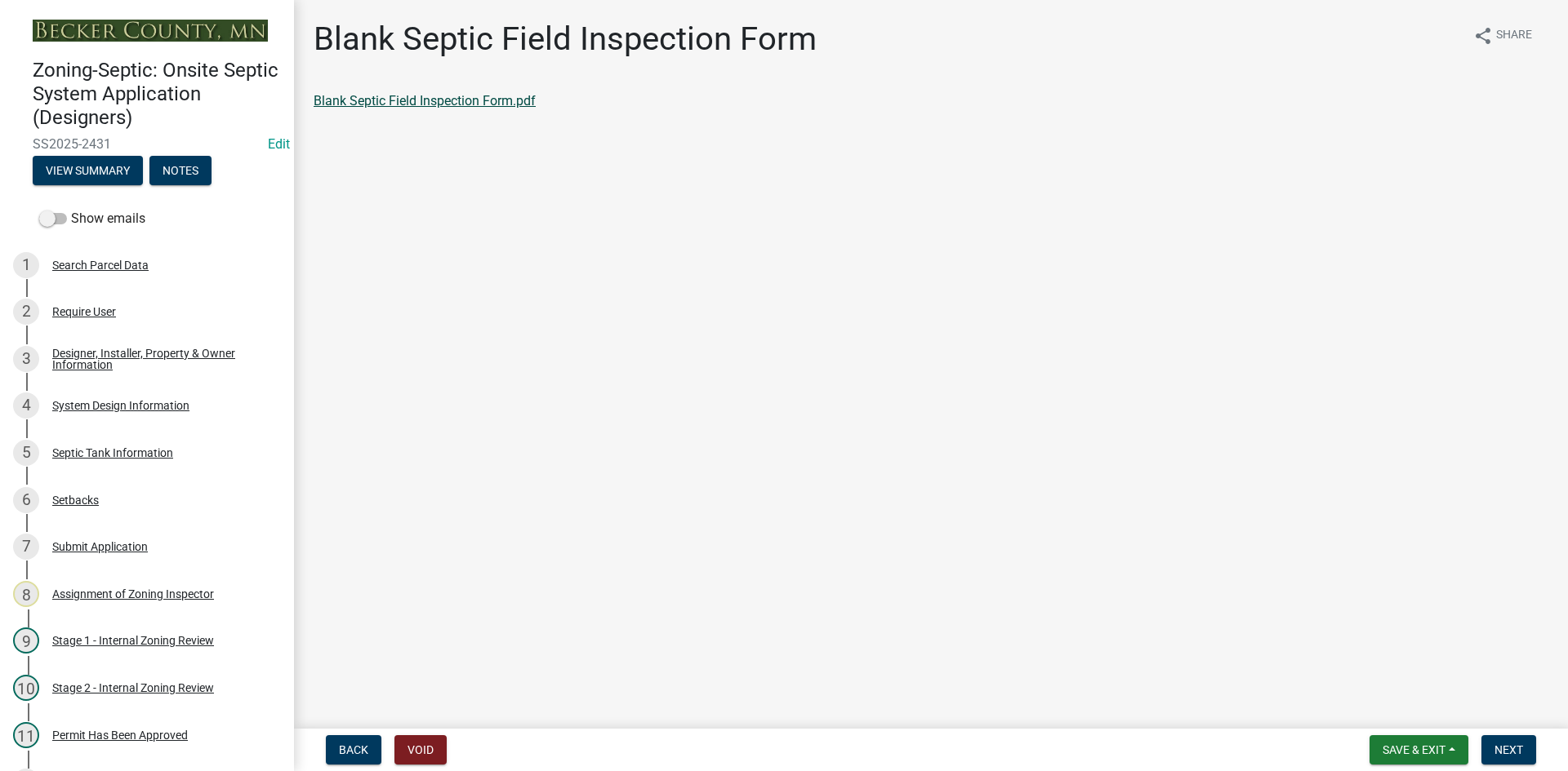
click at [407, 94] on link "Blank Septic Field Inspection Form.pdf" at bounding box center [424, 101] width 222 height 16
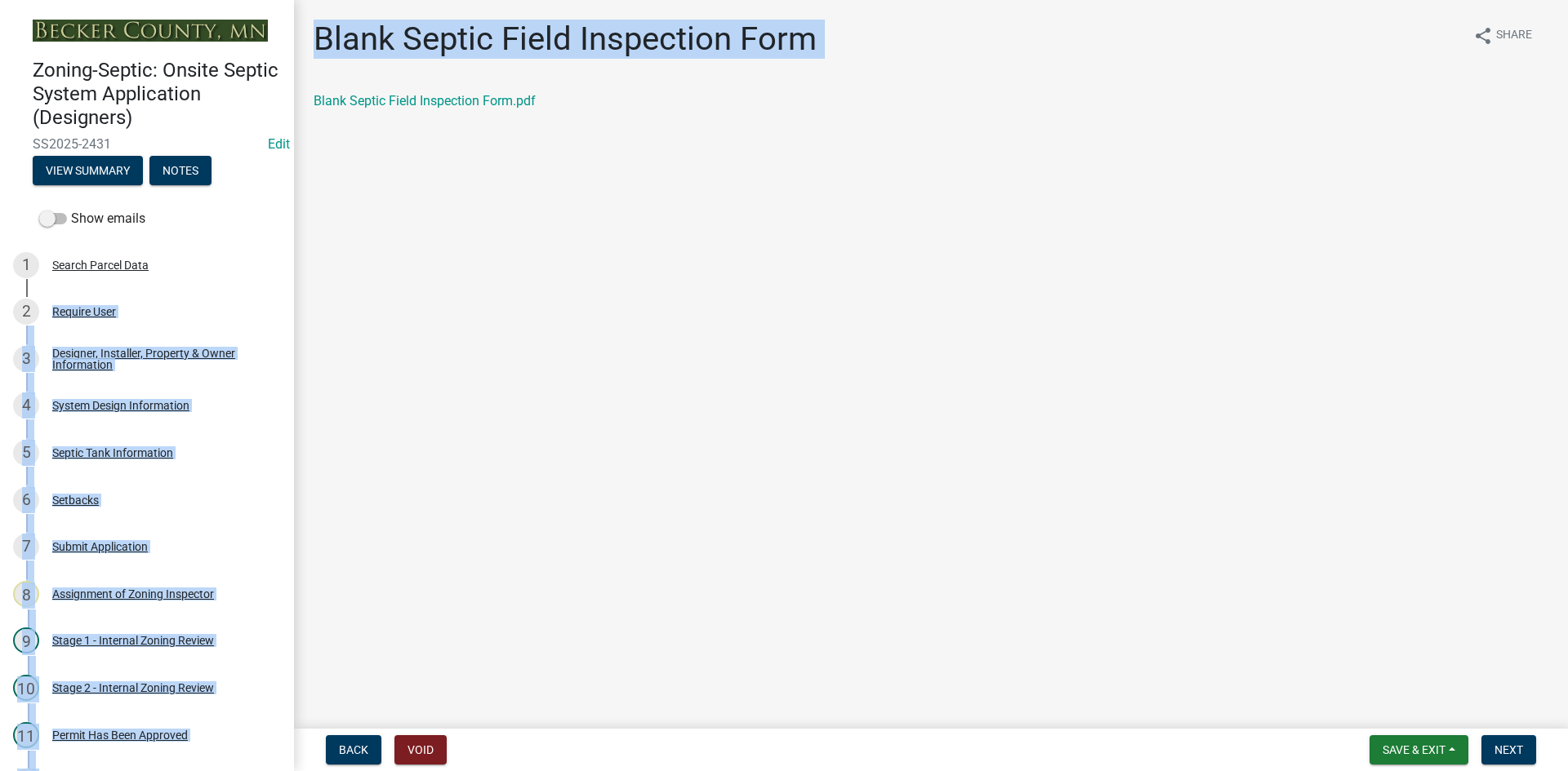
drag, startPoint x: 297, startPoint y: 263, endPoint x: 284, endPoint y: 312, distance: 50.7
click at [284, 312] on div "Zoning-Septic: Onsite Septic System Application (Designers) SS2025-2431 Edit Vi…" at bounding box center [784, 385] width 1568 height 771
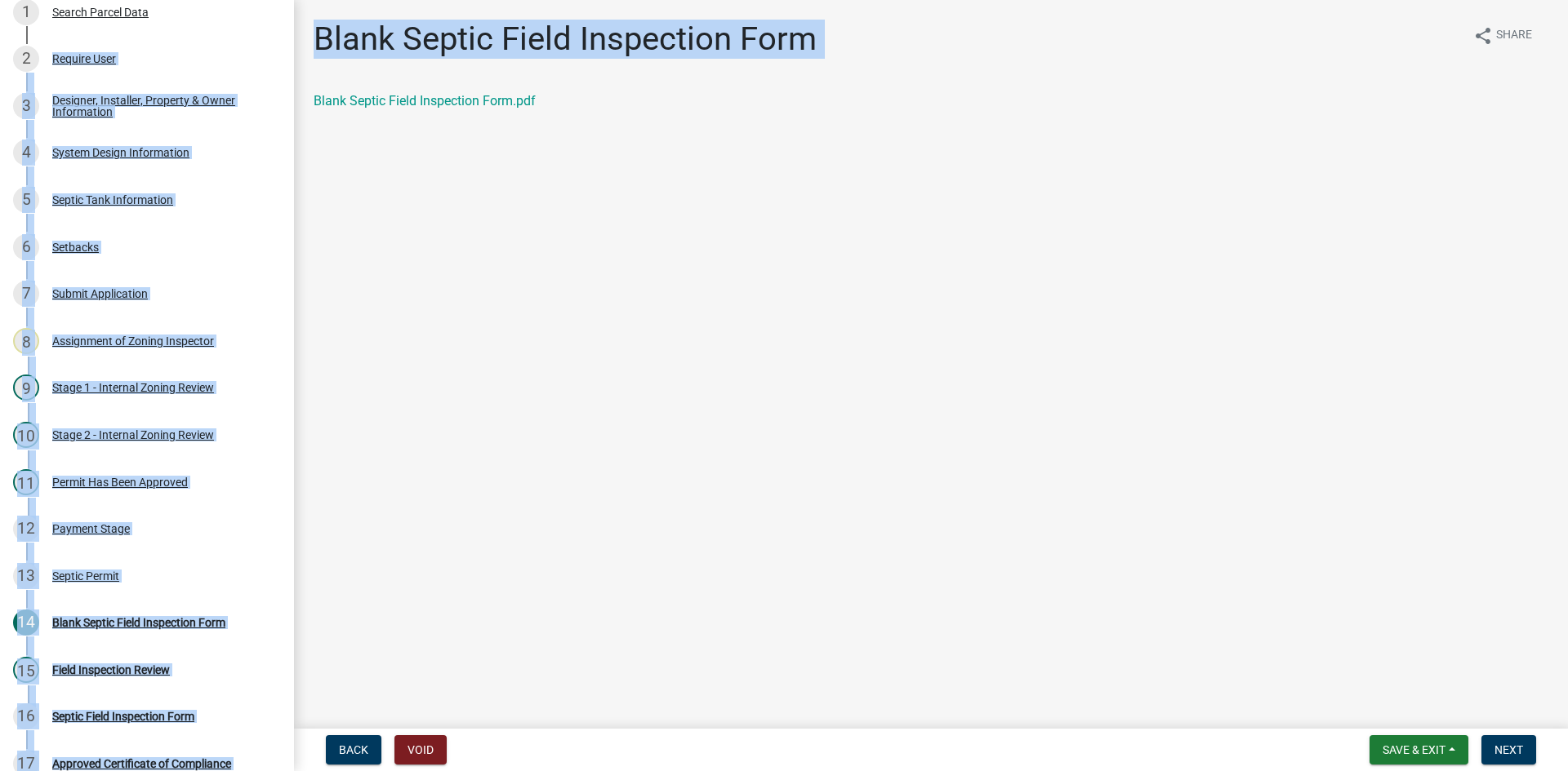
scroll to position [255, 0]
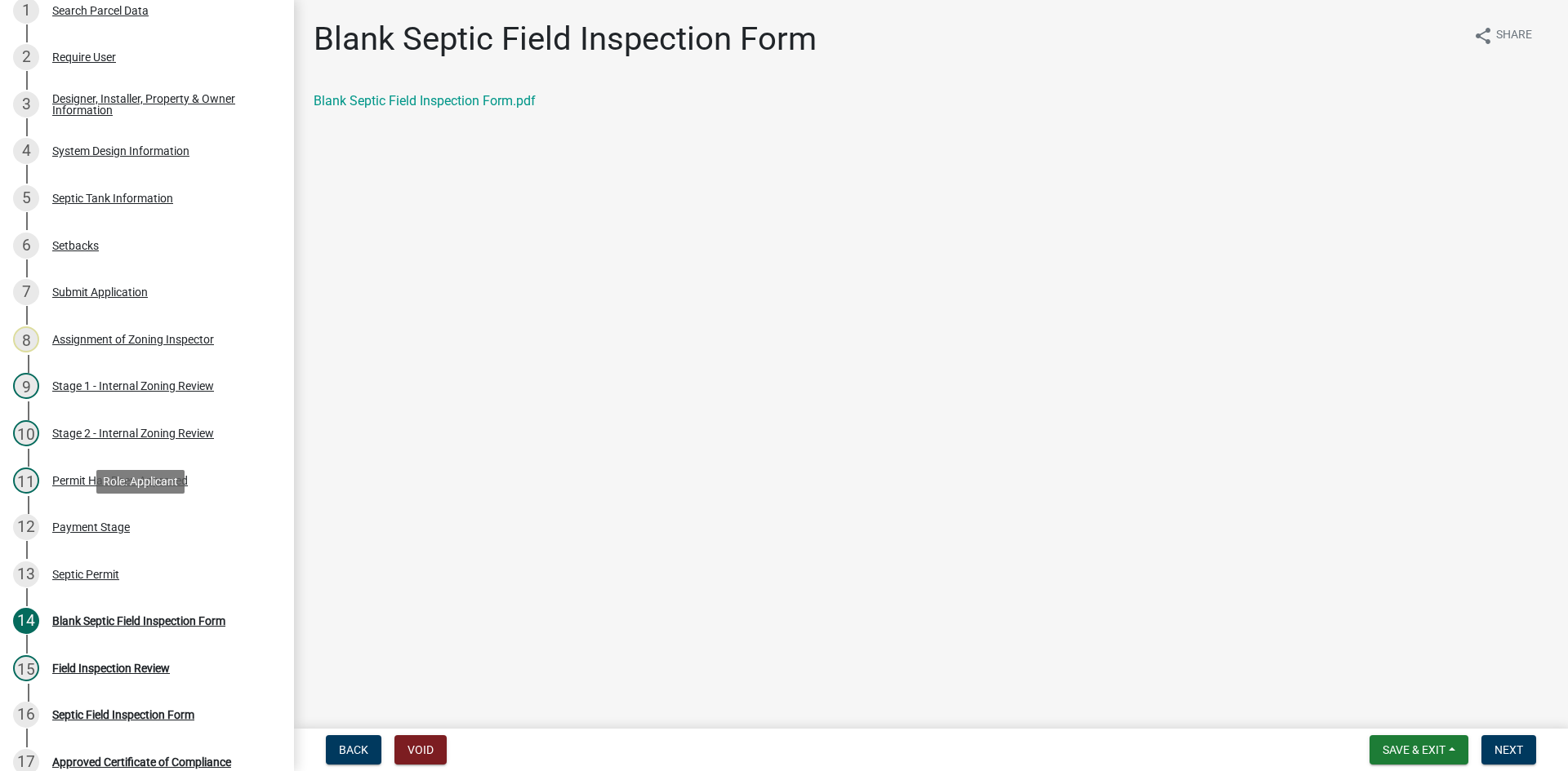
click at [503, 443] on main "Blank Septic Field Inspection Form share Share Blank Septic Field Inspection Fo…" at bounding box center [931, 361] width 1274 height 722
click at [89, 565] on div "13 Septic Permit" at bounding box center [140, 575] width 255 height 26
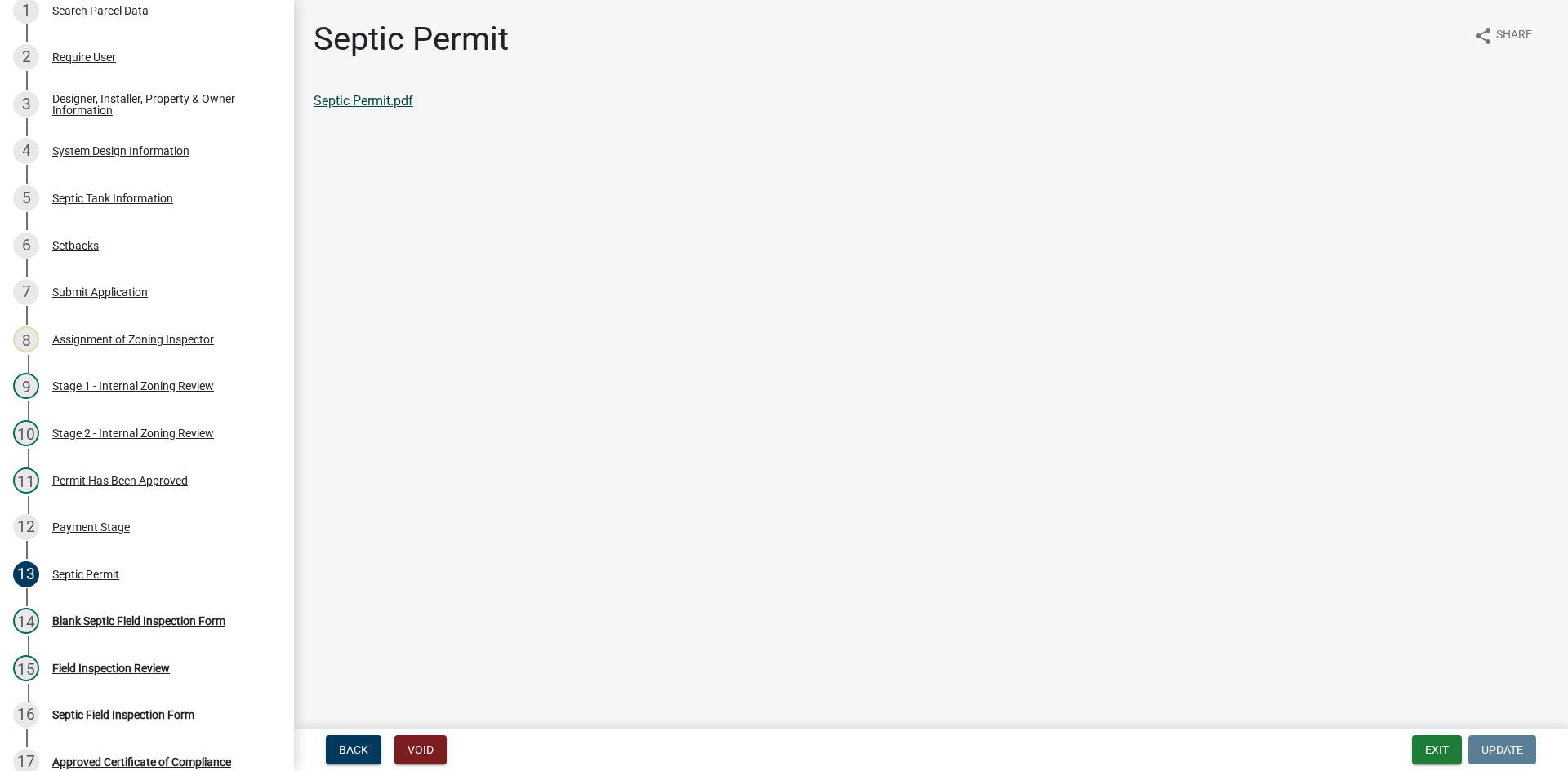
click at [390, 98] on link "Septic Permit.pdf" at bounding box center [363, 101] width 99 height 16
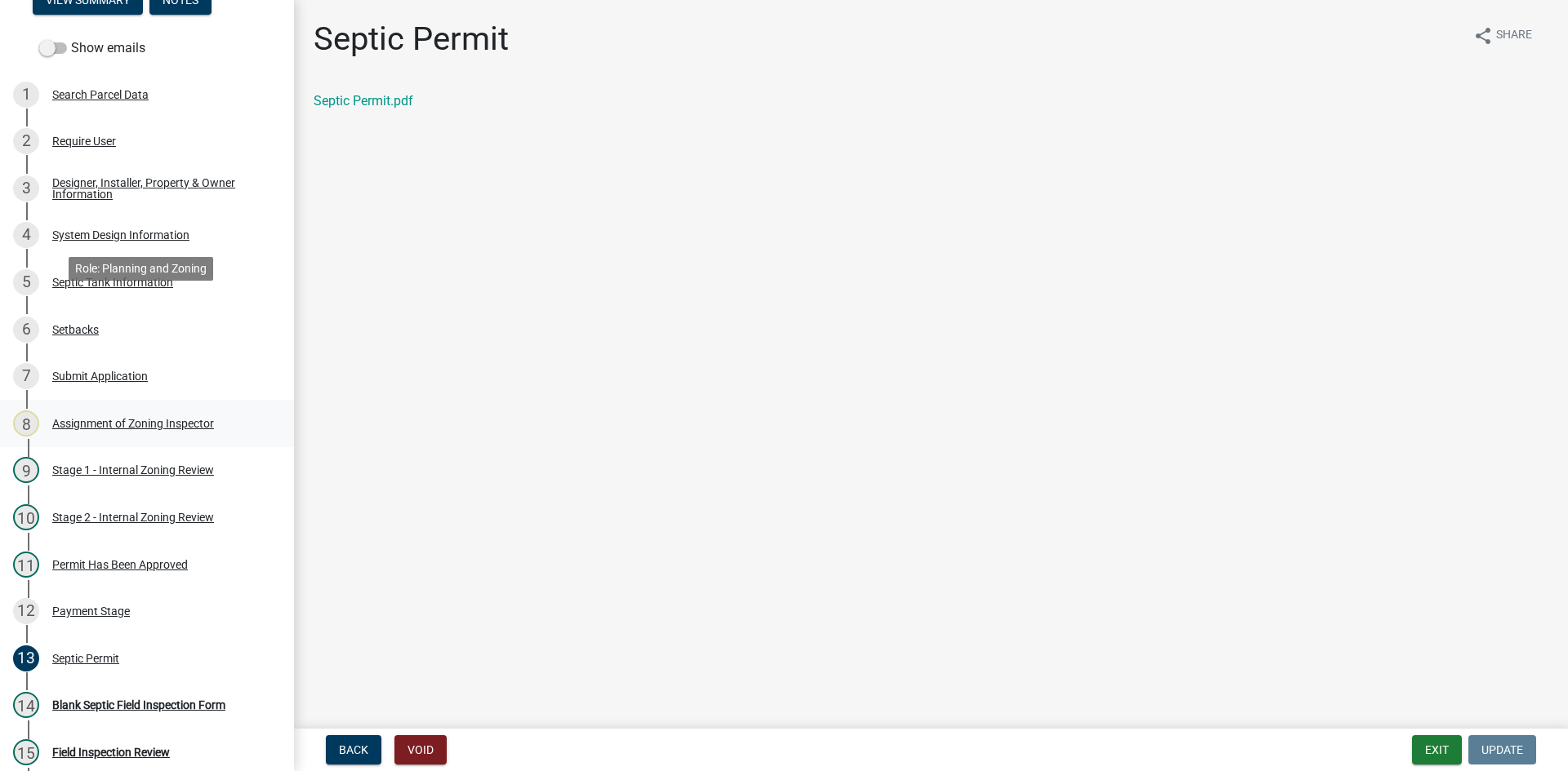
scroll to position [327, 0]
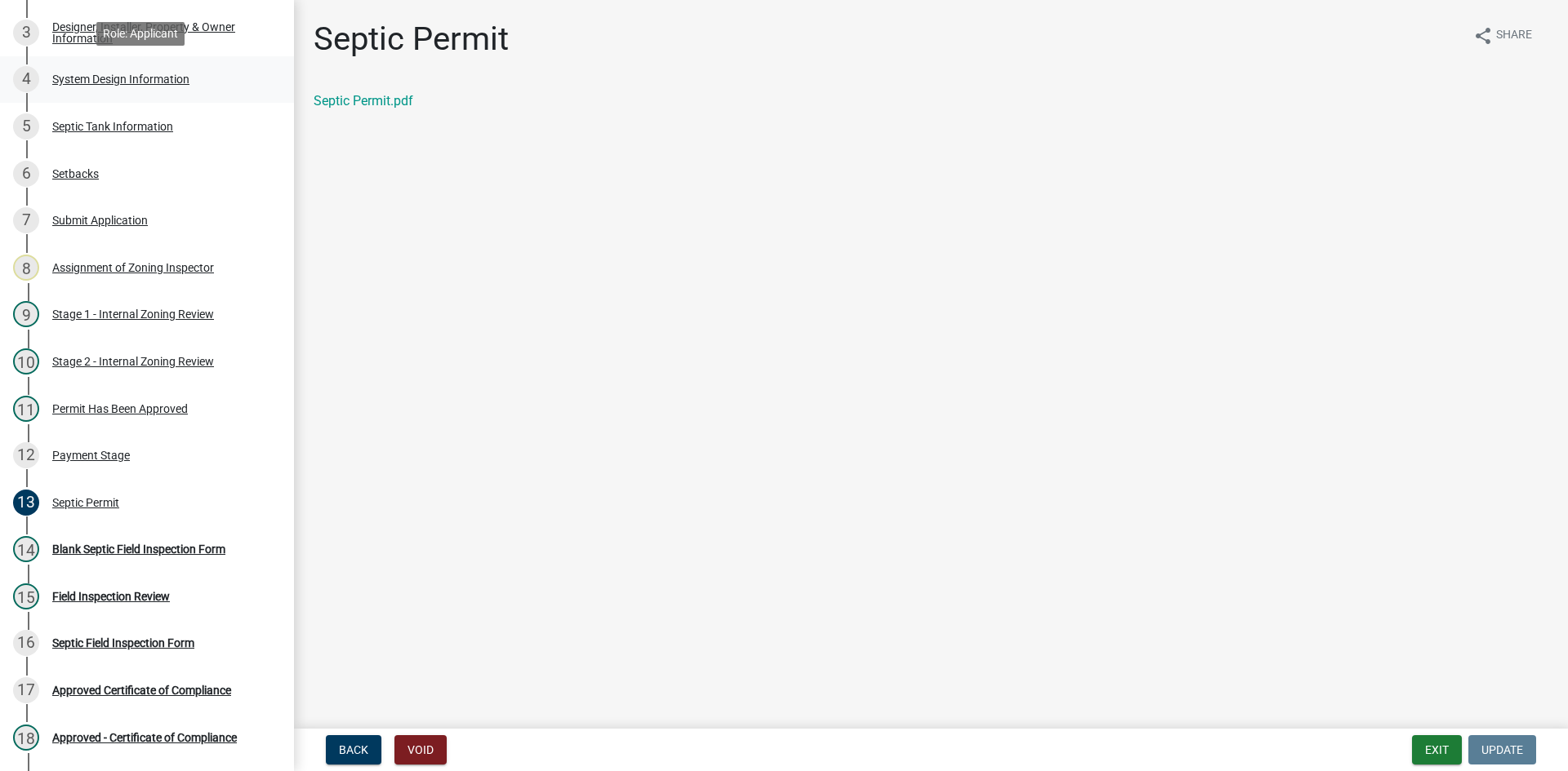
click at [153, 83] on div "System Design Information" at bounding box center [121, 80] width 137 height 12
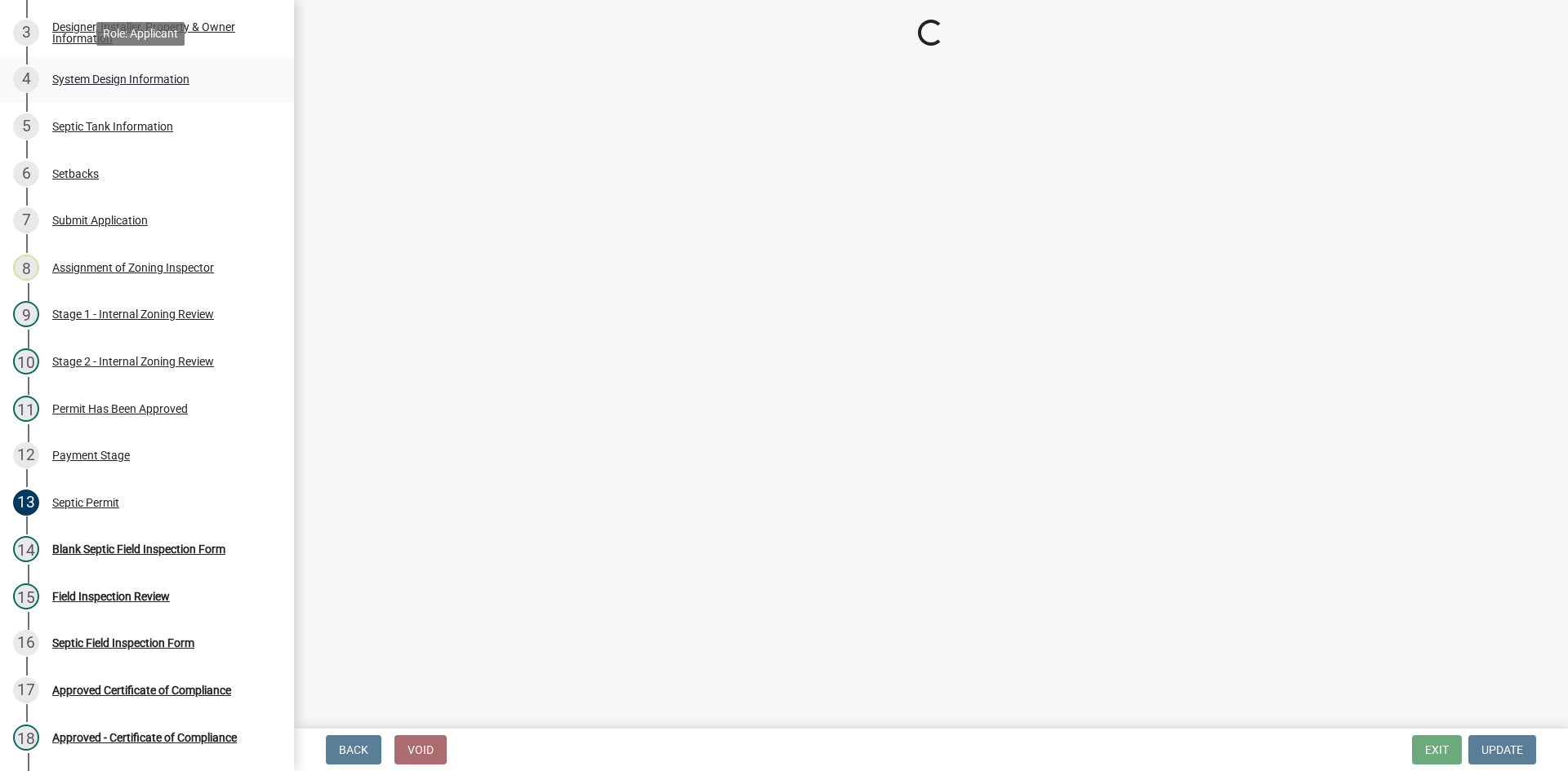
select select "8ba21533-2acf-4cc6-95e5-280e4aabd5a3"
select select "d11049ea-91d0-42ef-8f23-5bc08afa6acf"
select select "011fbff4-a41d-4a75-9bd8-71c7e6c69e0d"
select select "85fdfef2-2683-4311-b5d5-5505f6411127"
select select "1002d2f5-04ee-41f0-9277-2fadb170a736"
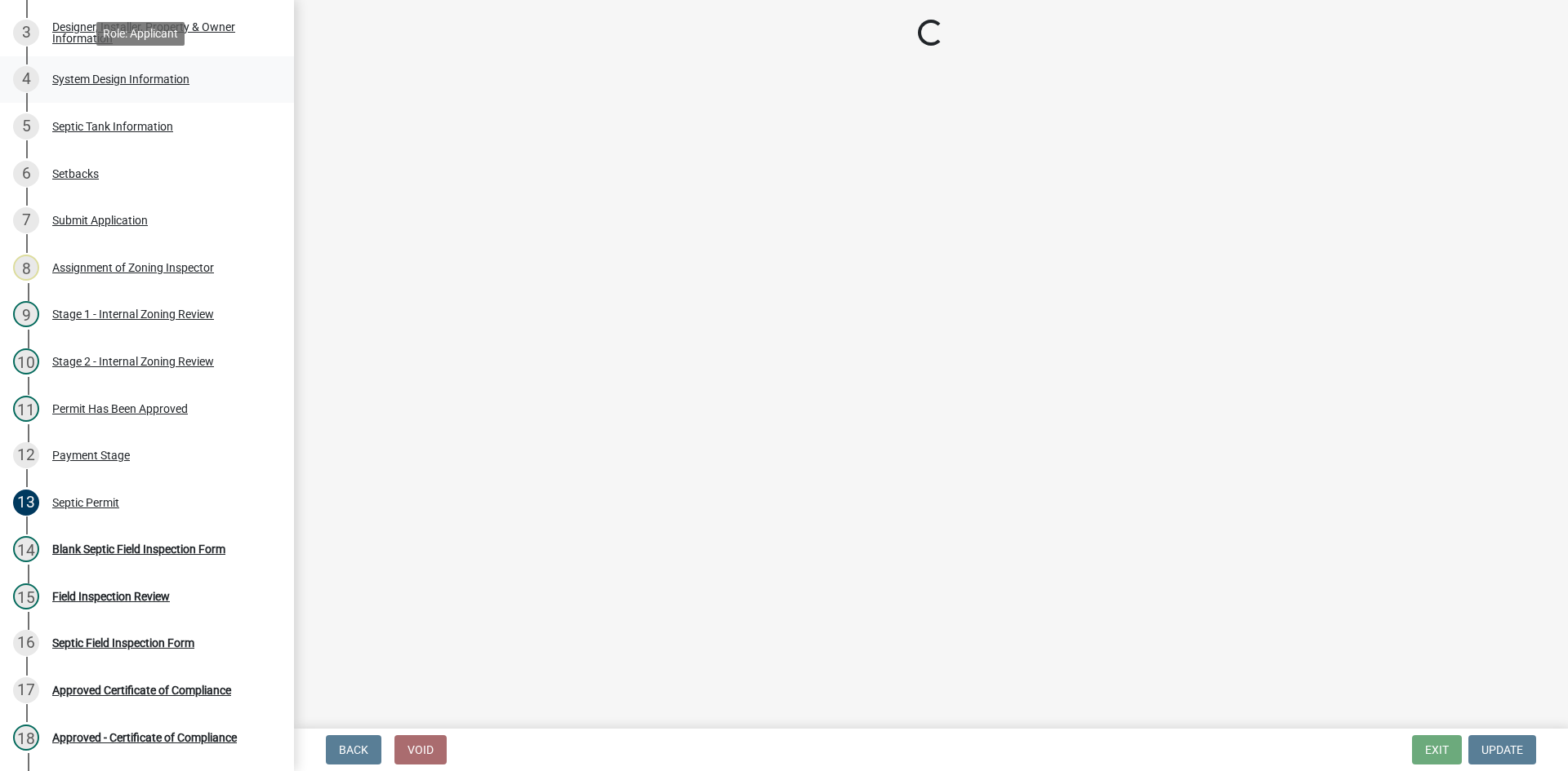
select select "ef698bf5-6172-44c1-9ffb-522c07469aed"
select select "f869305d-2cb1-4dd4-8e19-f65af66fecb7"
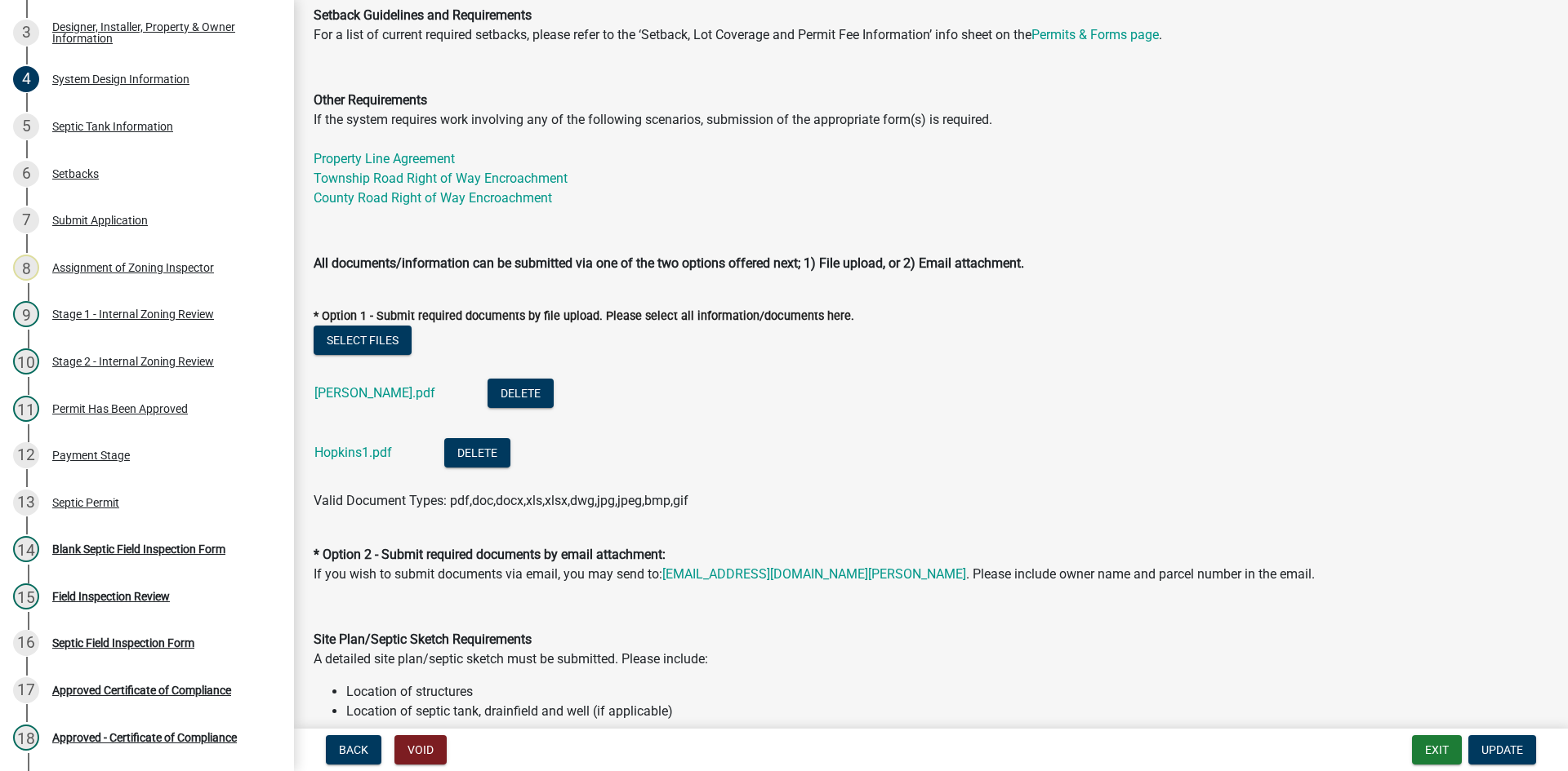
scroll to position [735, 0]
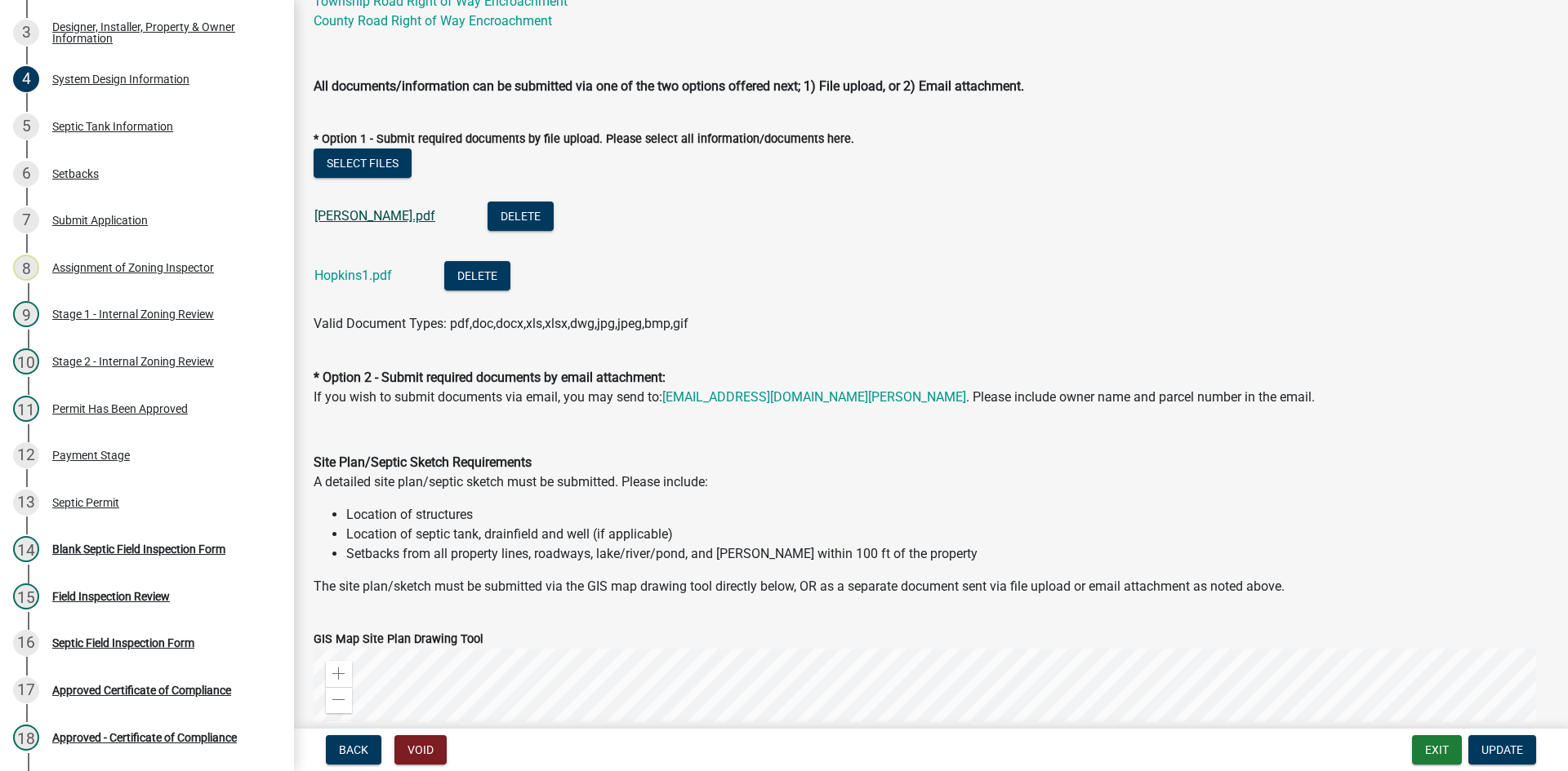
click at [358, 222] on link "Hopkins.pdf" at bounding box center [374, 216] width 121 height 16
click at [364, 276] on link "Hopkins1.pdf" at bounding box center [353, 275] width 78 height 16
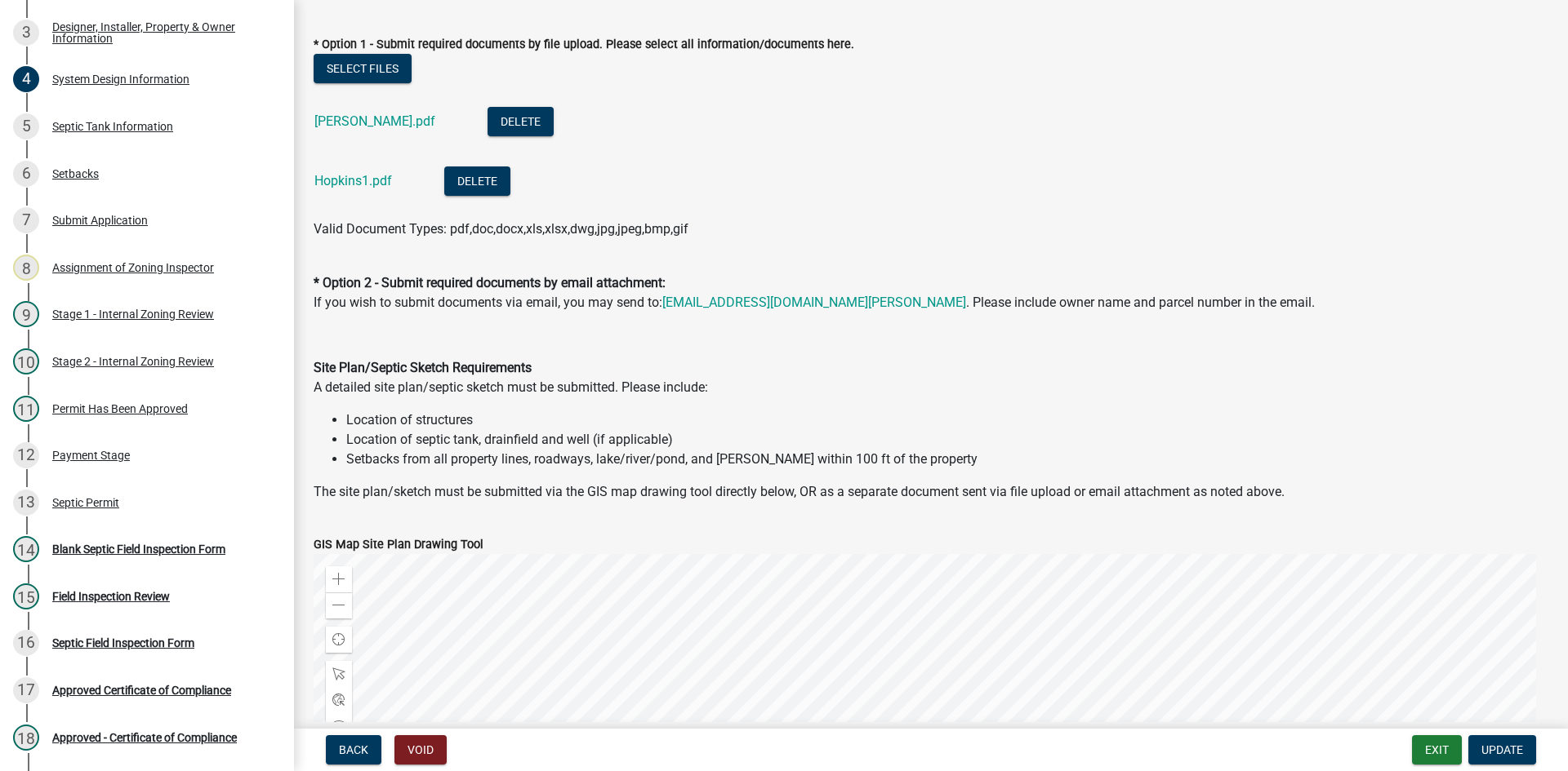
scroll to position [980, 0]
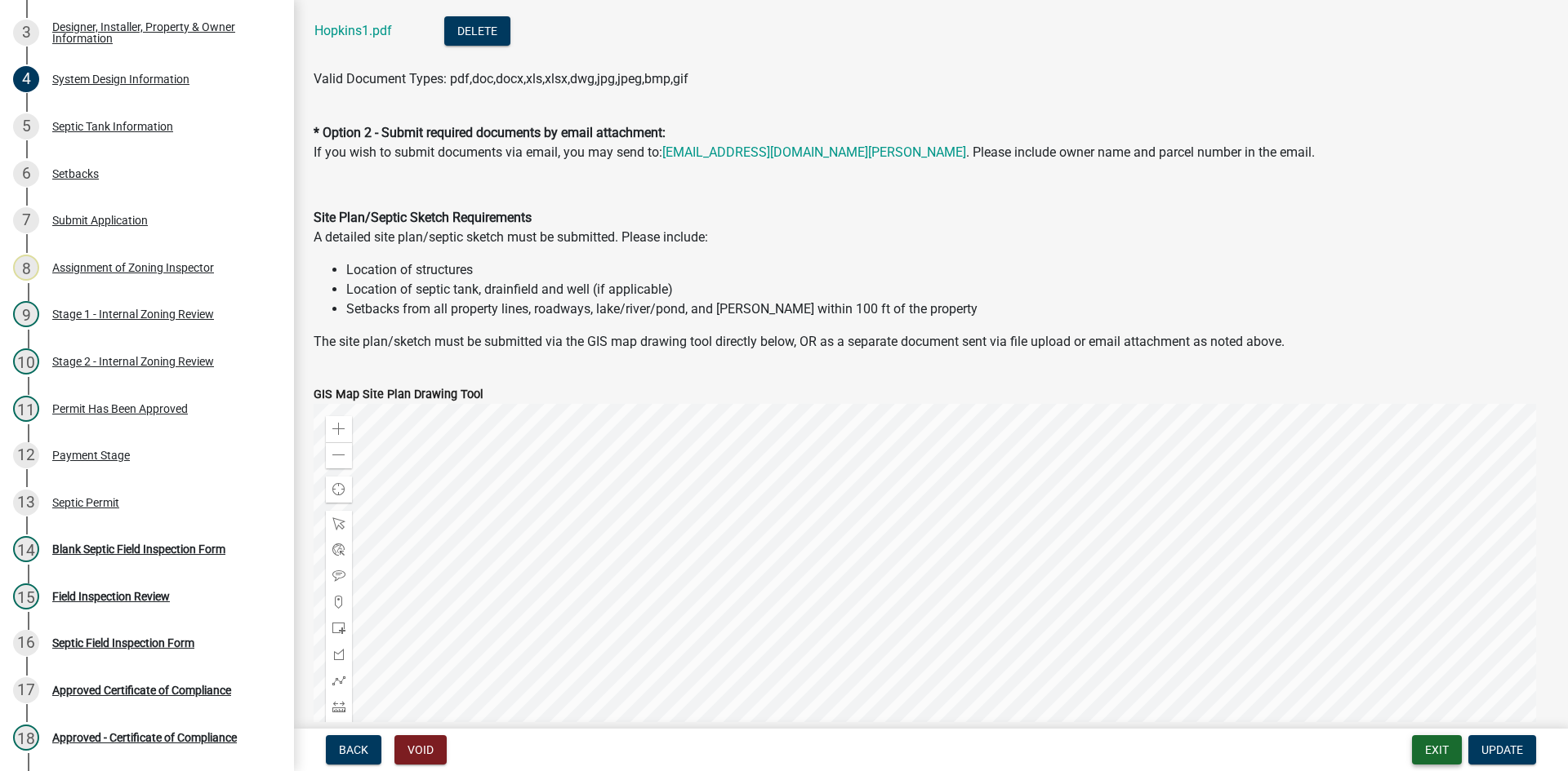
click at [1448, 756] on button "Exit" at bounding box center [1437, 750] width 50 height 29
